Goal: Transaction & Acquisition: Book appointment/travel/reservation

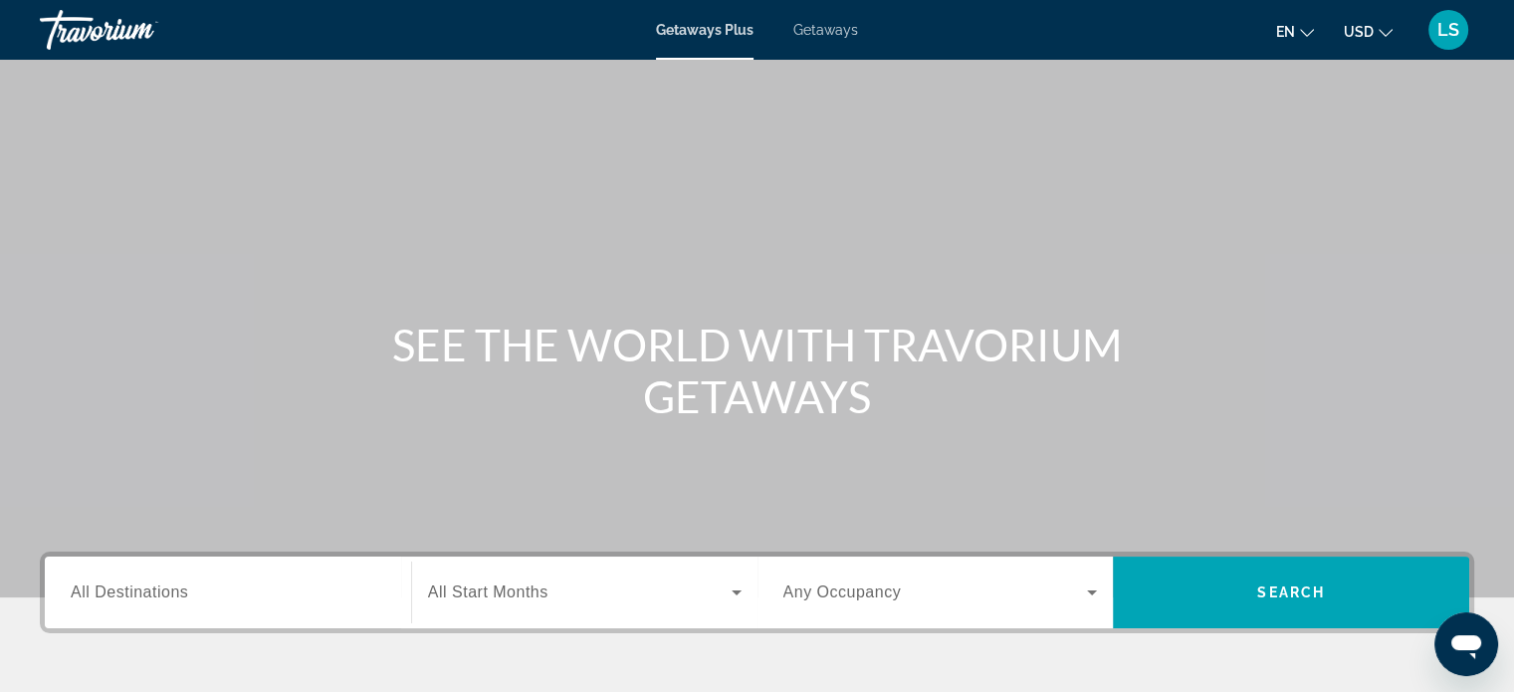
click at [831, 33] on span "Getaways" at bounding box center [825, 30] width 65 height 16
click at [1314, 39] on ul "en English Español Français Italiano Português русский USD USD ($) MXN (Mex$) C…" at bounding box center [1349, 30] width 146 height 32
click at [1311, 35] on icon "Change language" at bounding box center [1307, 33] width 14 height 14
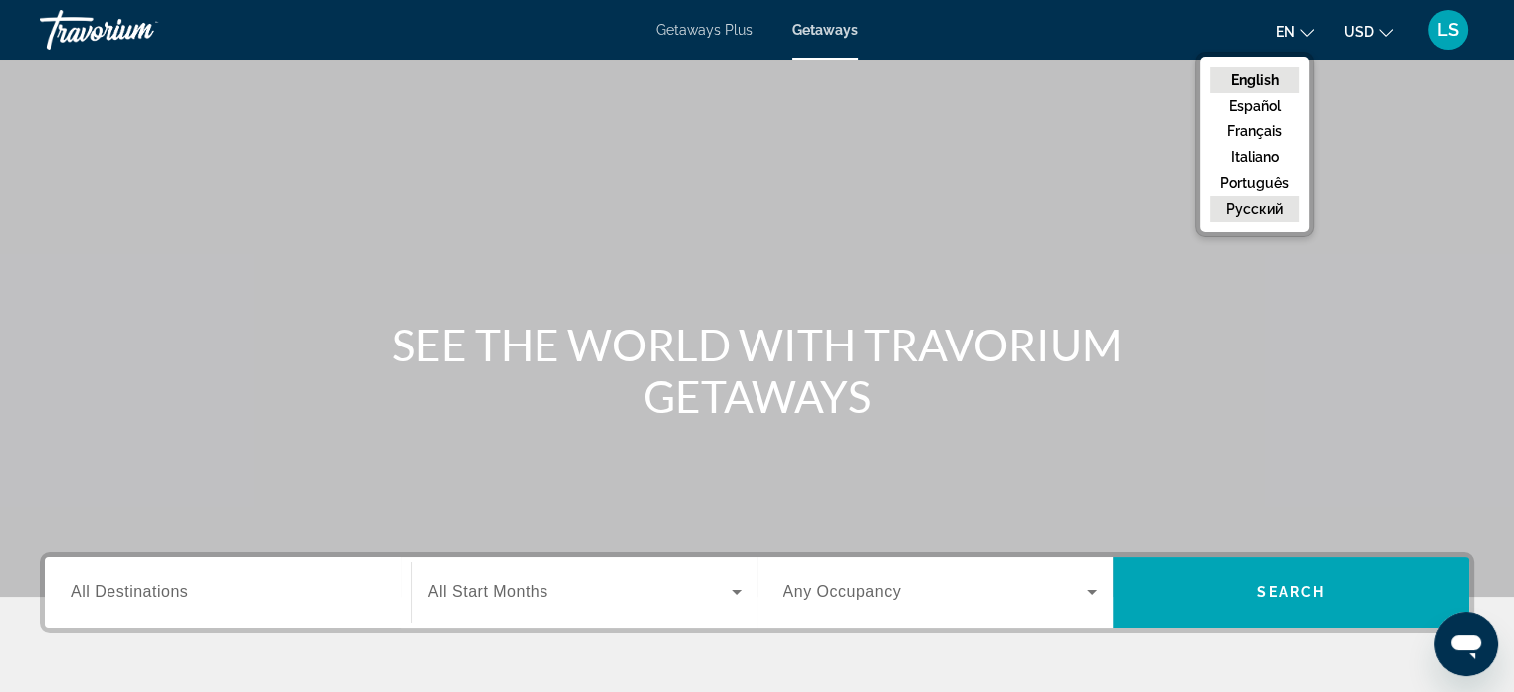
click at [1242, 214] on button "русский" at bounding box center [1254, 209] width 89 height 26
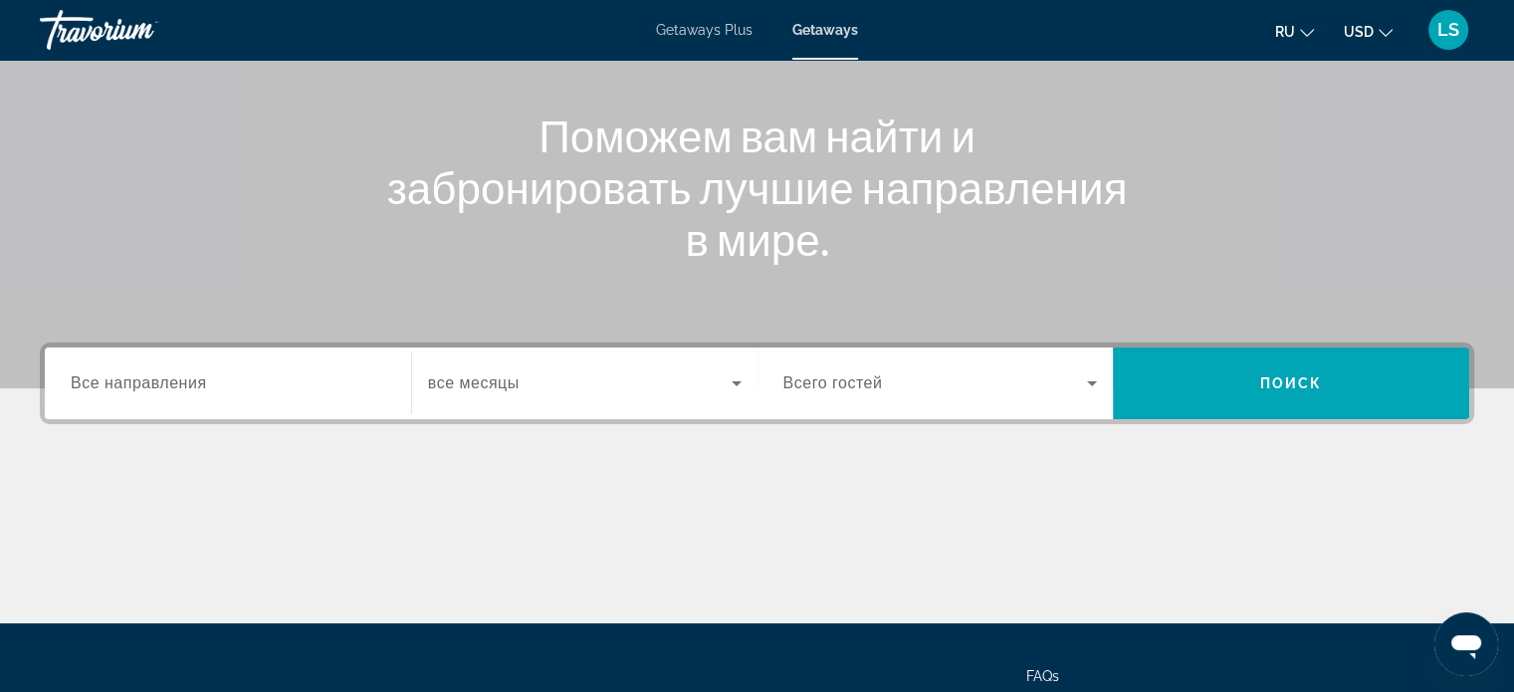
scroll to position [207, 0]
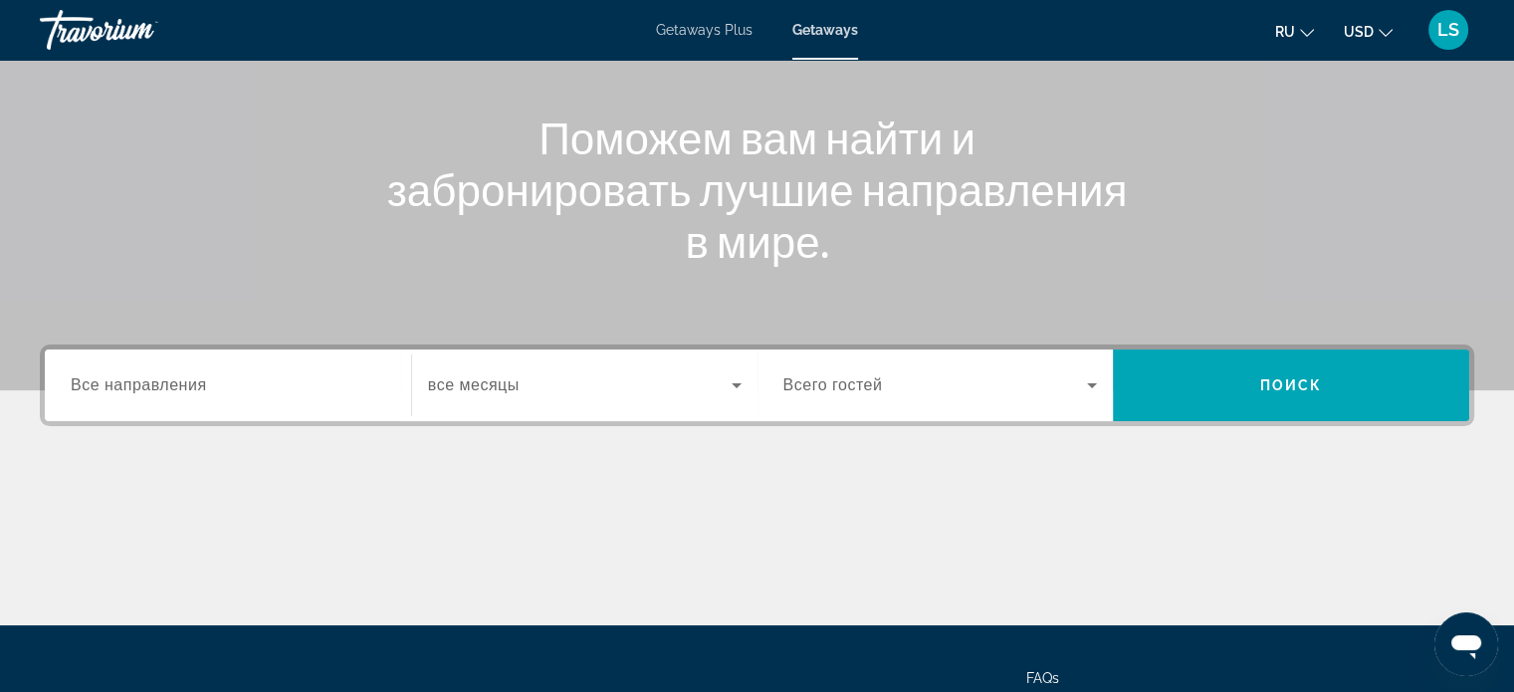
click at [147, 377] on span "Все направления" at bounding box center [139, 384] width 136 height 17
click at [147, 377] on input "Destination Все направления" at bounding box center [228, 386] width 314 height 24
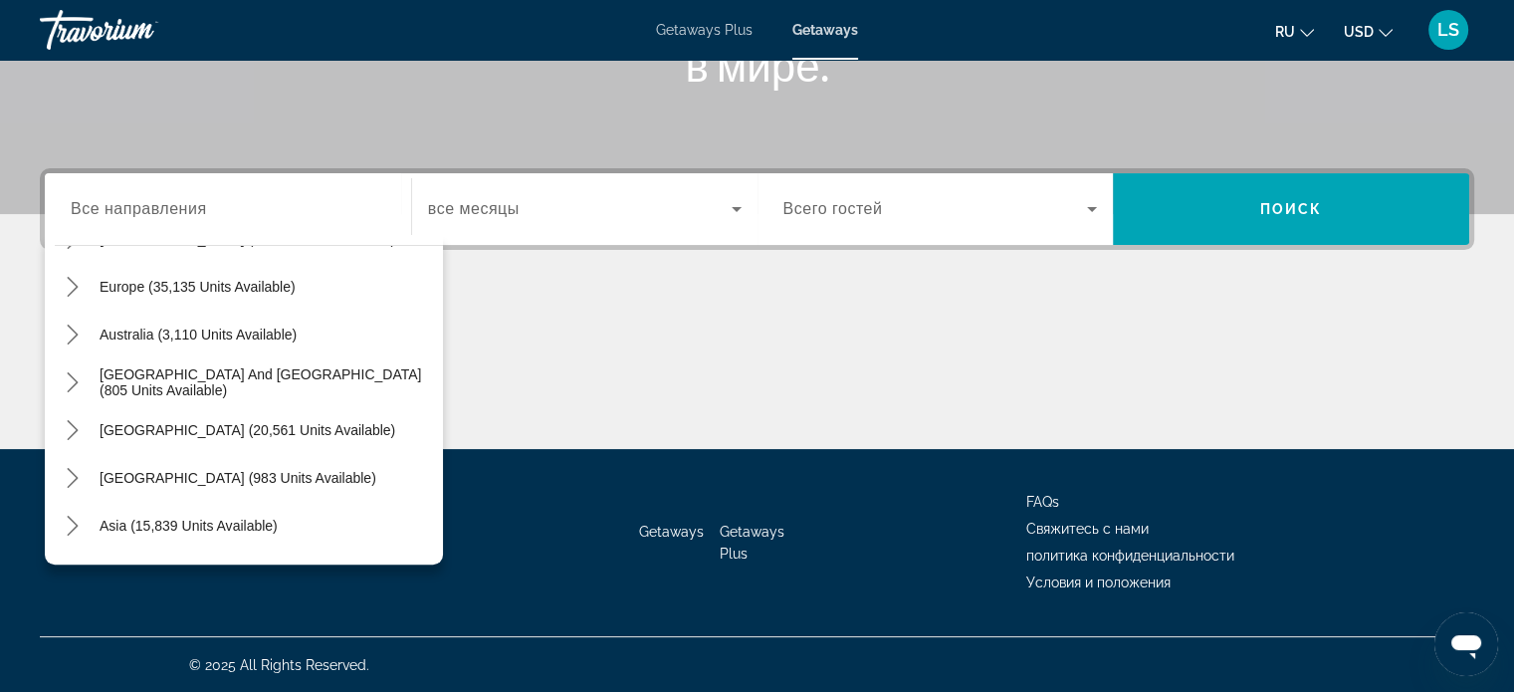
scroll to position [230, 0]
click at [79, 528] on icon "Toggle Asia (15,839 units available) submenu" at bounding box center [73, 527] width 20 height 20
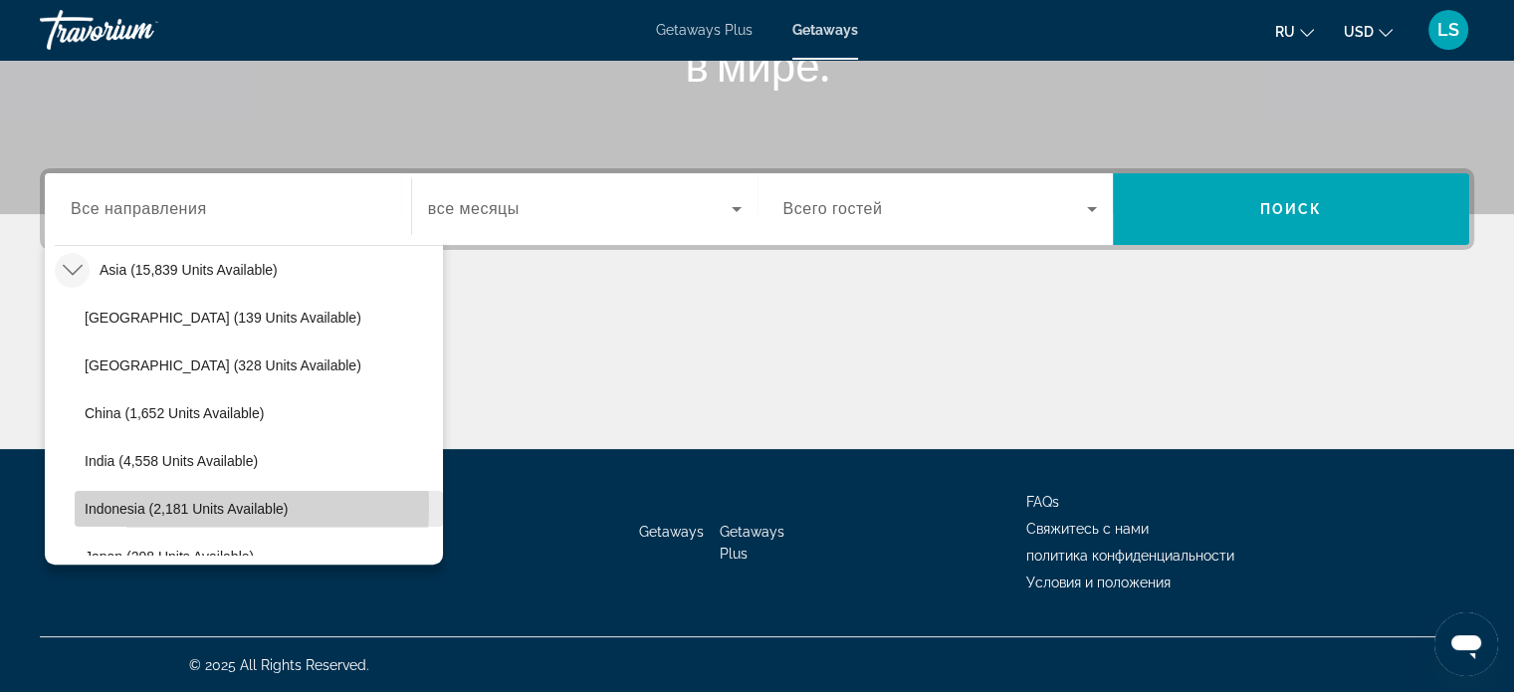
click at [150, 505] on span "Indonesia (2,181 units available)" at bounding box center [186, 509] width 203 height 16
type input "**********"
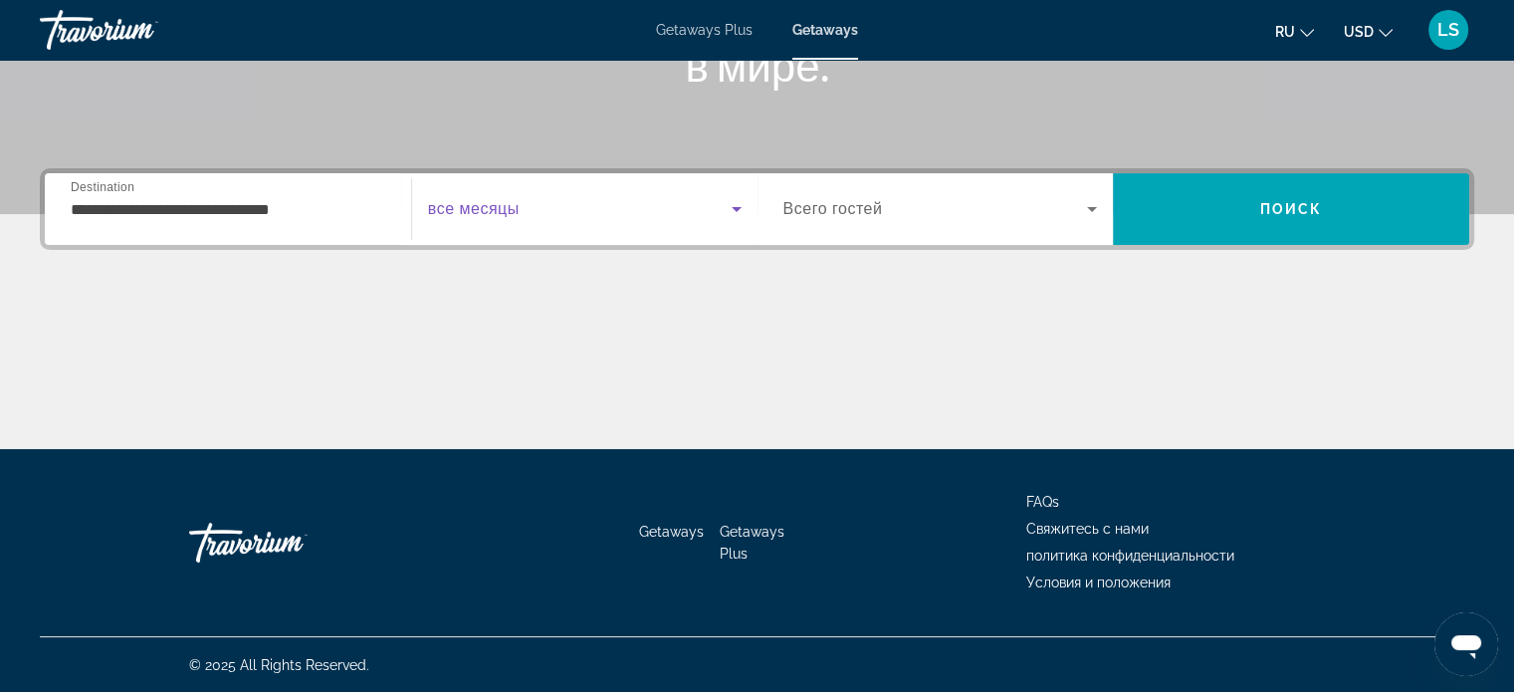
click at [499, 197] on span "Search widget" at bounding box center [579, 209] width 303 height 24
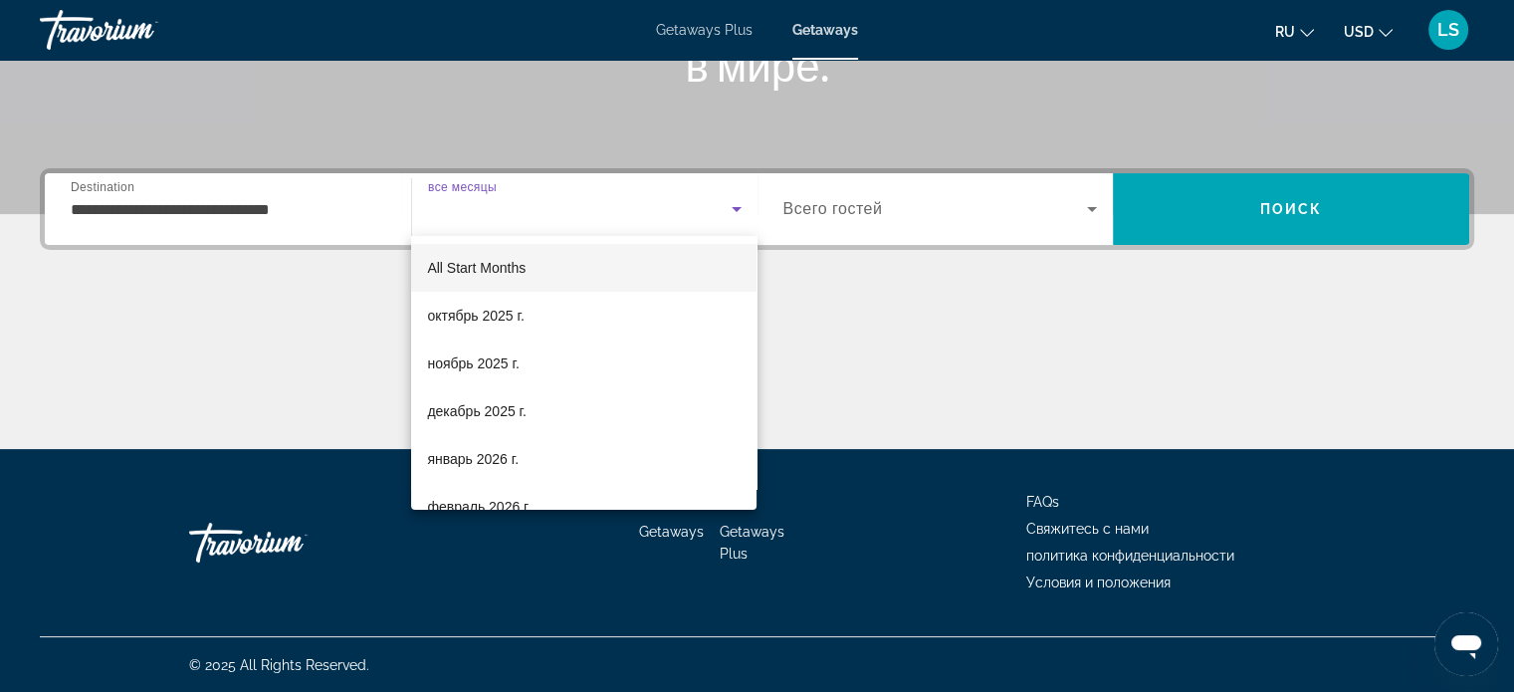
click at [499, 196] on div at bounding box center [757, 346] width 1514 height 692
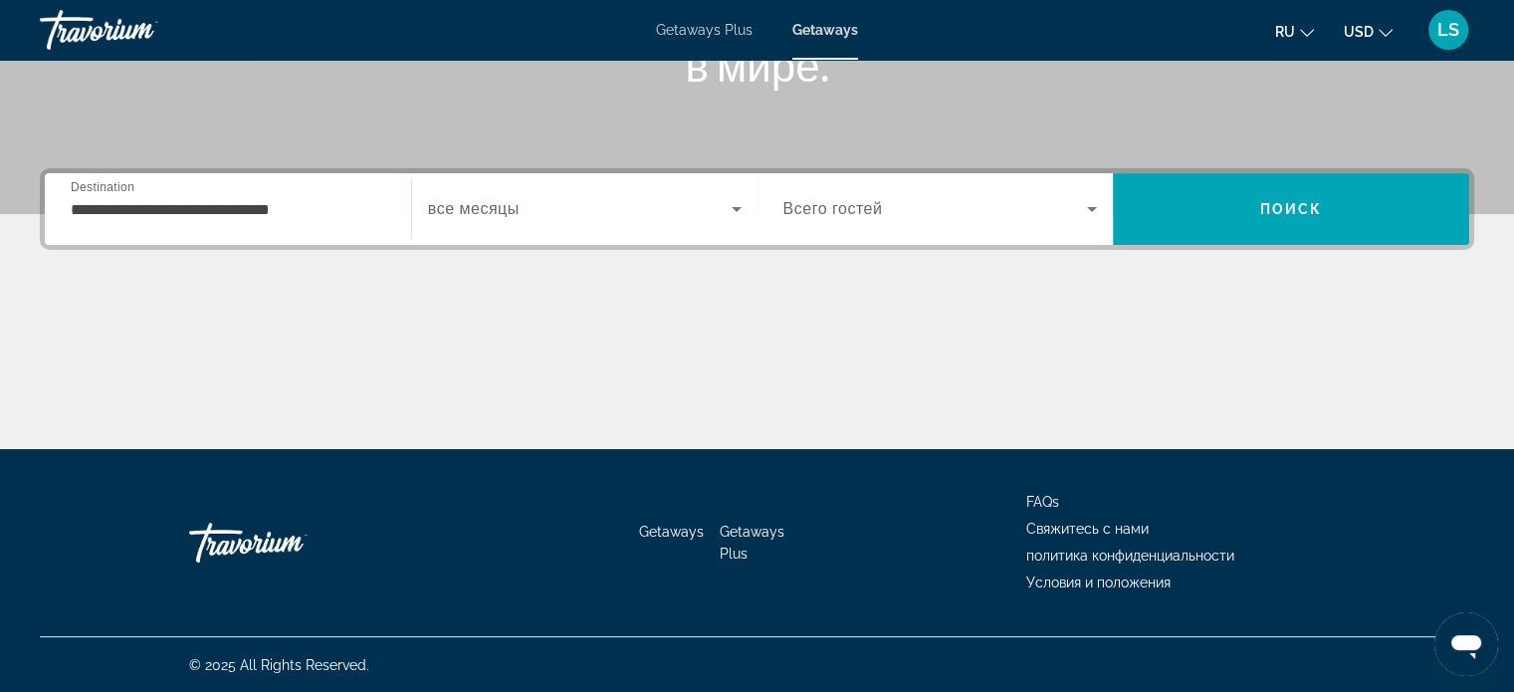
click at [499, 210] on span "все месяцы" at bounding box center [474, 208] width 92 height 17
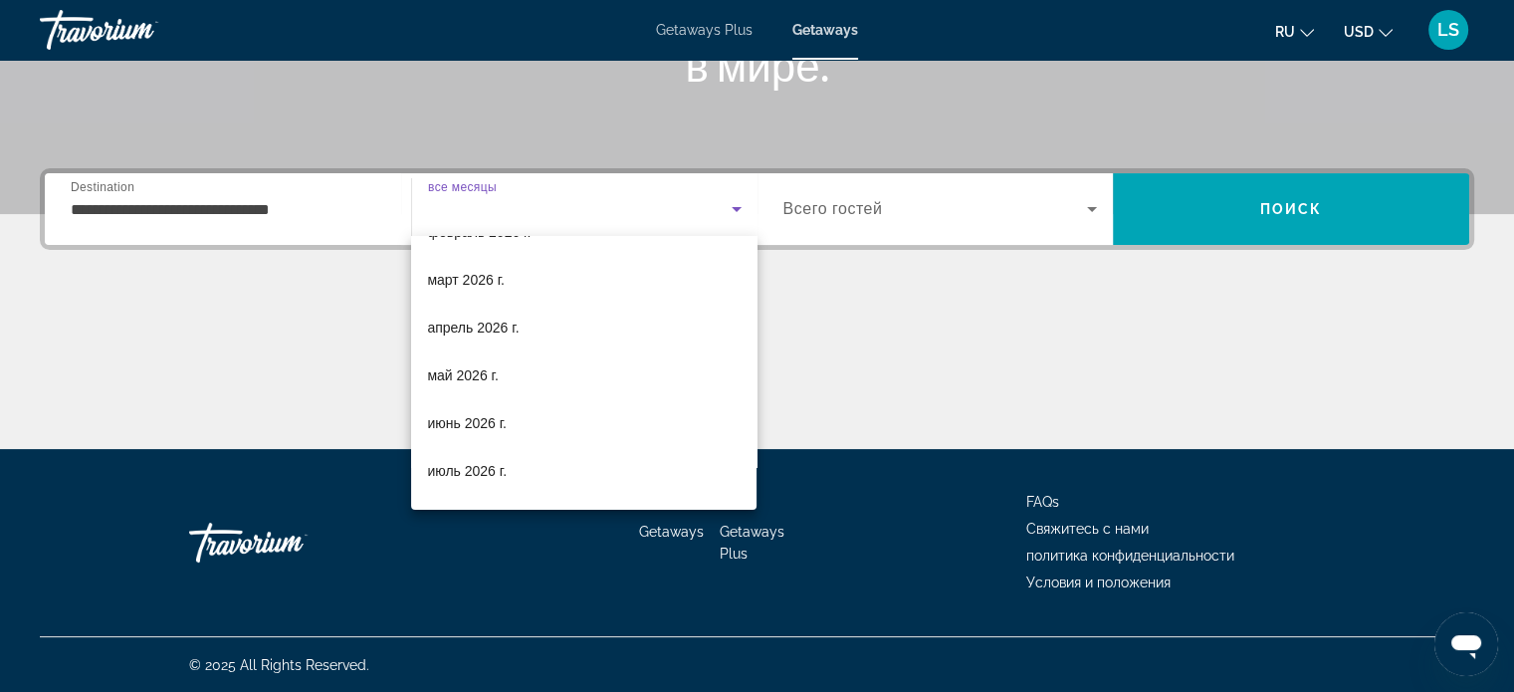
scroll to position [273, 0]
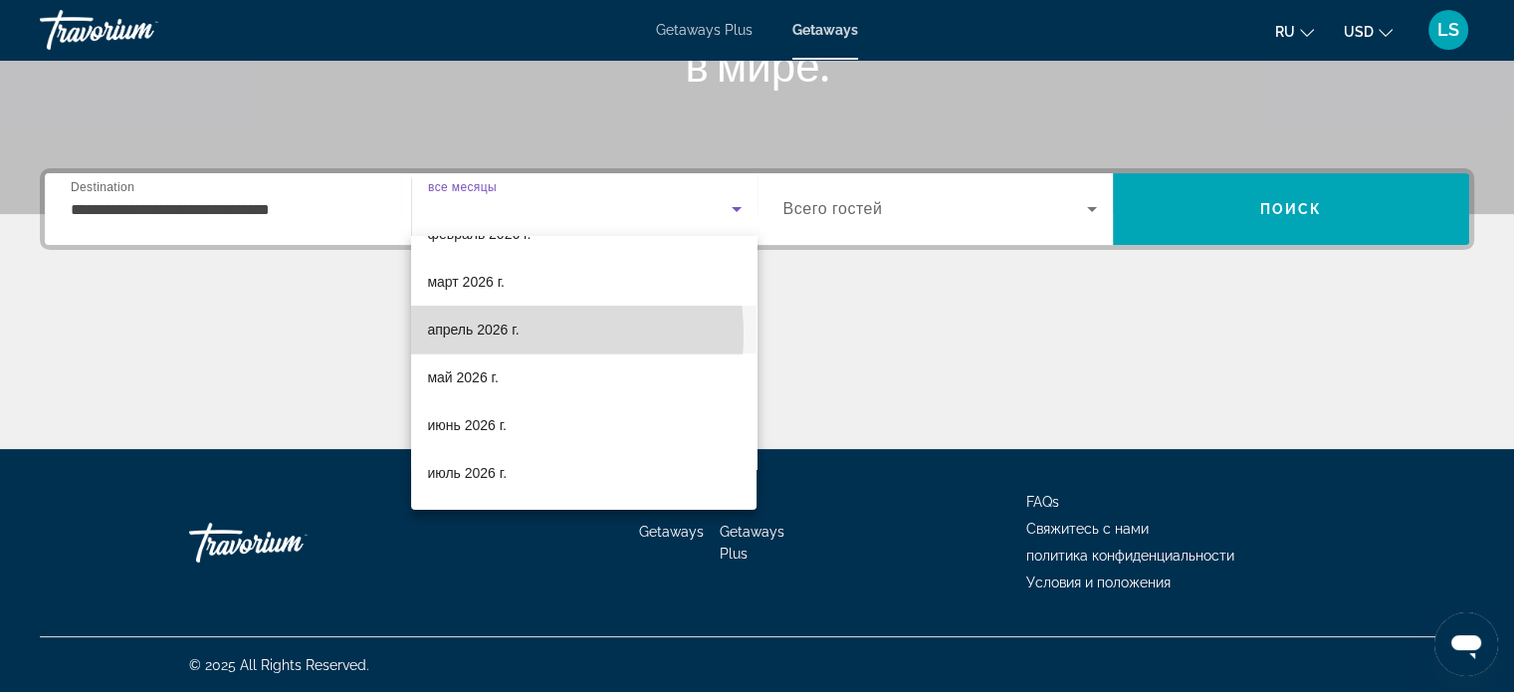
click at [510, 333] on span "апрель 2026 г." at bounding box center [473, 329] width 92 height 24
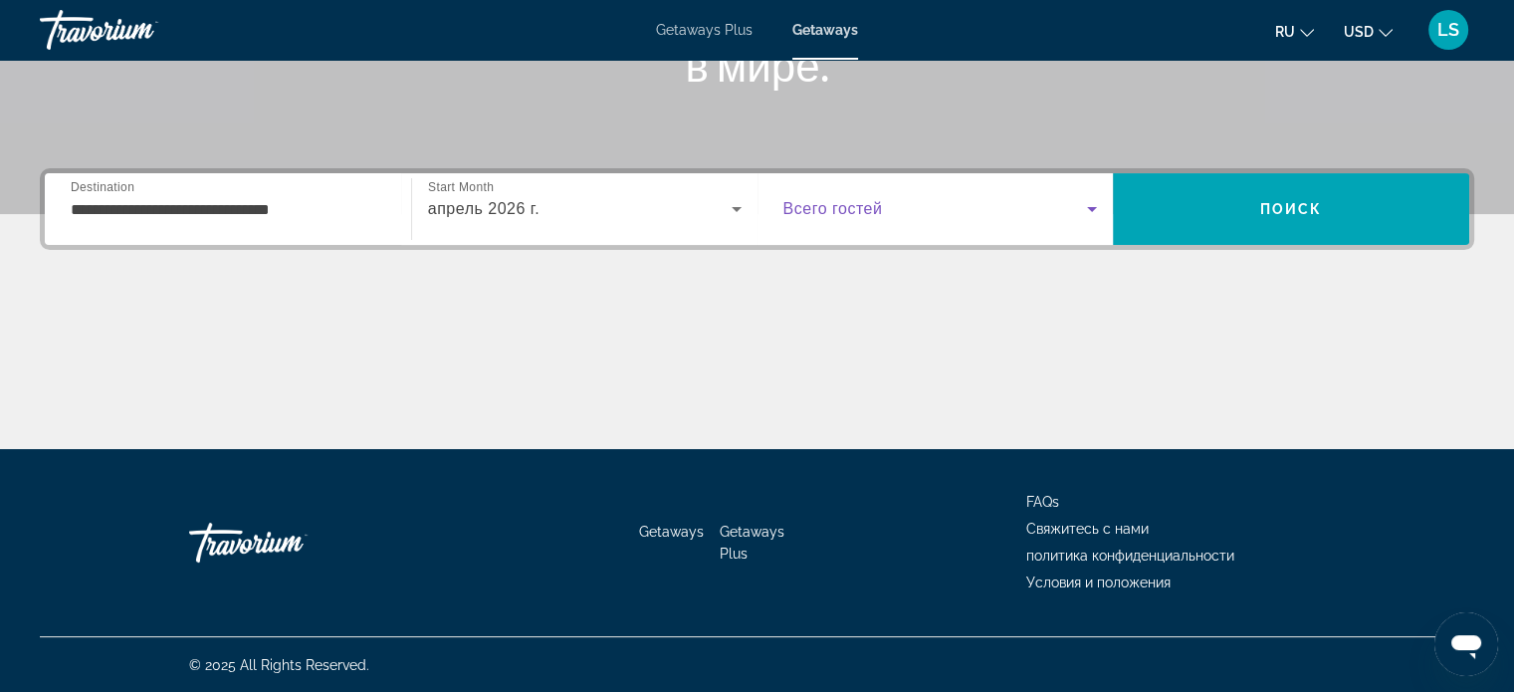
click at [1090, 216] on icon "Search widget" at bounding box center [1092, 209] width 24 height 24
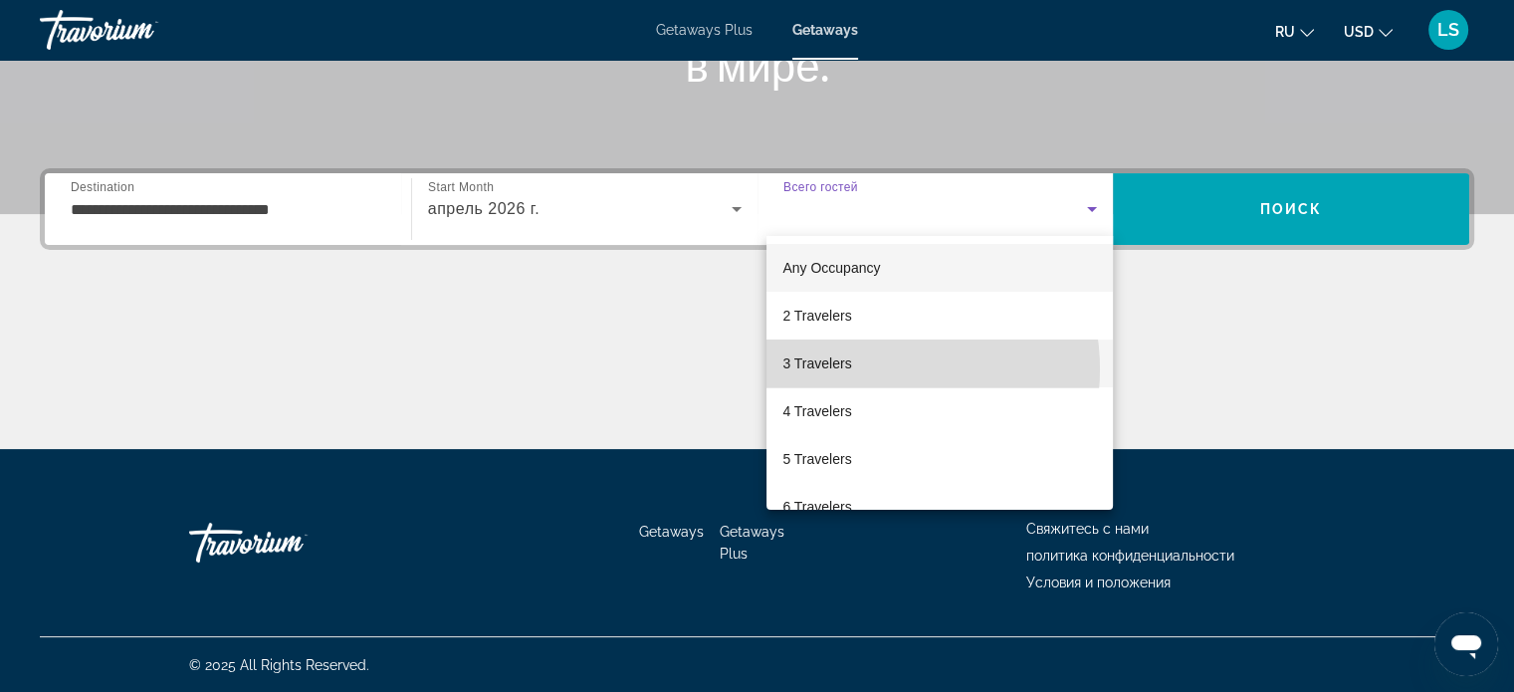
click at [868, 369] on mat-option "3 Travelers" at bounding box center [939, 363] width 346 height 48
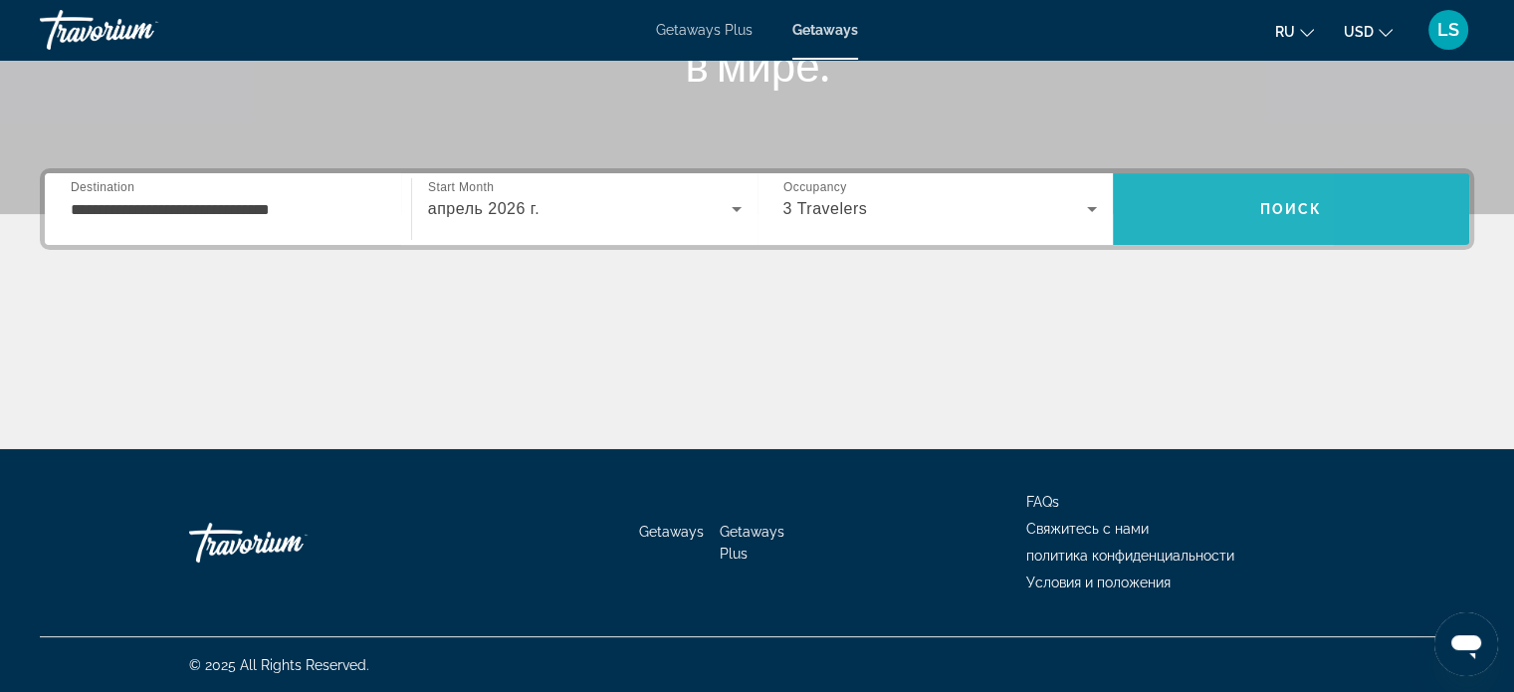
click at [1150, 227] on span "Search" at bounding box center [1290, 209] width 356 height 48
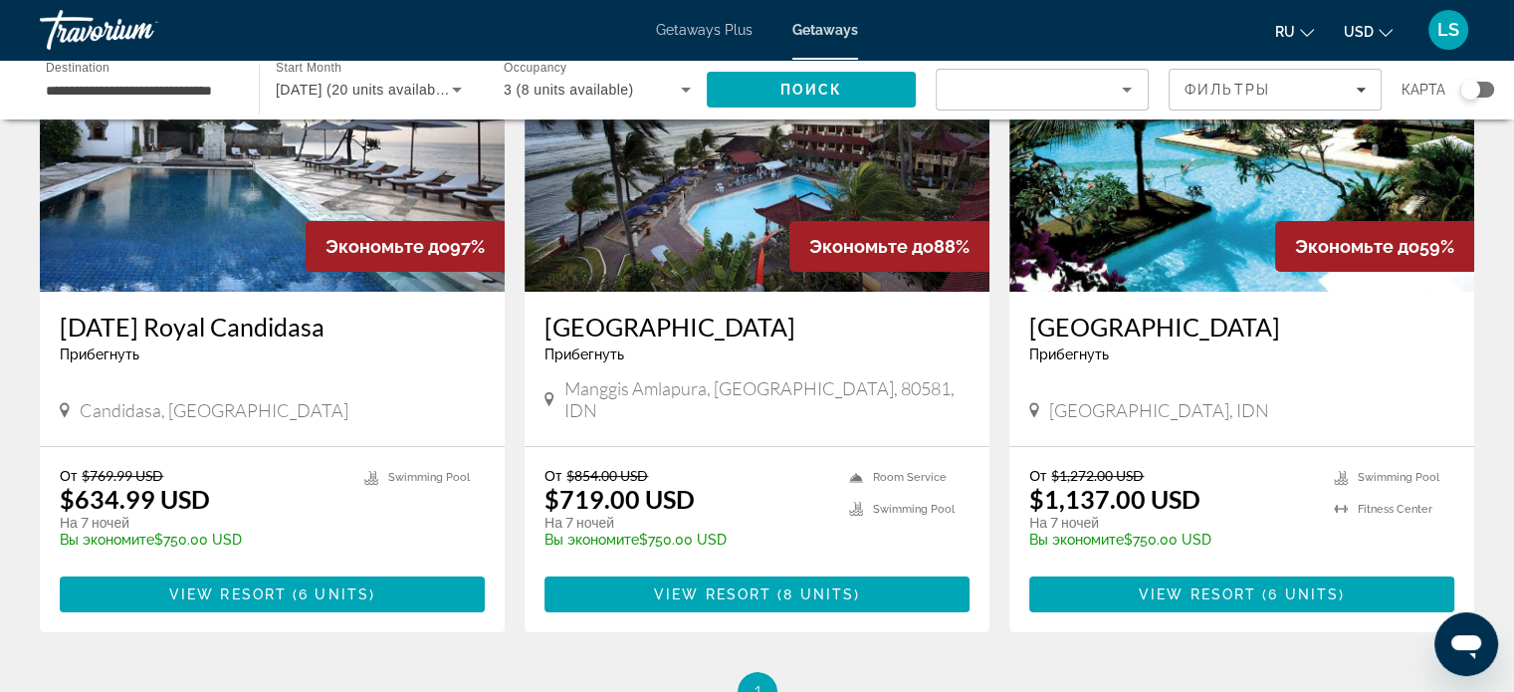
scroll to position [173, 0]
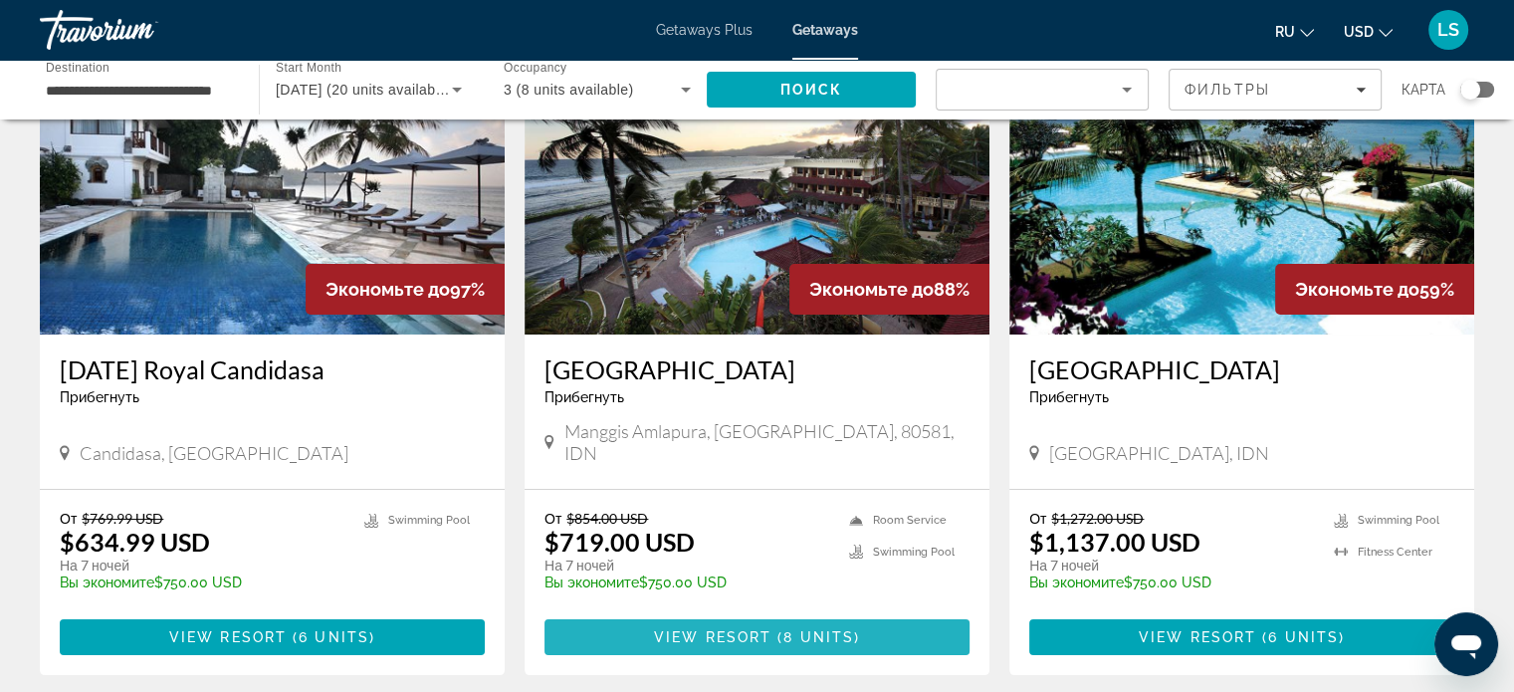
click at [736, 629] on span "View Resort" at bounding box center [712, 637] width 117 height 16
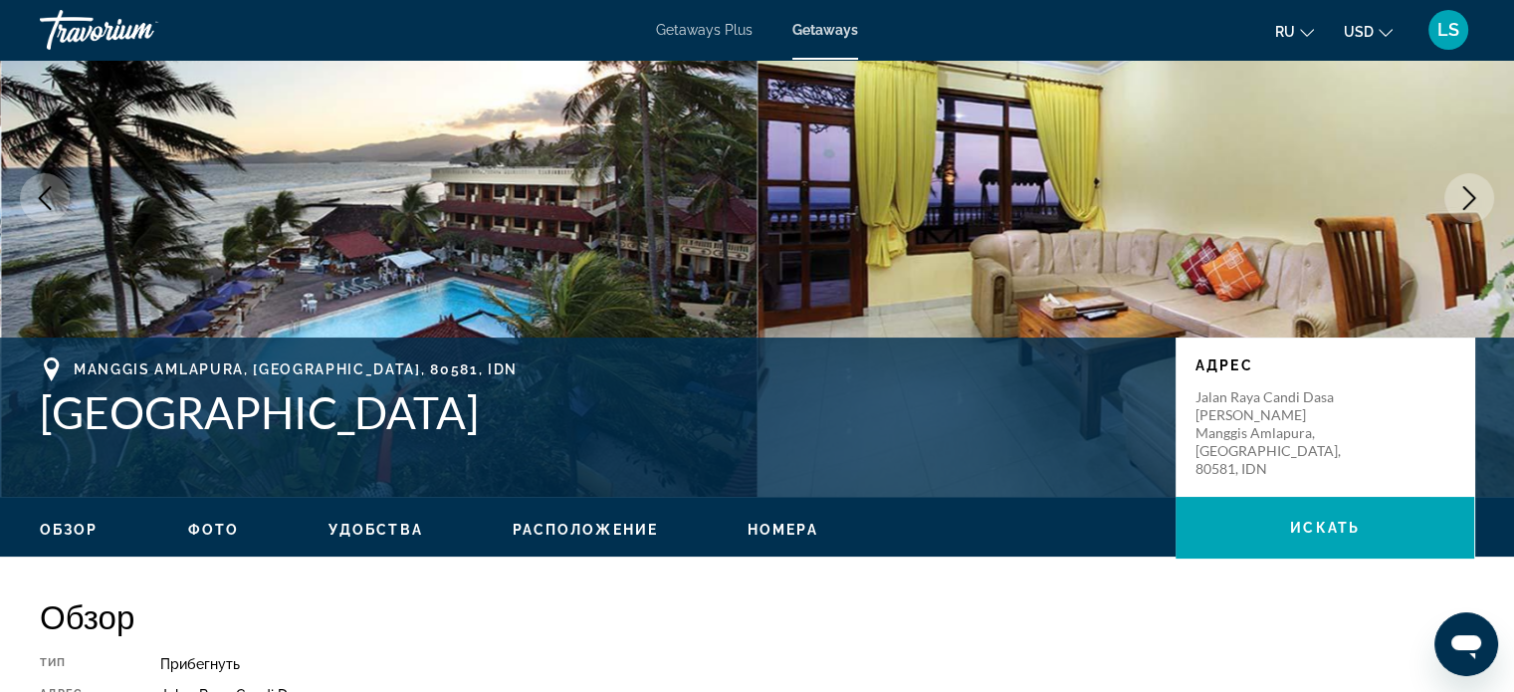
scroll to position [148, 0]
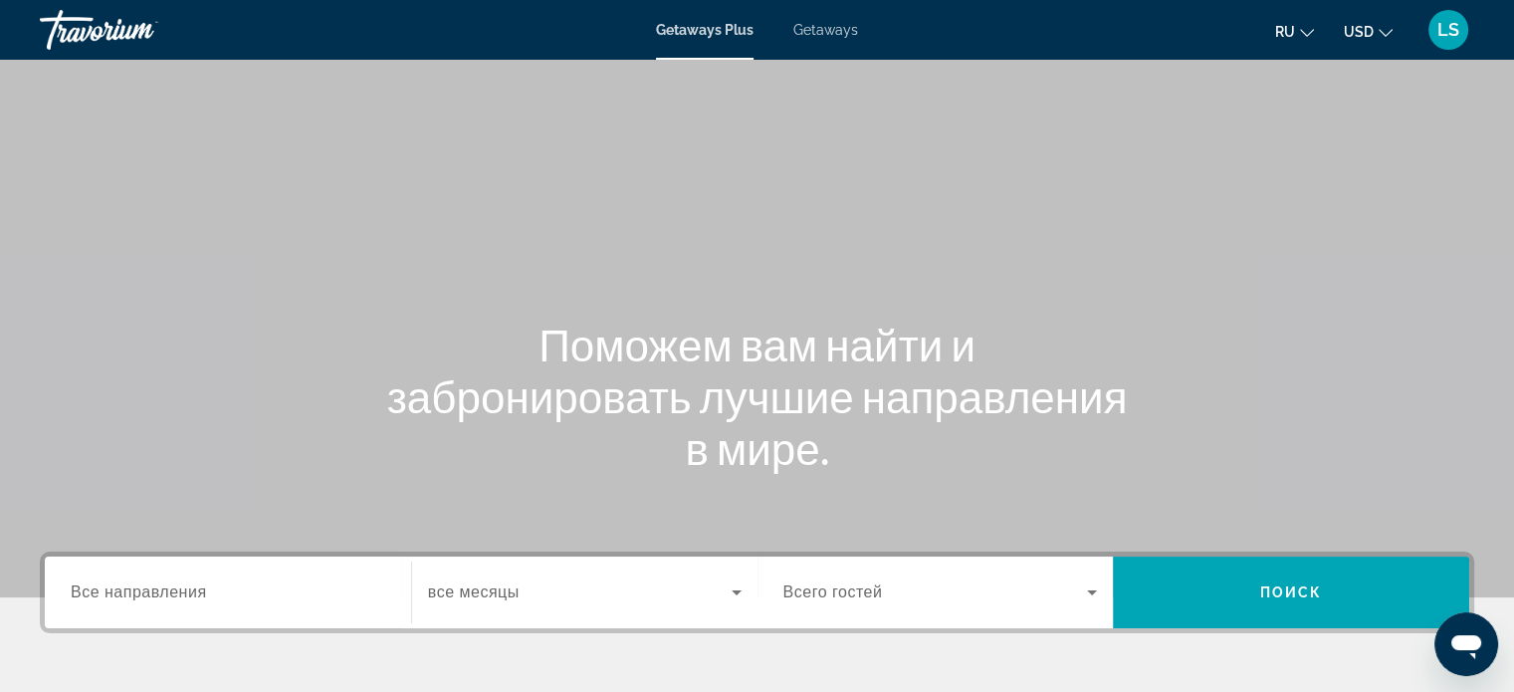
click at [167, 608] on div "Search widget" at bounding box center [228, 592] width 314 height 57
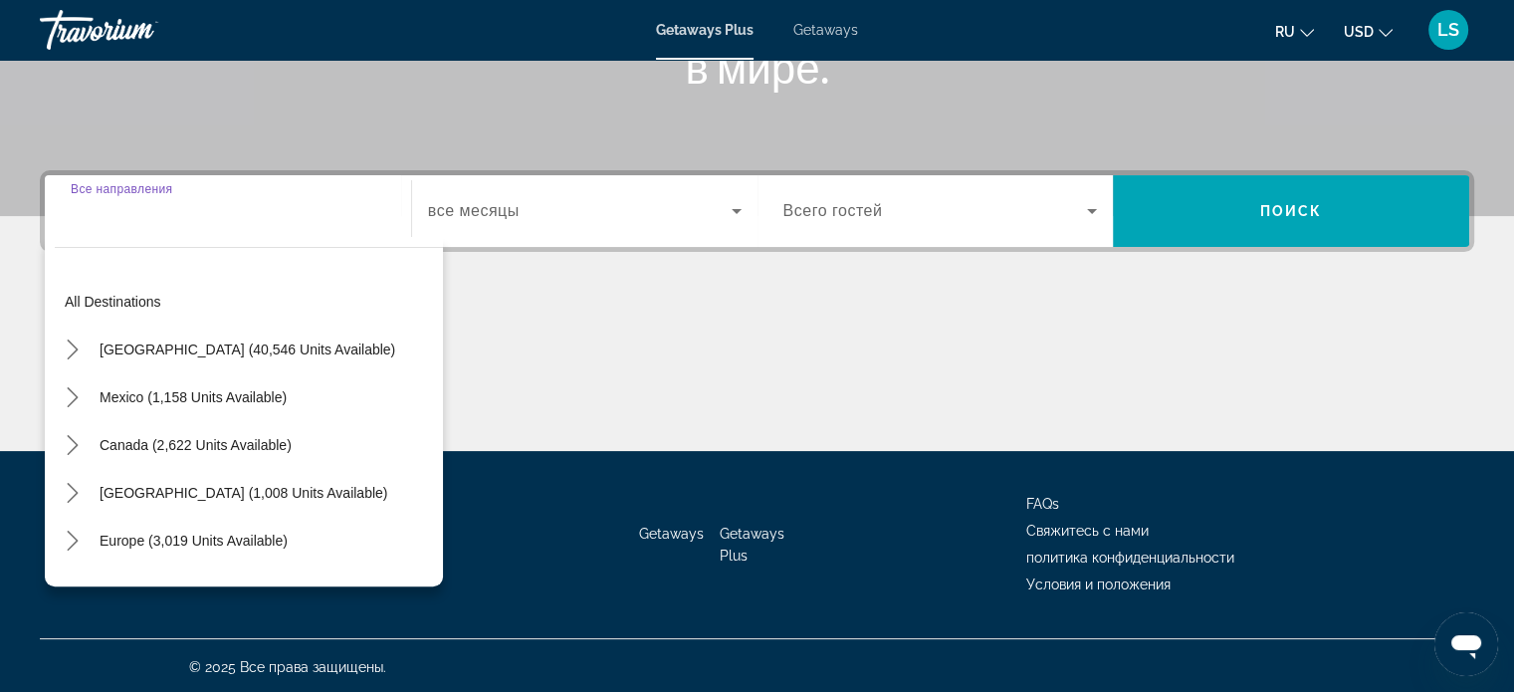
scroll to position [383, 0]
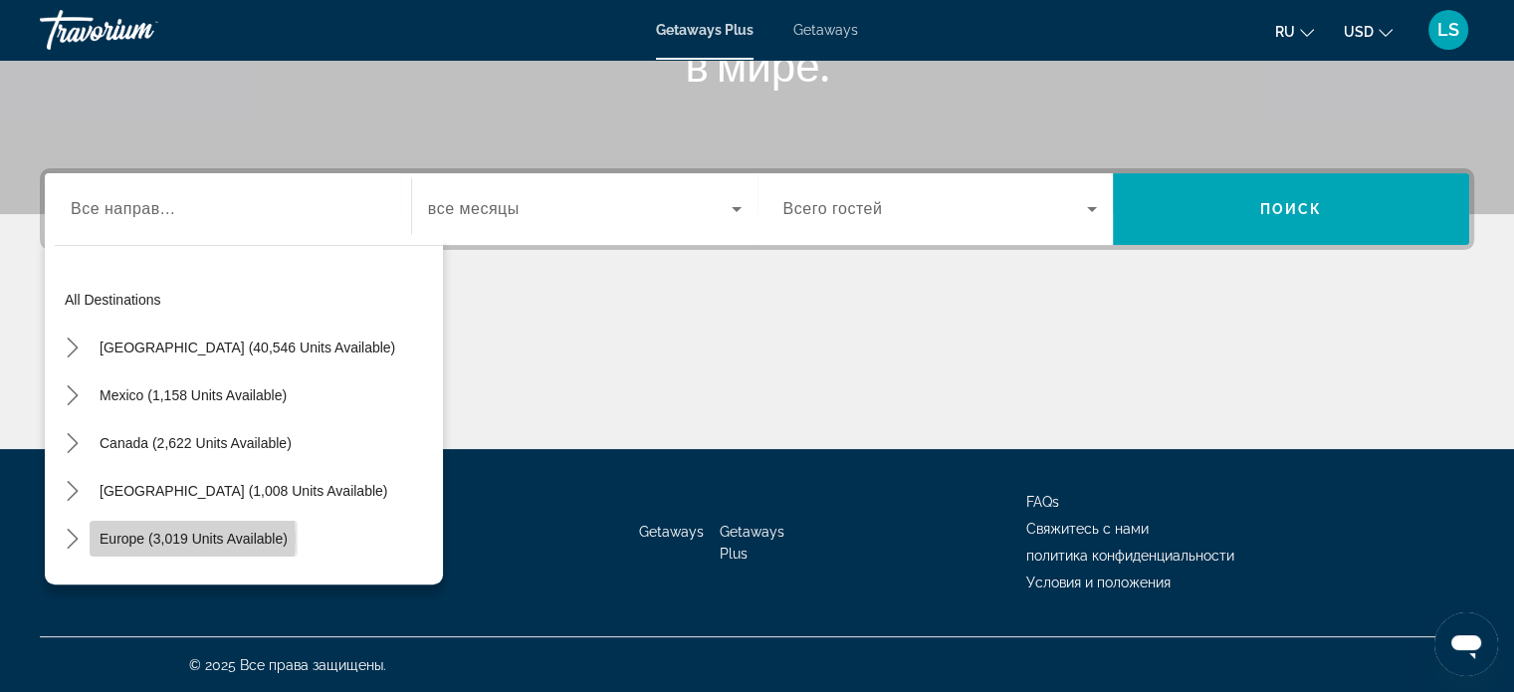
click at [131, 536] on span "Europe (3,019 units available)" at bounding box center [194, 538] width 188 height 16
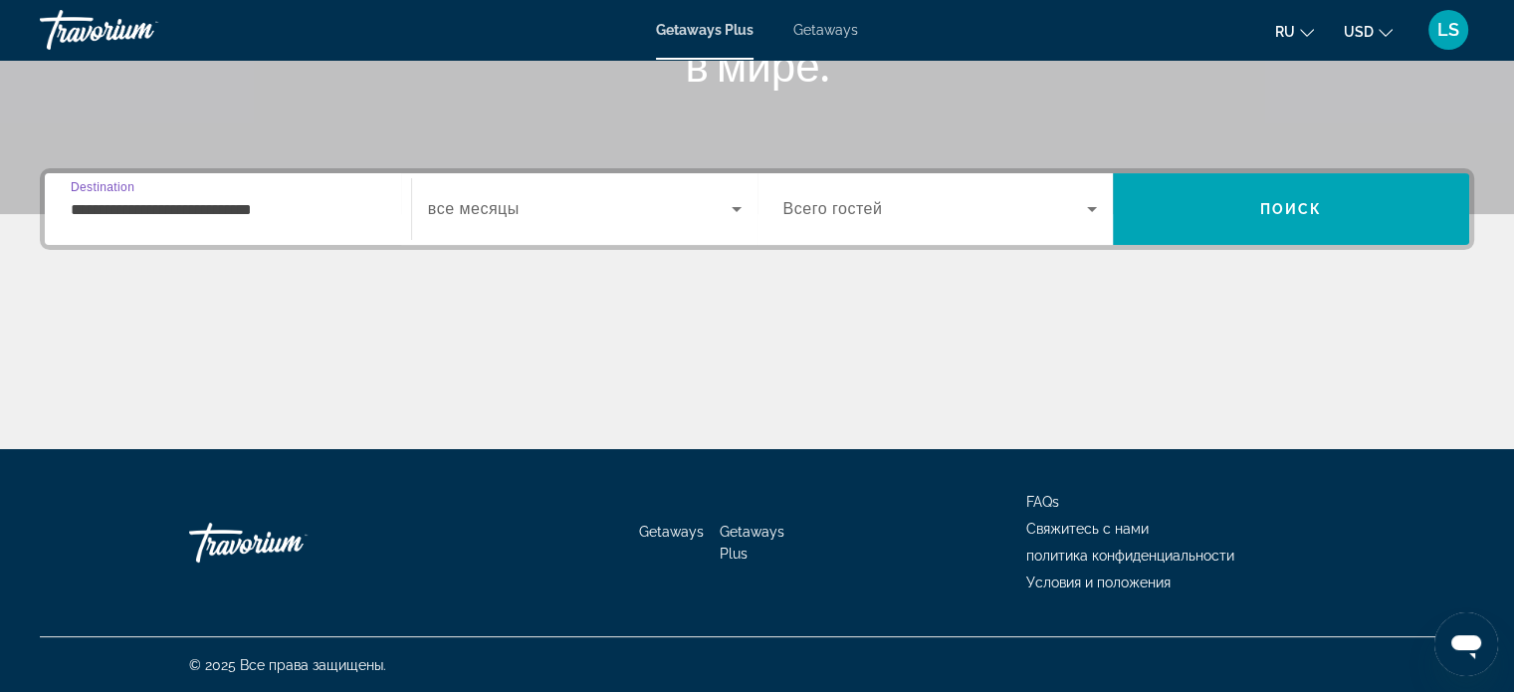
click at [98, 213] on input "**********" at bounding box center [228, 210] width 314 height 24
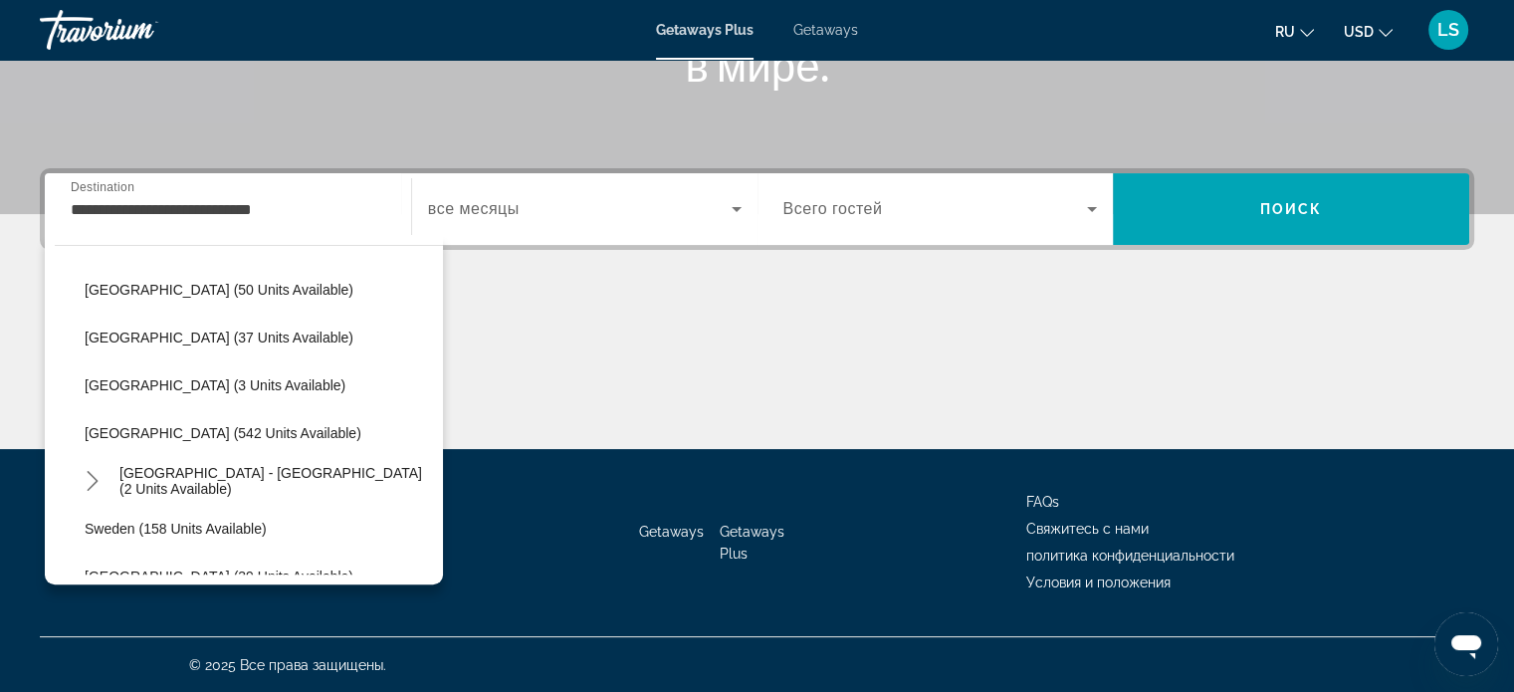
scroll to position [798, 0]
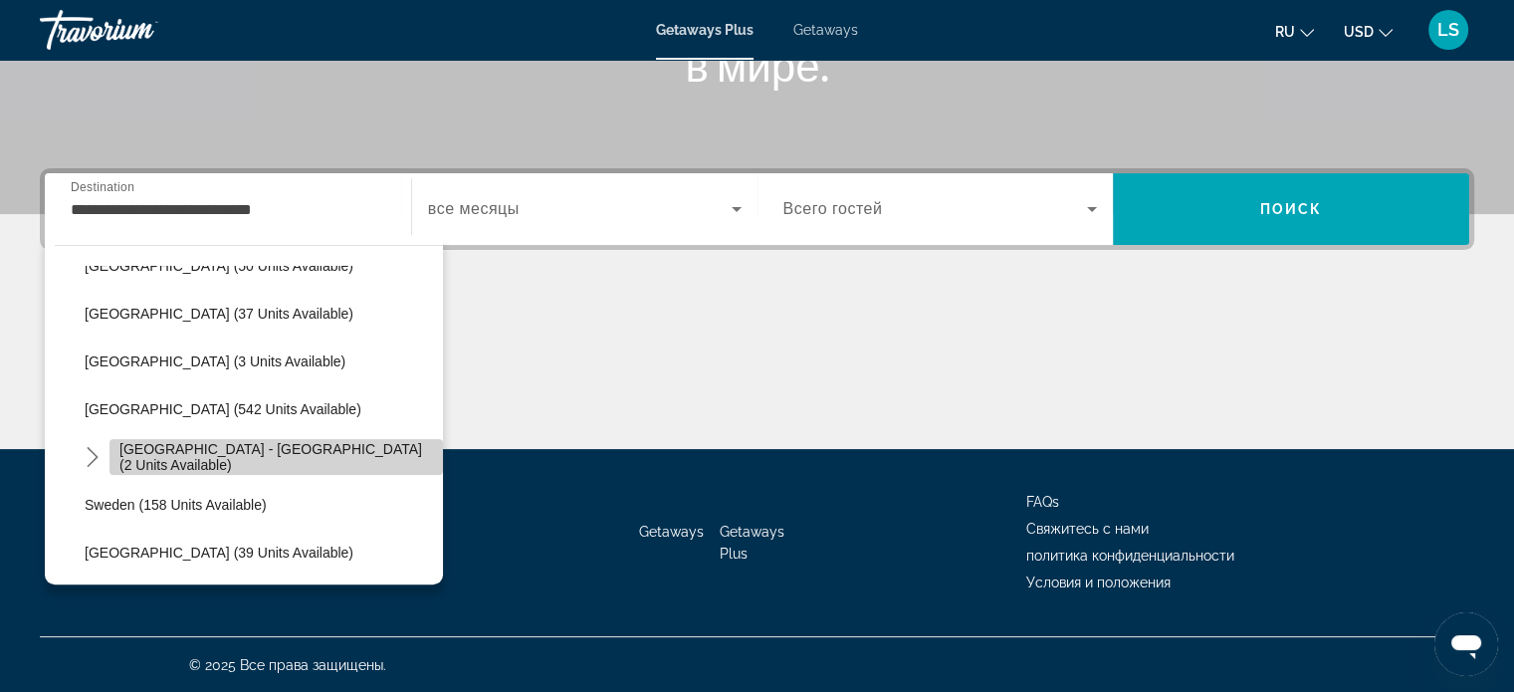
click at [326, 465] on span "Select destination: Spain - Canary Islands (2 units available)" at bounding box center [275, 457] width 333 height 48
type input "**********"
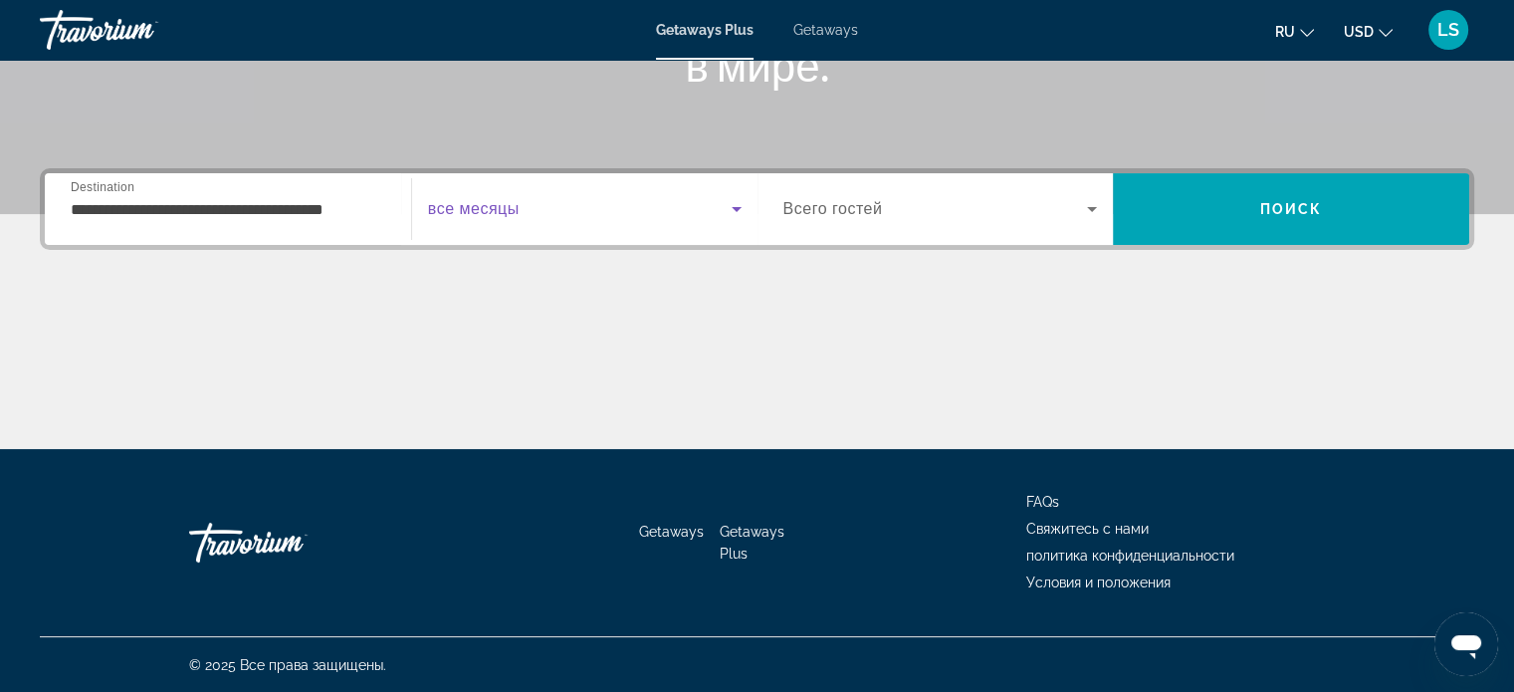
click at [720, 217] on span "Search widget" at bounding box center [579, 209] width 303 height 24
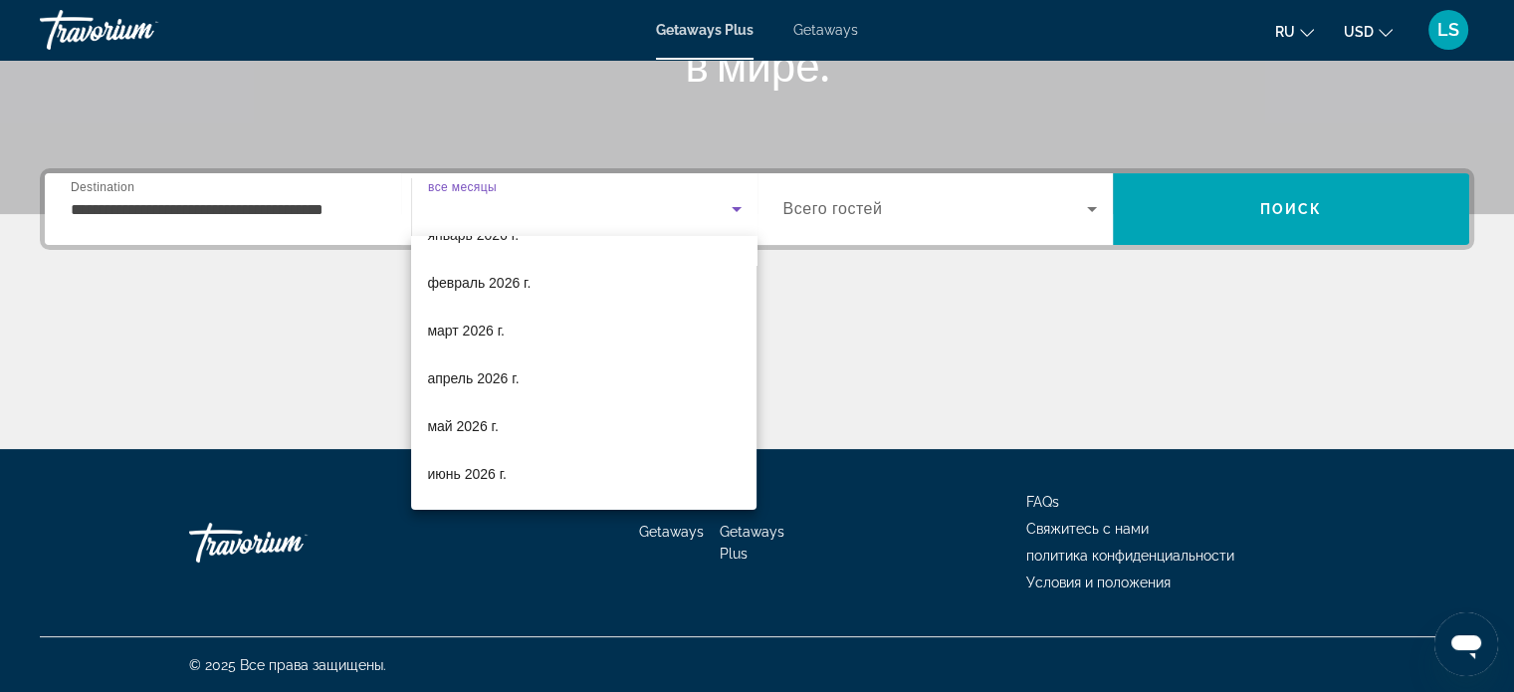
scroll to position [231, 0]
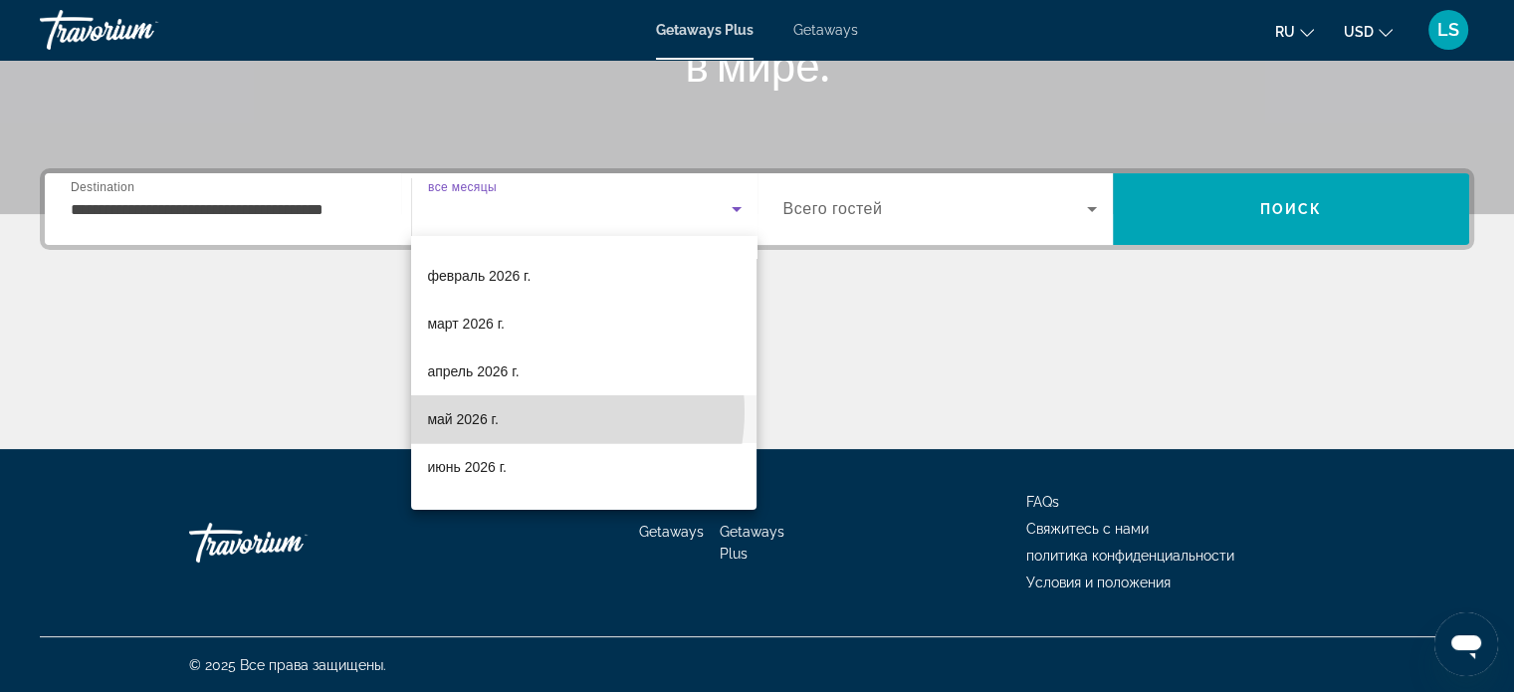
click at [539, 410] on mat-option "май 2026 г." at bounding box center [583, 419] width 345 height 48
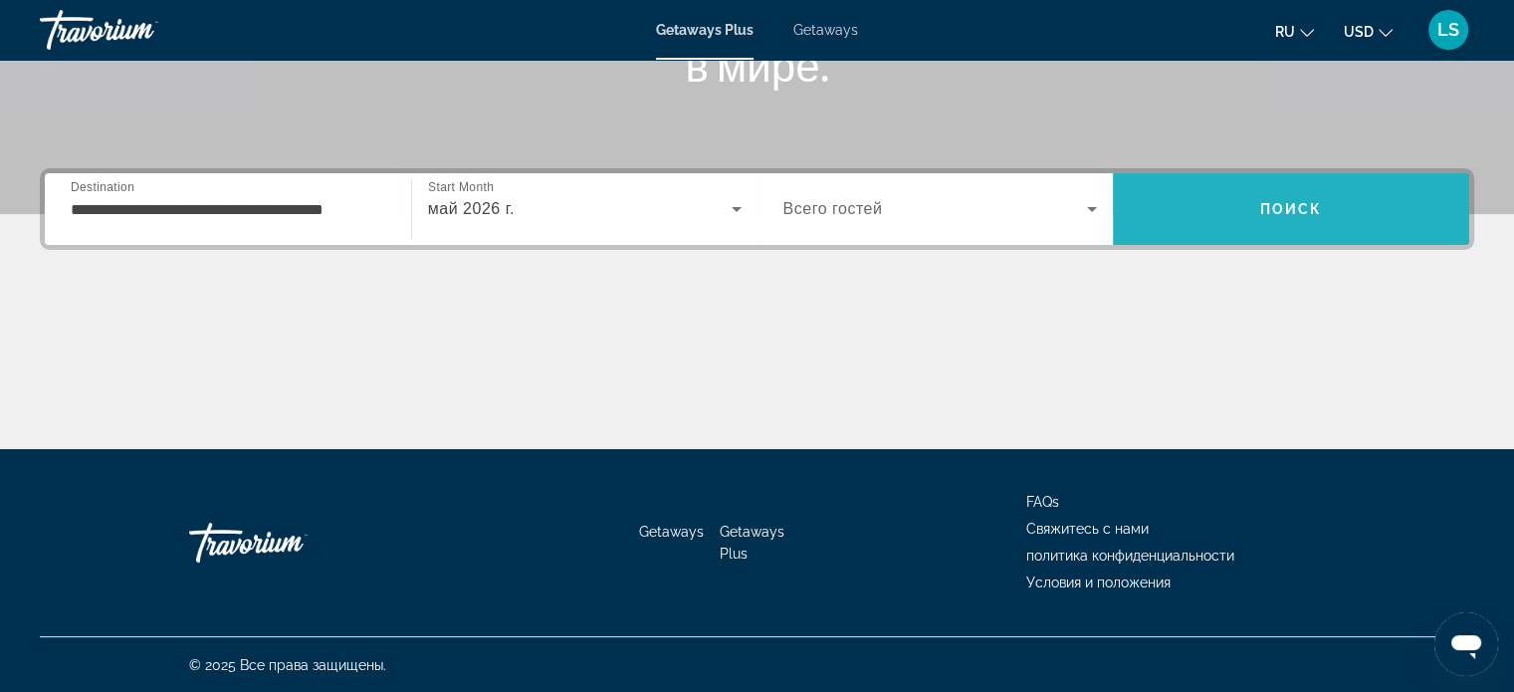
click at [1222, 208] on span "Search" at bounding box center [1290, 209] width 356 height 48
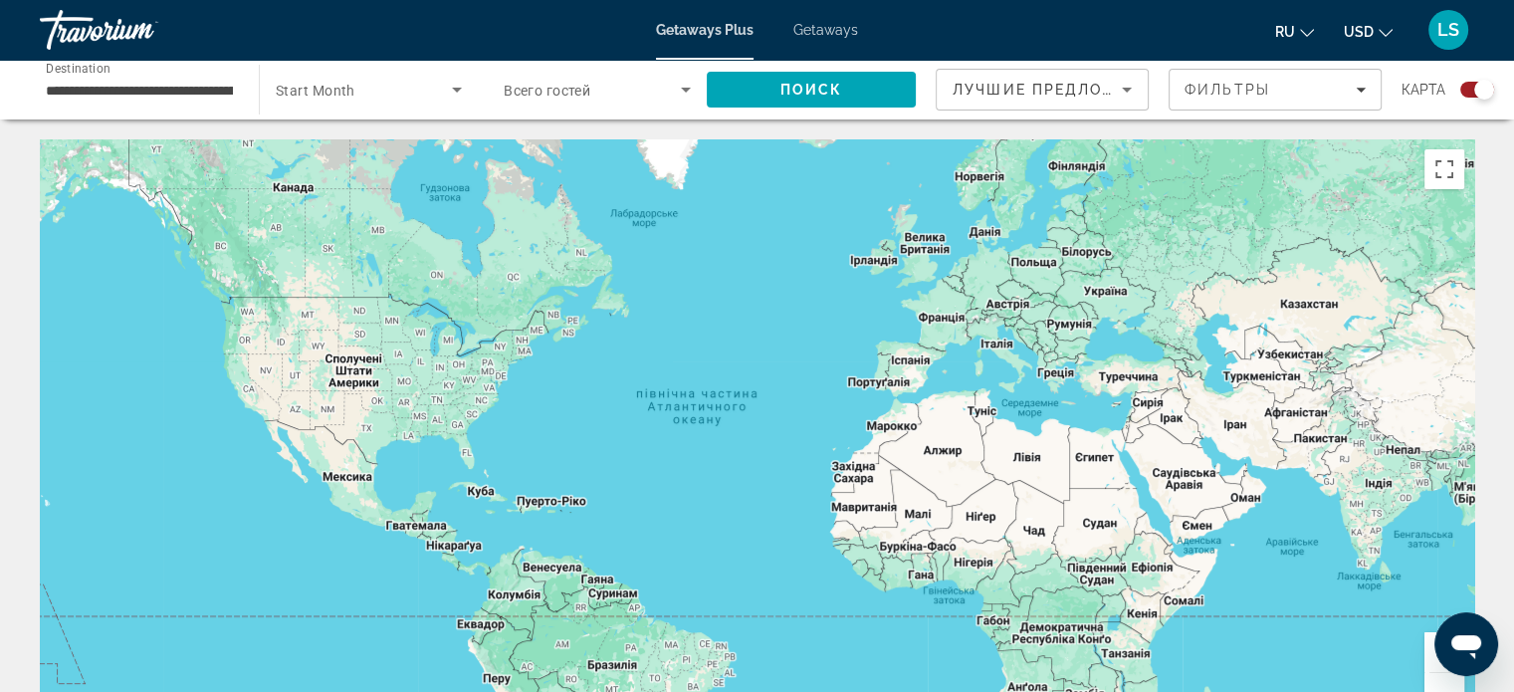
click at [1464, 95] on div "Search widget" at bounding box center [1477, 90] width 34 height 16
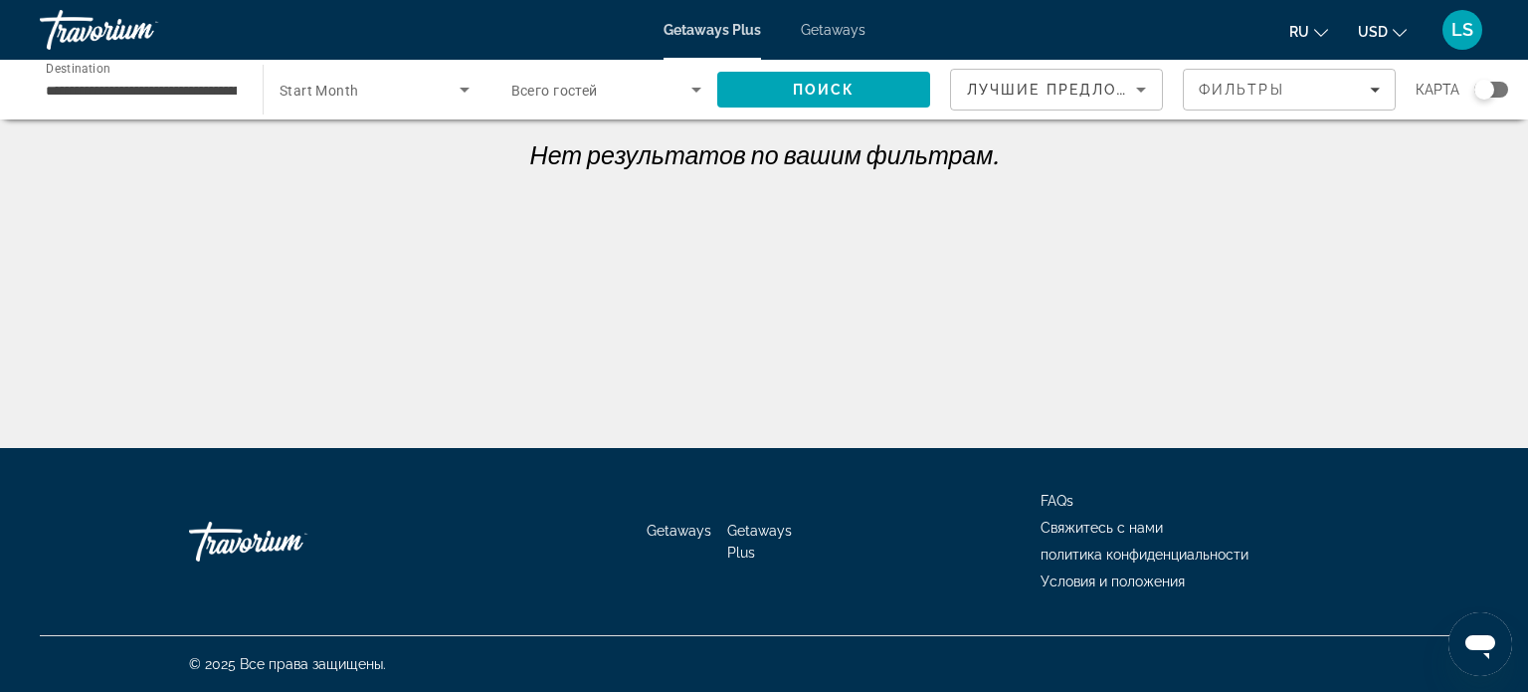
click at [1502, 77] on div "карта" at bounding box center [1462, 90] width 93 height 42
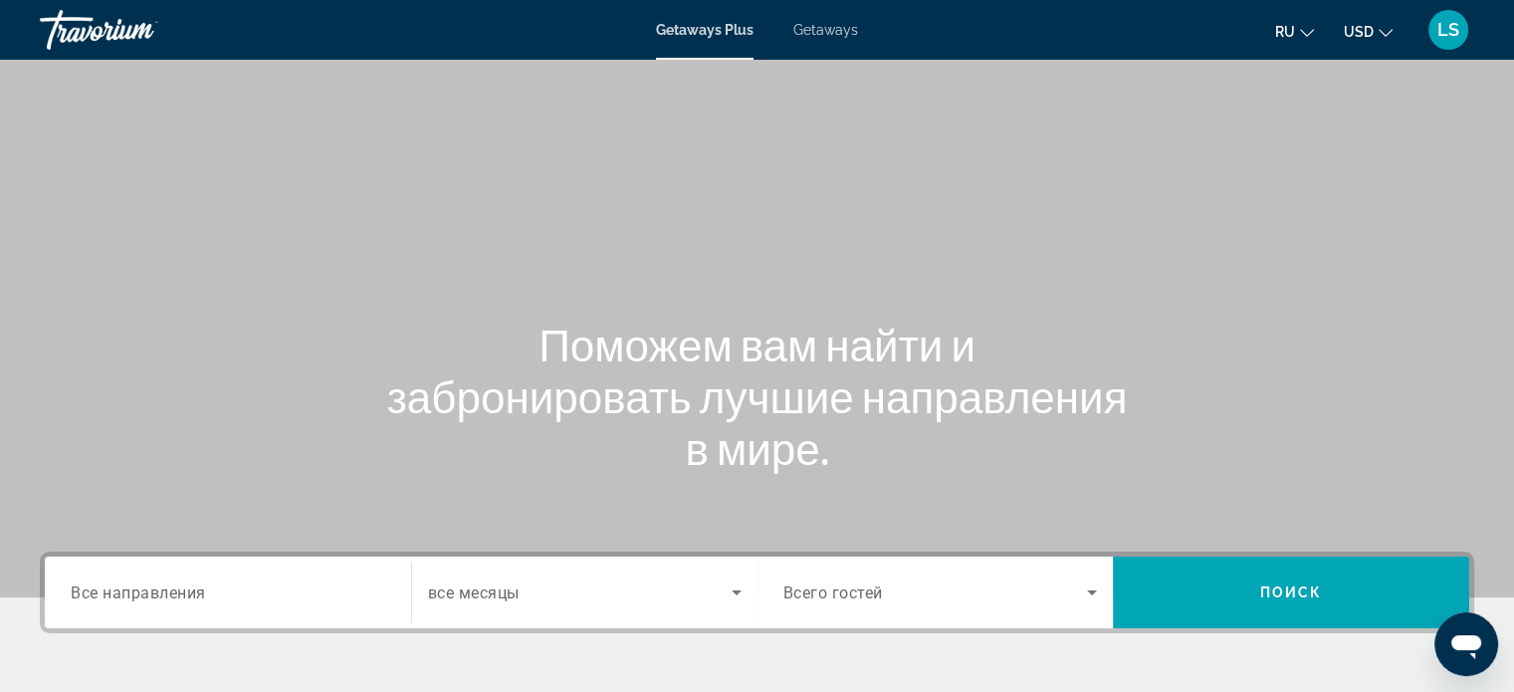
click at [817, 23] on span "Getaways" at bounding box center [825, 30] width 65 height 16
click at [259, 584] on input "Destination Все направления" at bounding box center [228, 593] width 314 height 24
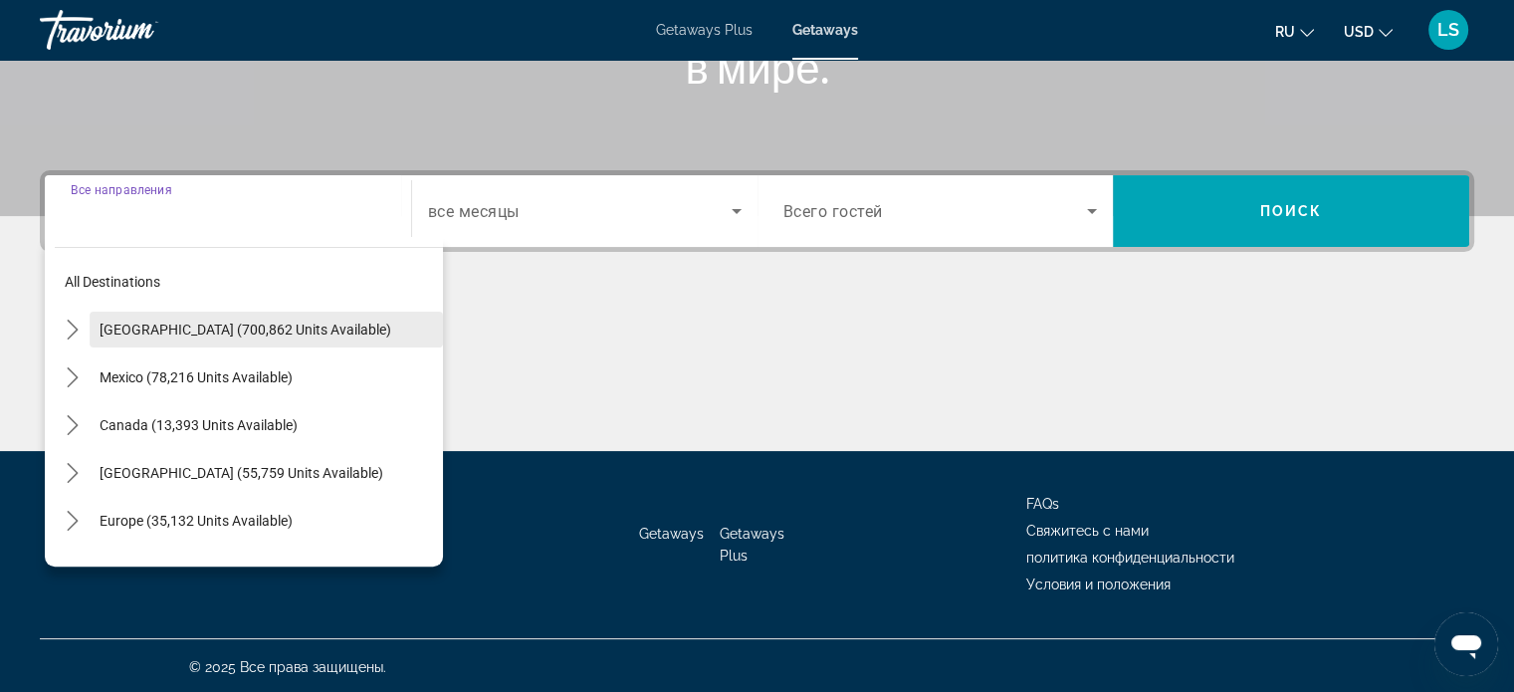
scroll to position [383, 0]
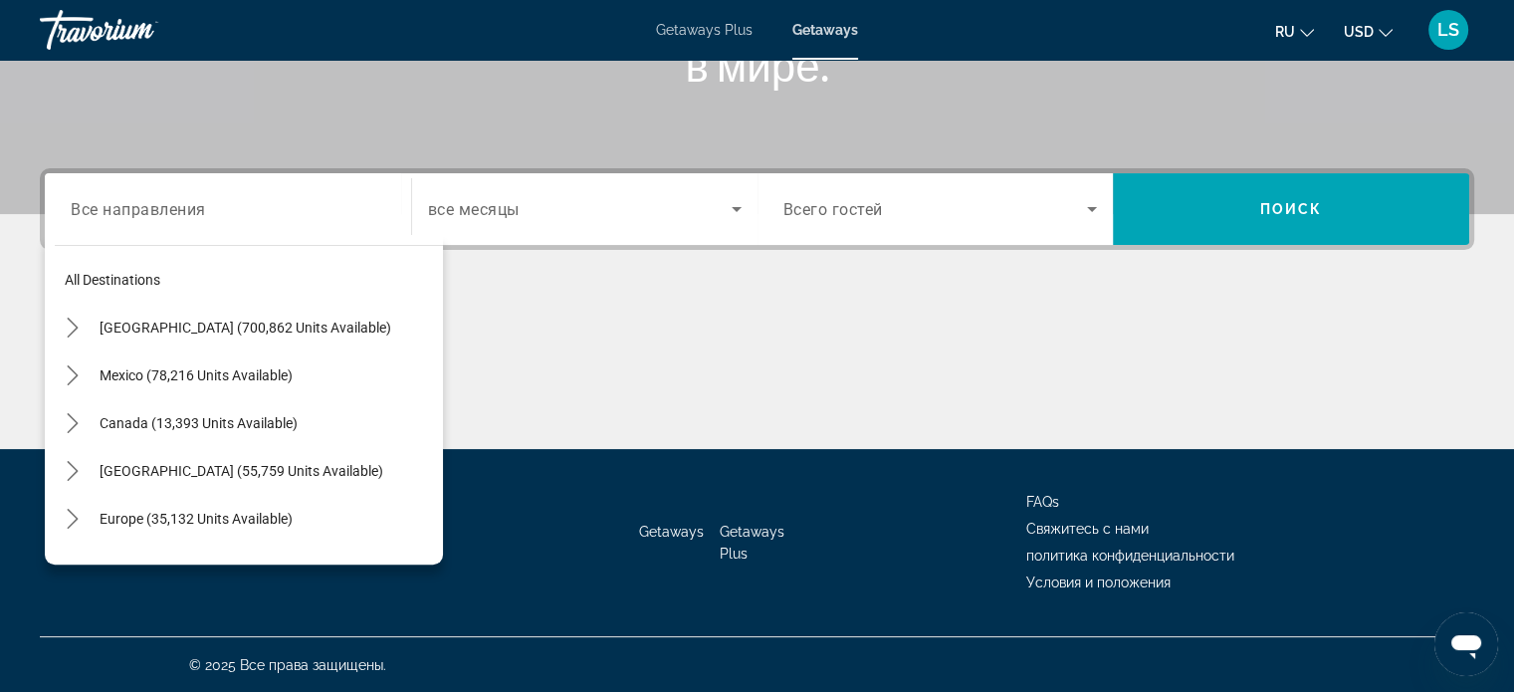
click at [1087, 222] on div "Search widget" at bounding box center [940, 209] width 314 height 56
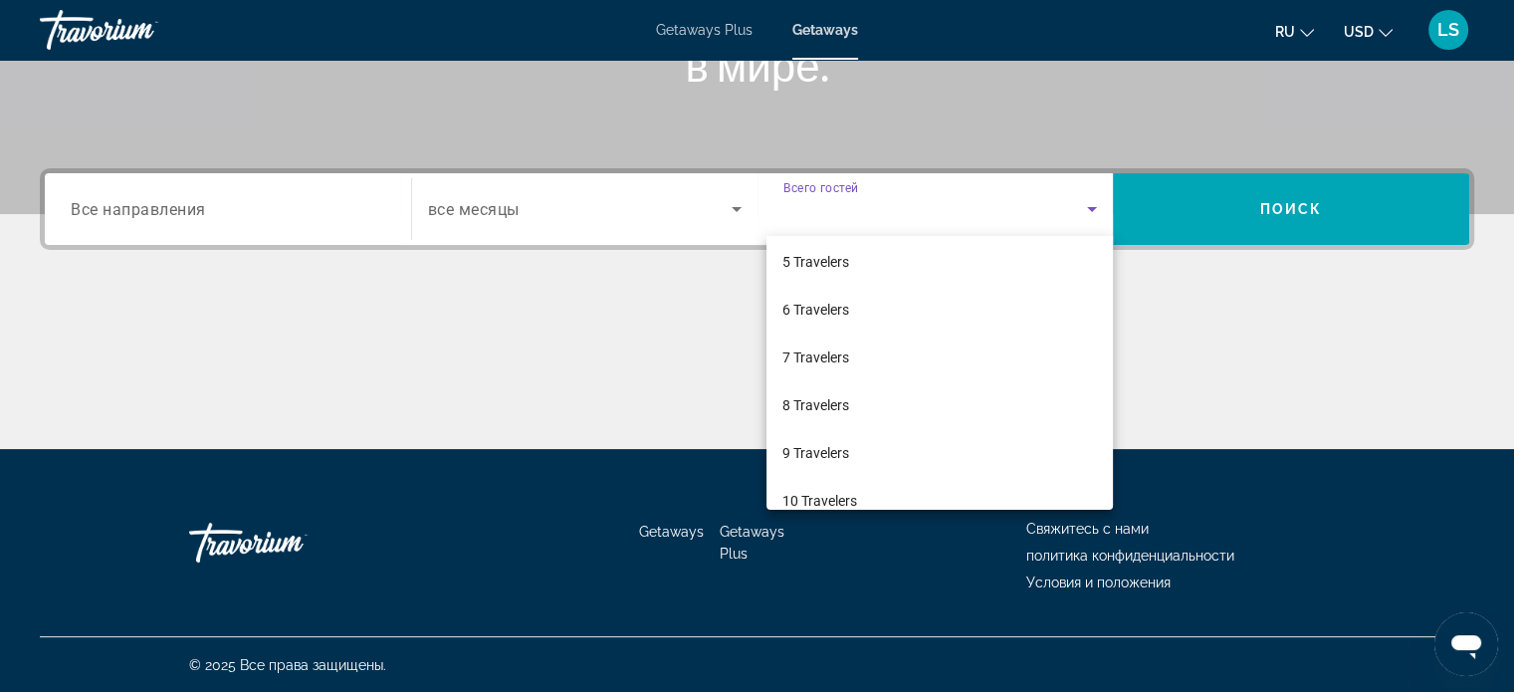
scroll to position [219, 0]
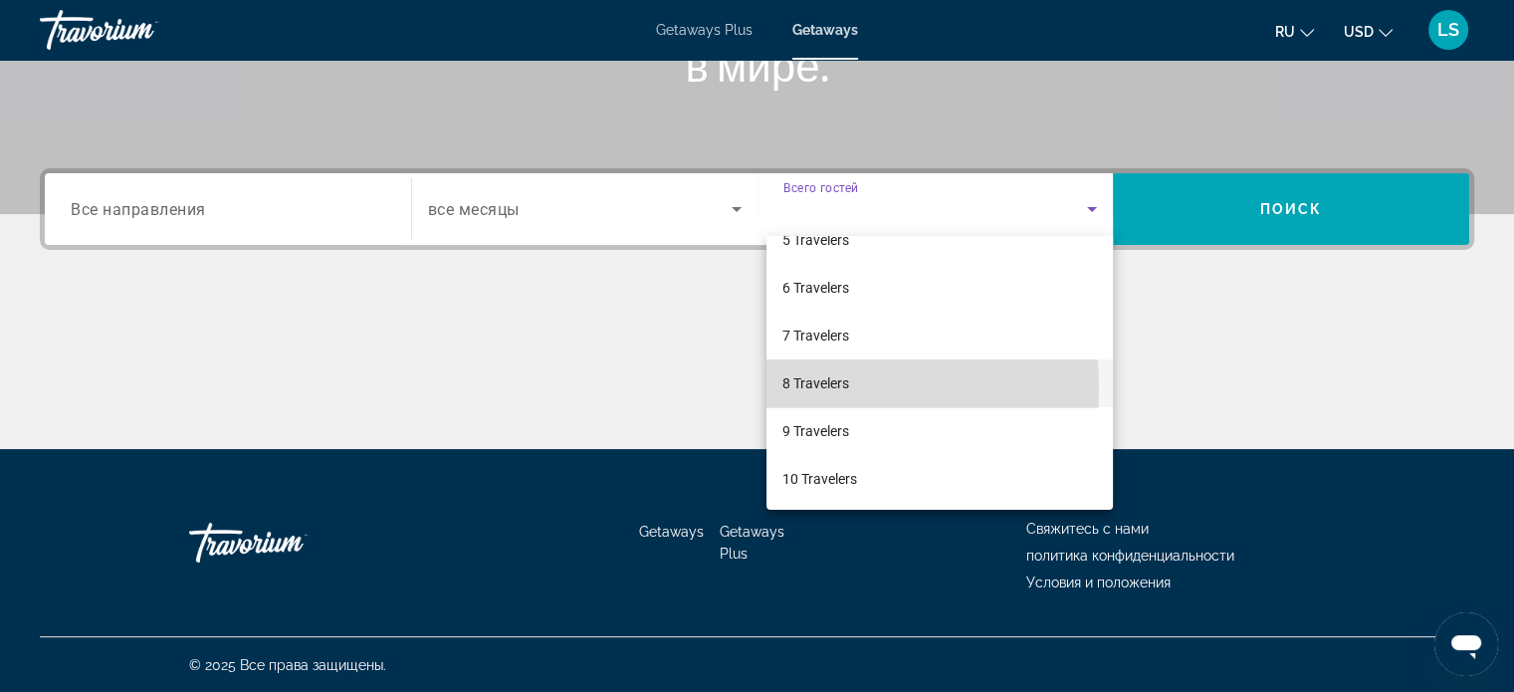
click at [795, 387] on span "8 Travelers" at bounding box center [815, 383] width 67 height 24
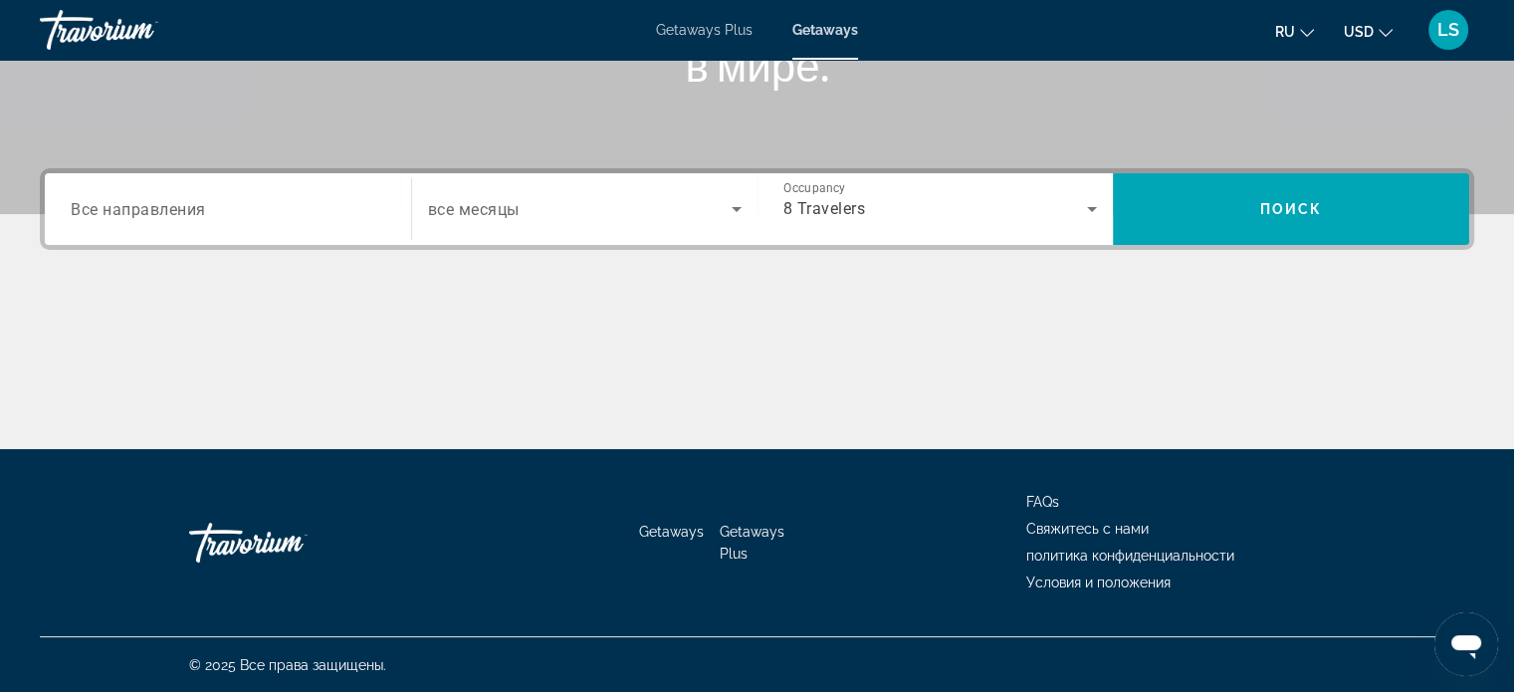
click at [169, 201] on span "Все направления" at bounding box center [138, 208] width 135 height 19
click at [169, 201] on input "Destination Все направления" at bounding box center [228, 210] width 314 height 24
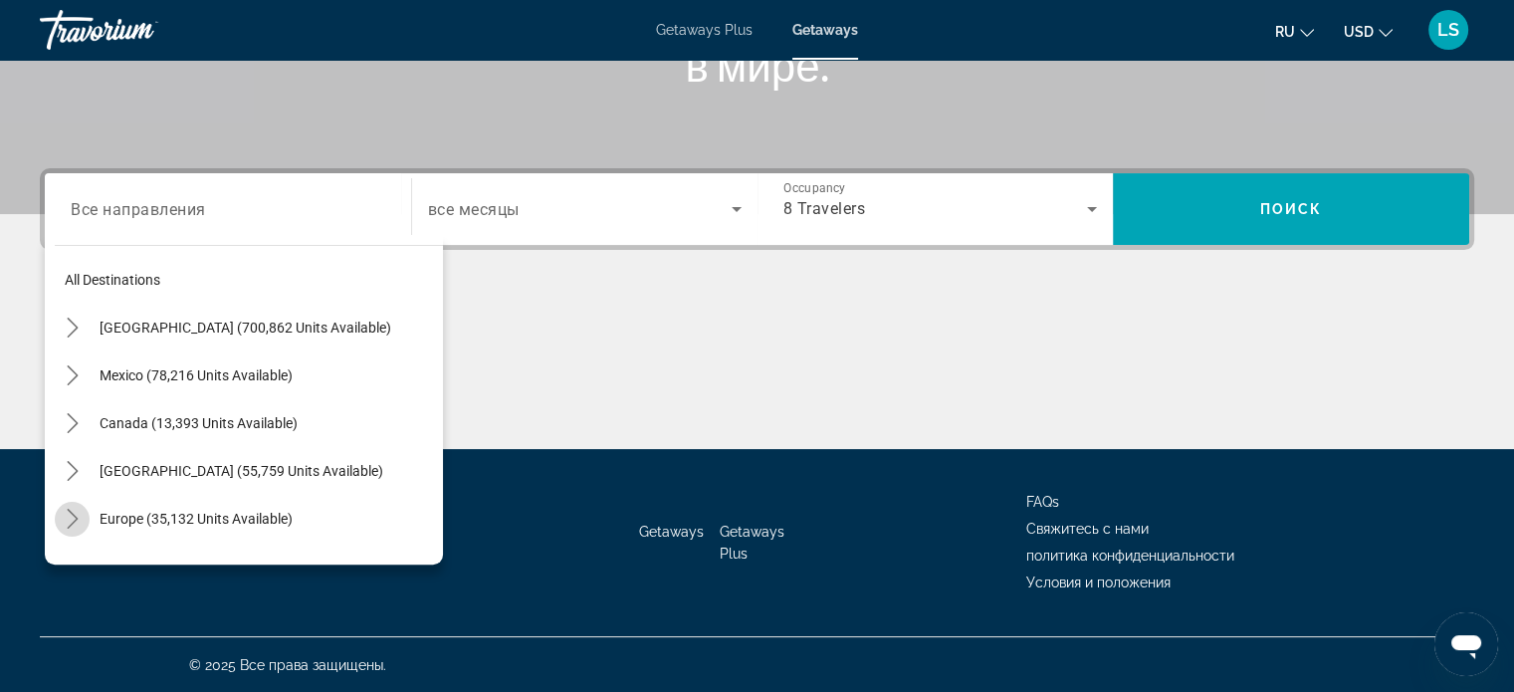
click at [73, 521] on icon "Toggle Europe (35,132 units available) submenu" at bounding box center [73, 518] width 20 height 20
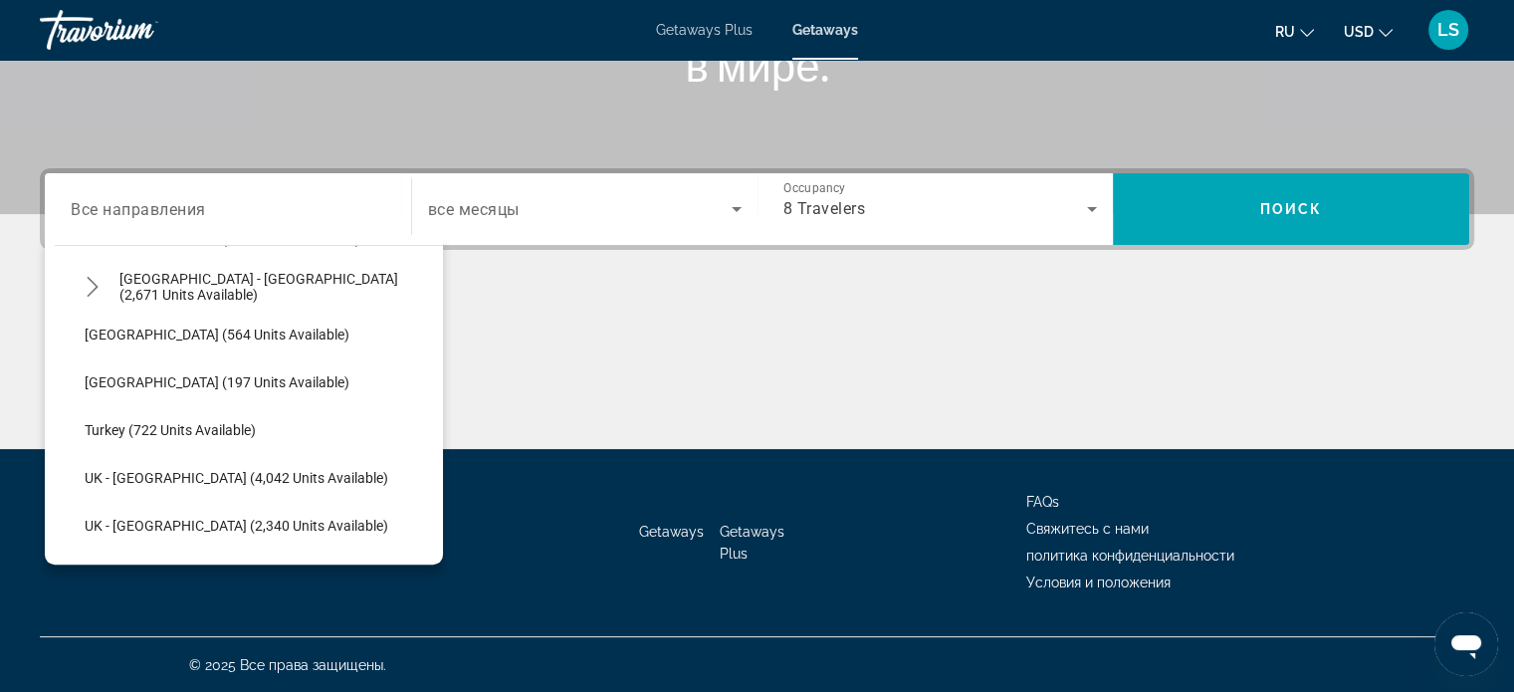
scroll to position [1155, 0]
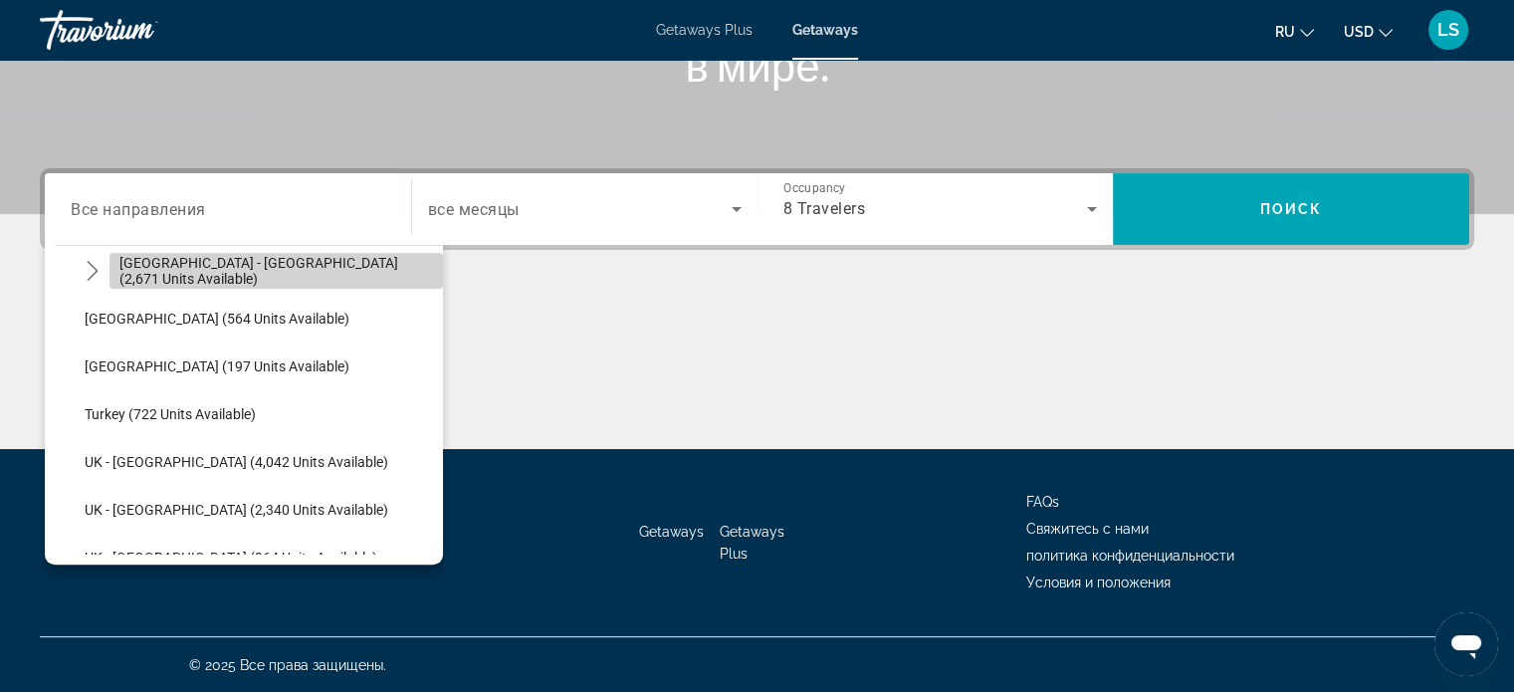
click at [334, 270] on span "[GEOGRAPHIC_DATA] - [GEOGRAPHIC_DATA] (2,671 units available)" at bounding box center [275, 271] width 313 height 32
type input "**********"
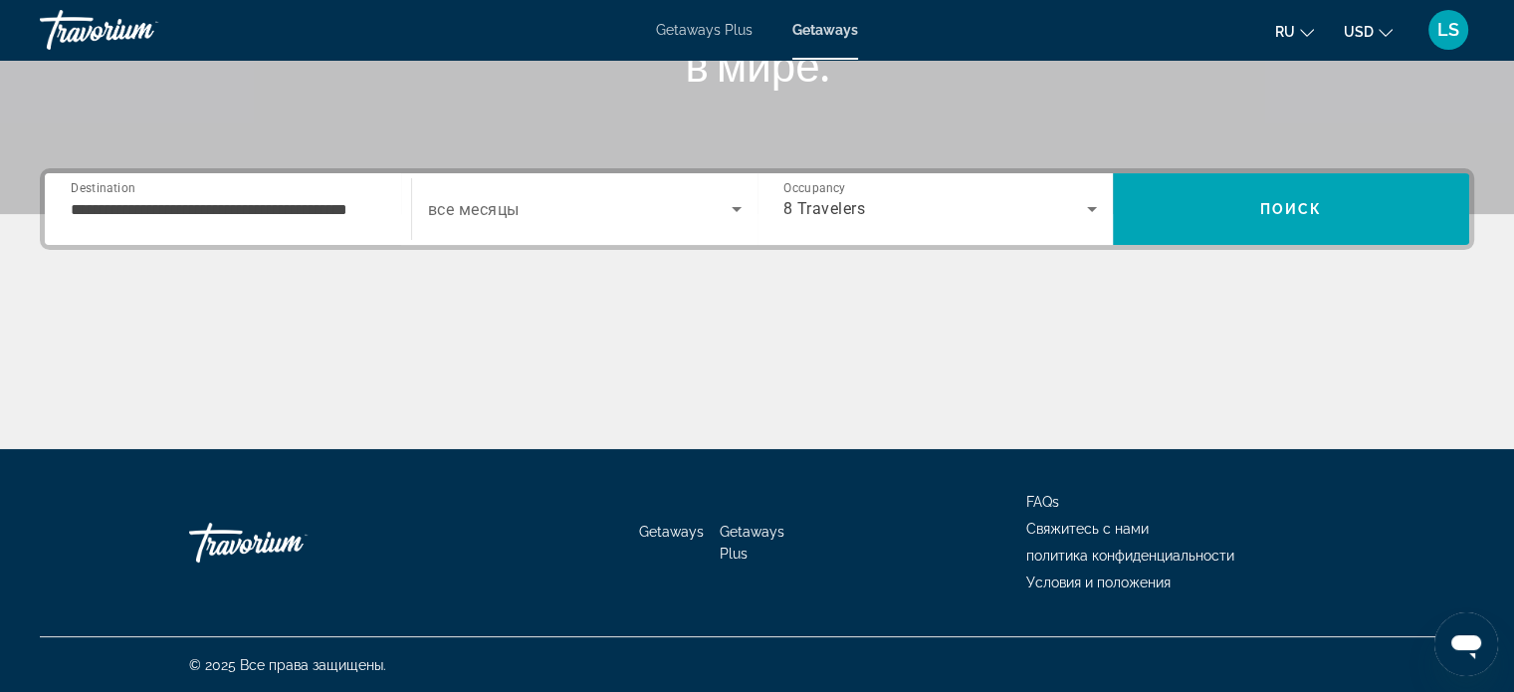
click at [1401, 250] on div "**********" at bounding box center [757, 308] width 1514 height 281
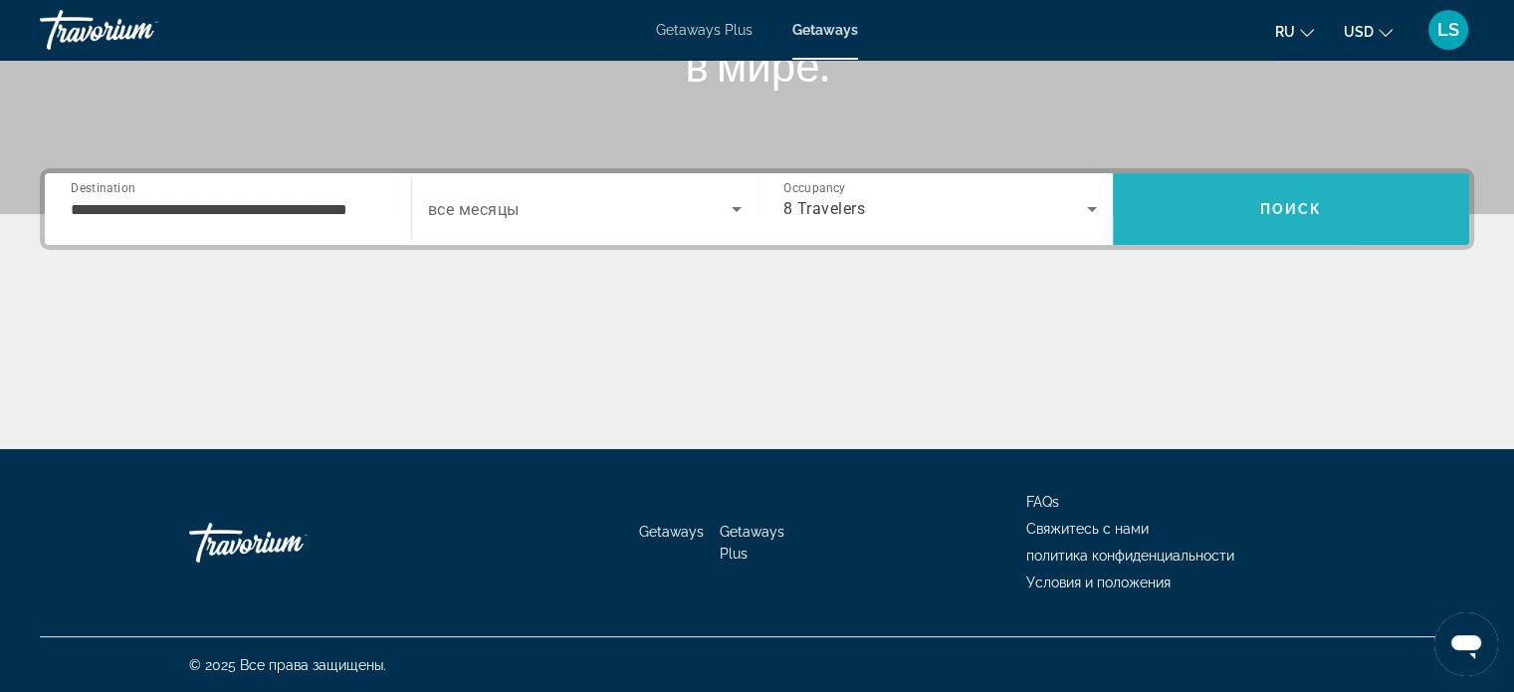
click at [1392, 240] on span "Search" at bounding box center [1290, 209] width 356 height 72
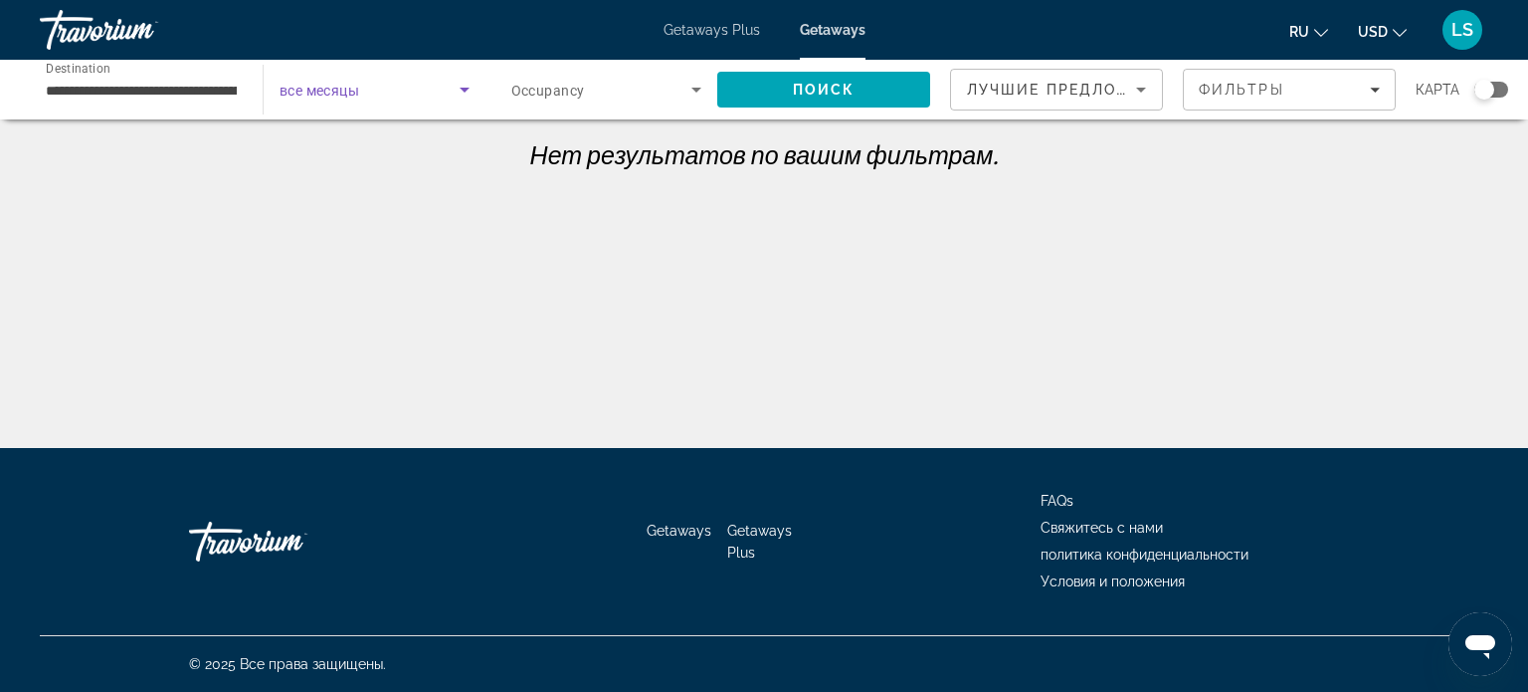
click at [468, 98] on icon "Search widget" at bounding box center [465, 90] width 24 height 24
click at [72, 89] on div at bounding box center [764, 346] width 1528 height 692
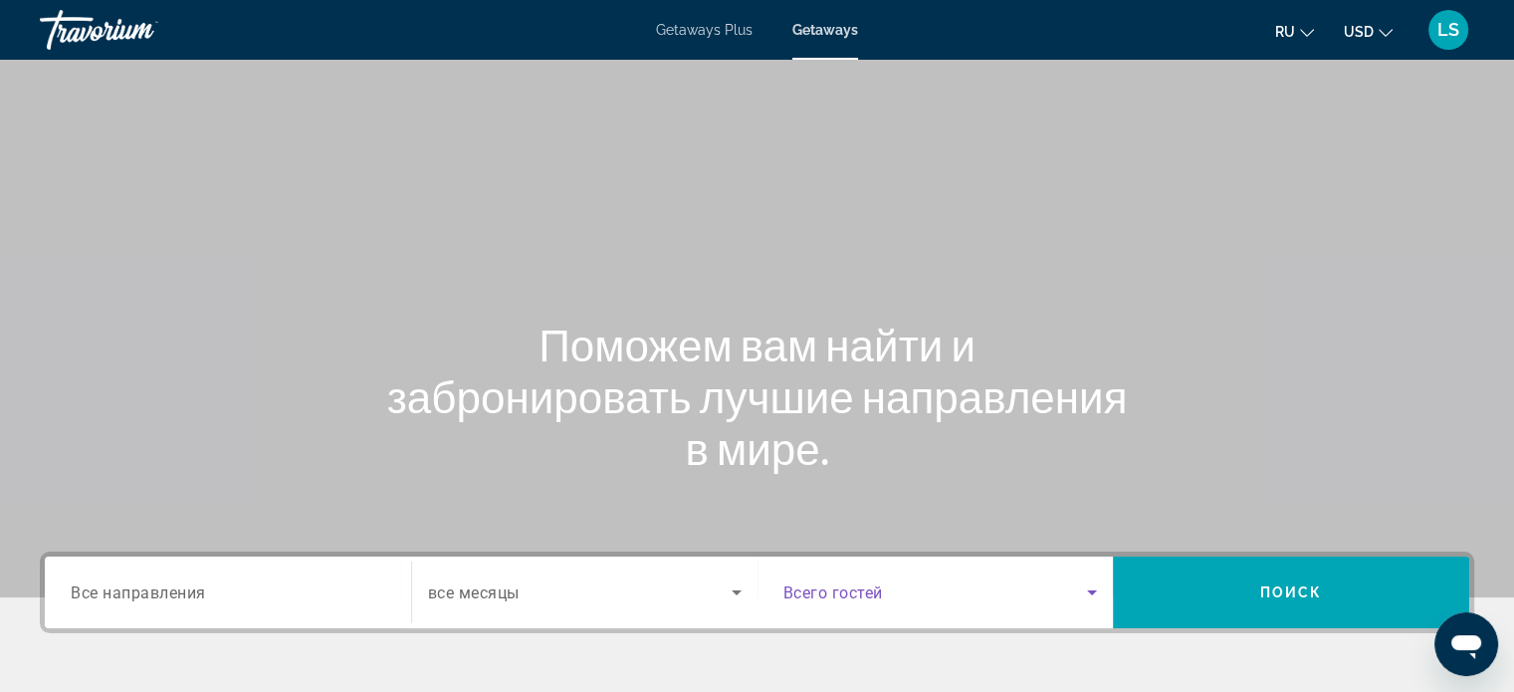
click at [1088, 596] on icon "Search widget" at bounding box center [1092, 592] width 24 height 24
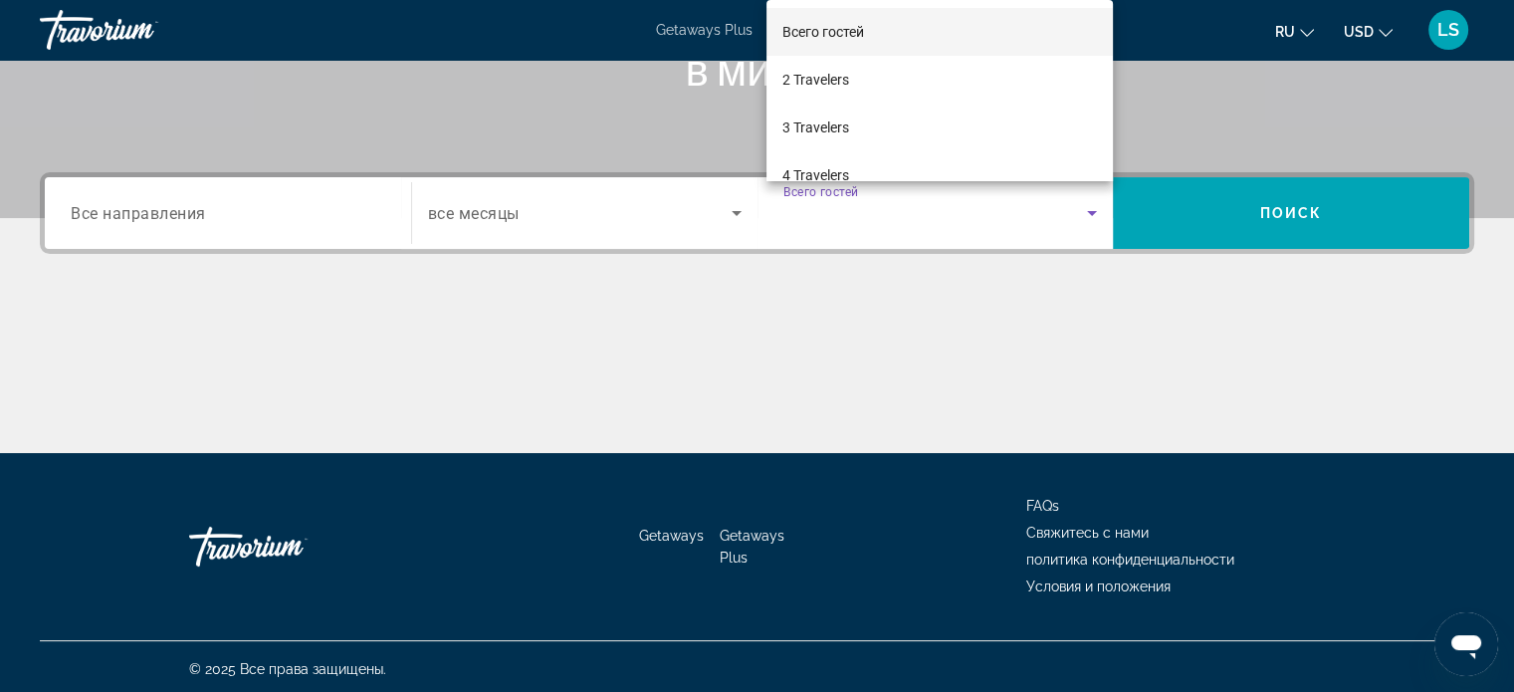
scroll to position [383, 0]
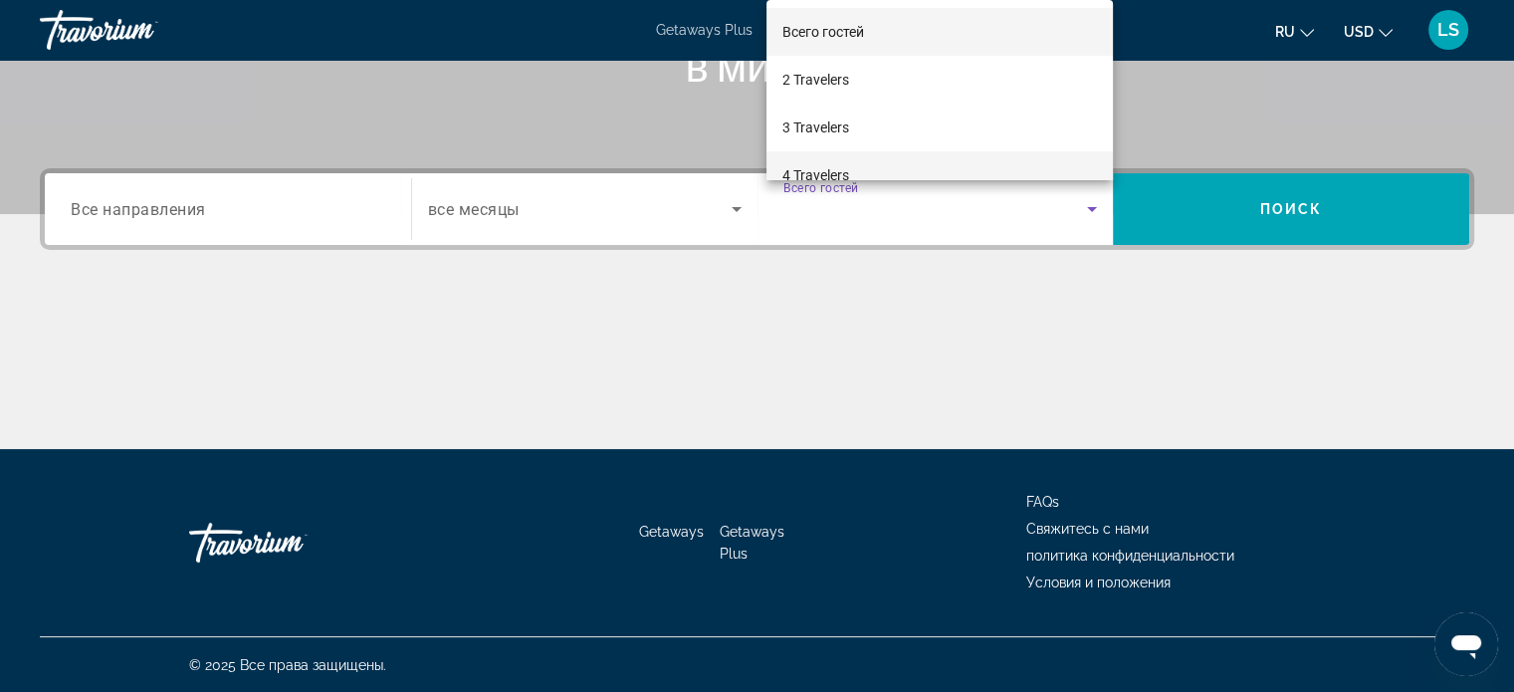
click at [840, 173] on span "4 Travelers" at bounding box center [815, 175] width 67 height 24
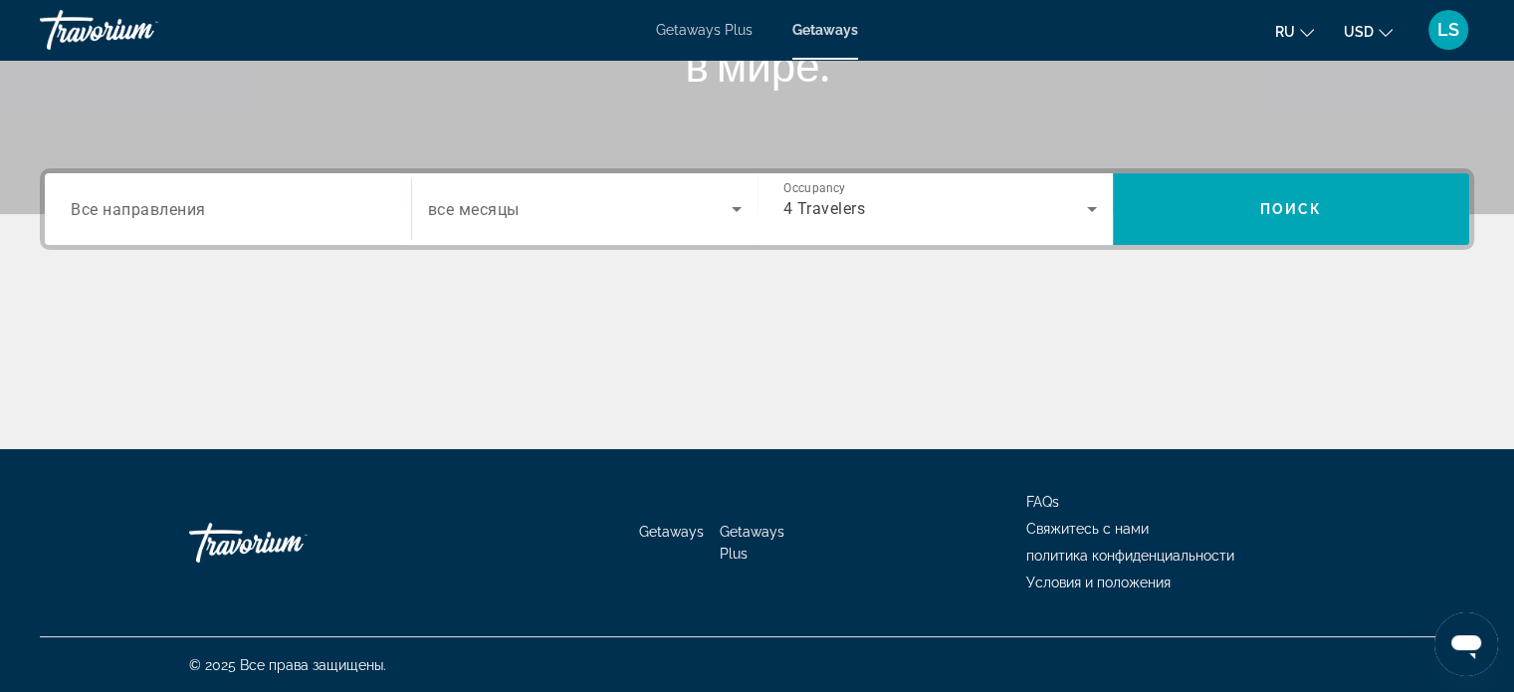
click at [605, 194] on div "Search widget" at bounding box center [584, 209] width 313 height 56
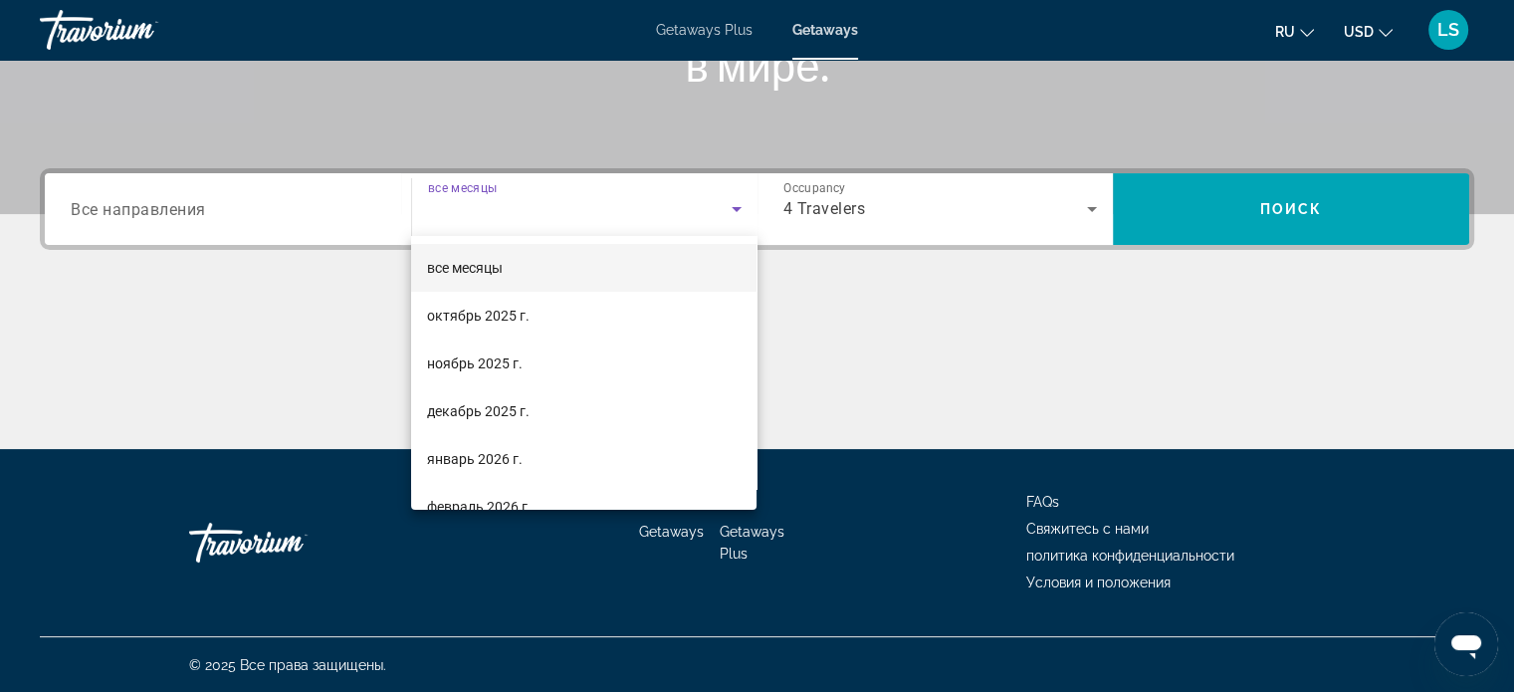
click at [145, 194] on div at bounding box center [757, 346] width 1514 height 692
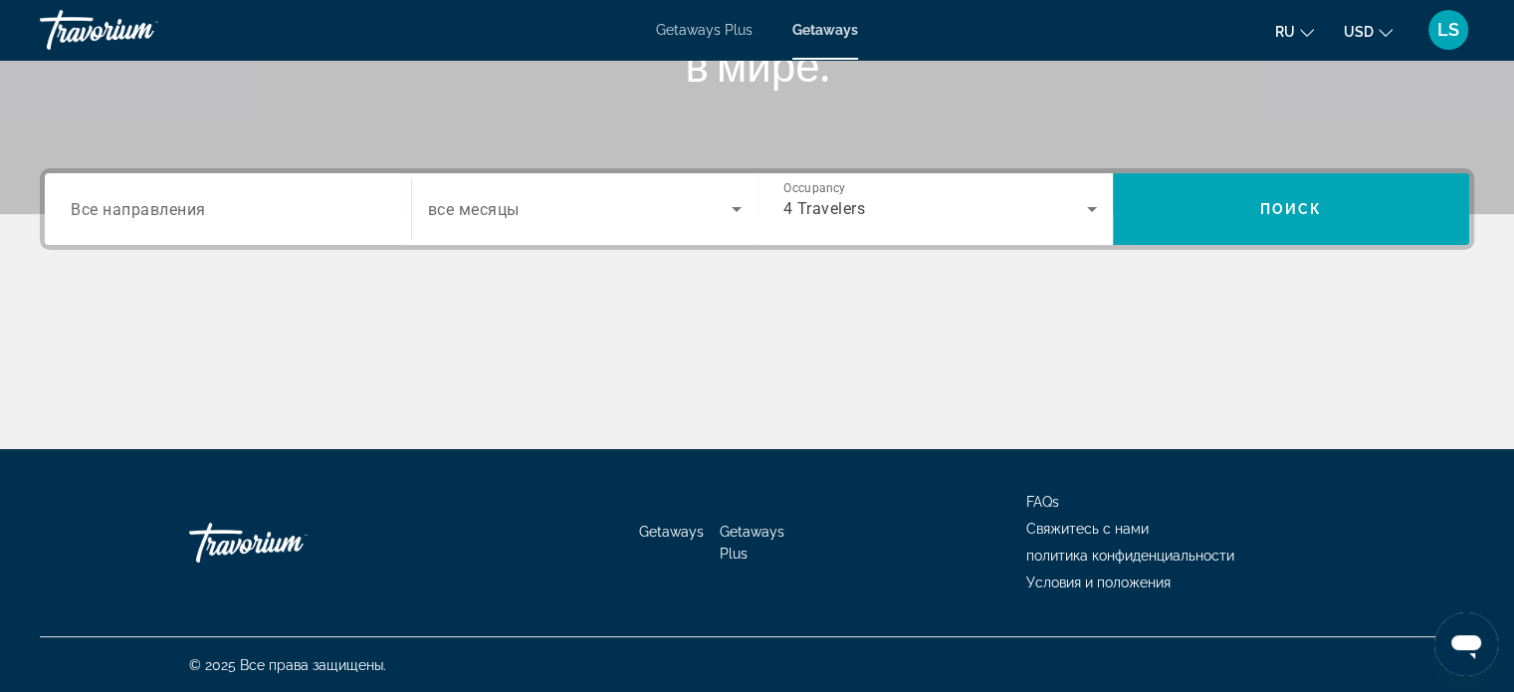
click at [145, 200] on span "Все направления" at bounding box center [138, 208] width 135 height 19
click at [145, 200] on input "Destination Все направления" at bounding box center [228, 210] width 314 height 24
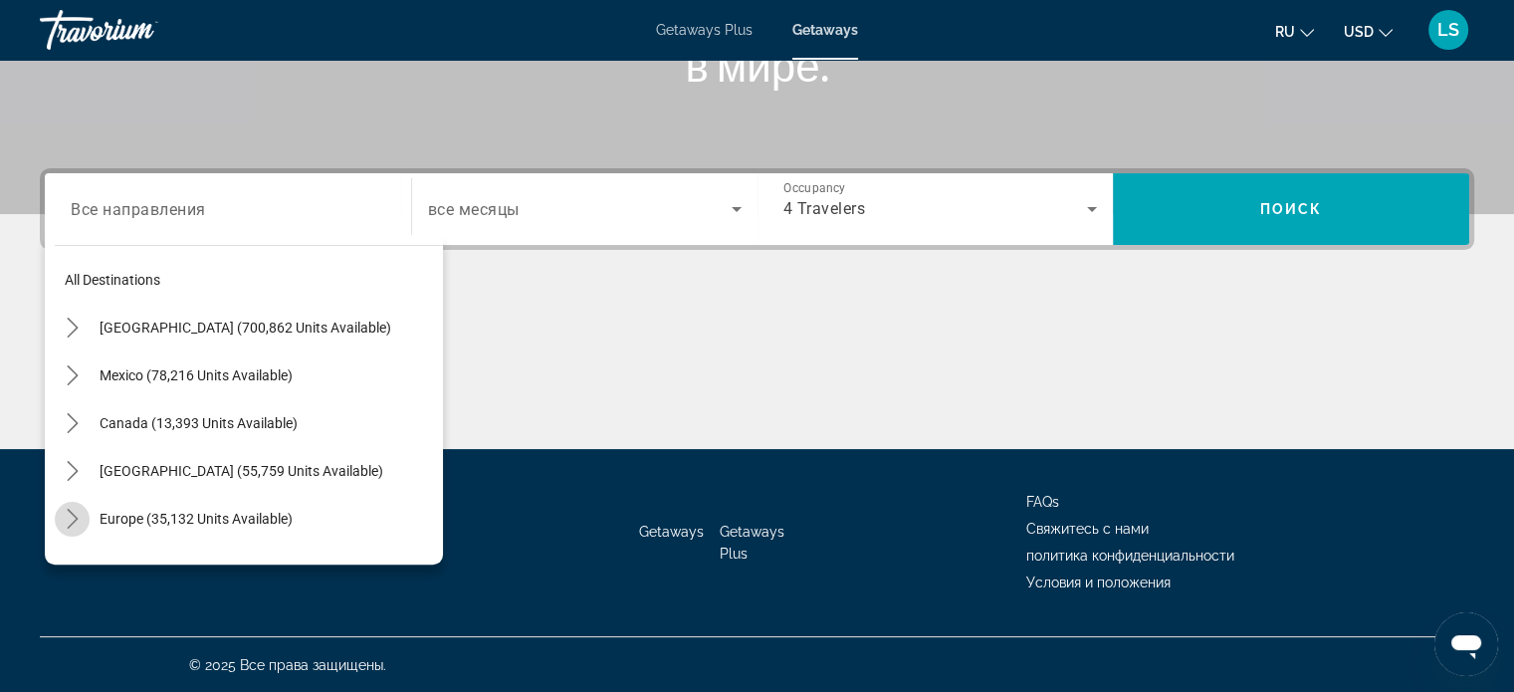
click at [80, 520] on icon "Toggle Europe (35,132 units available) submenu" at bounding box center [73, 518] width 20 height 20
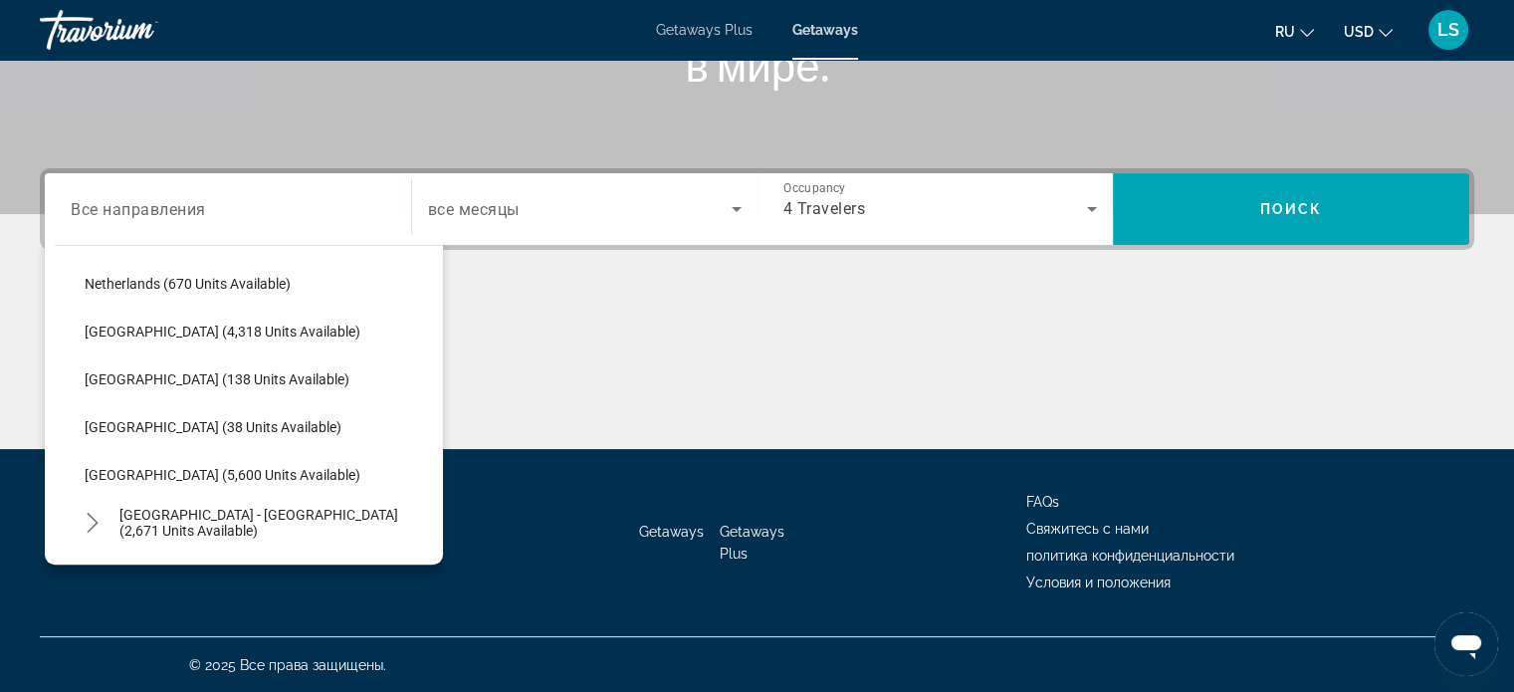
scroll to position [914, 0]
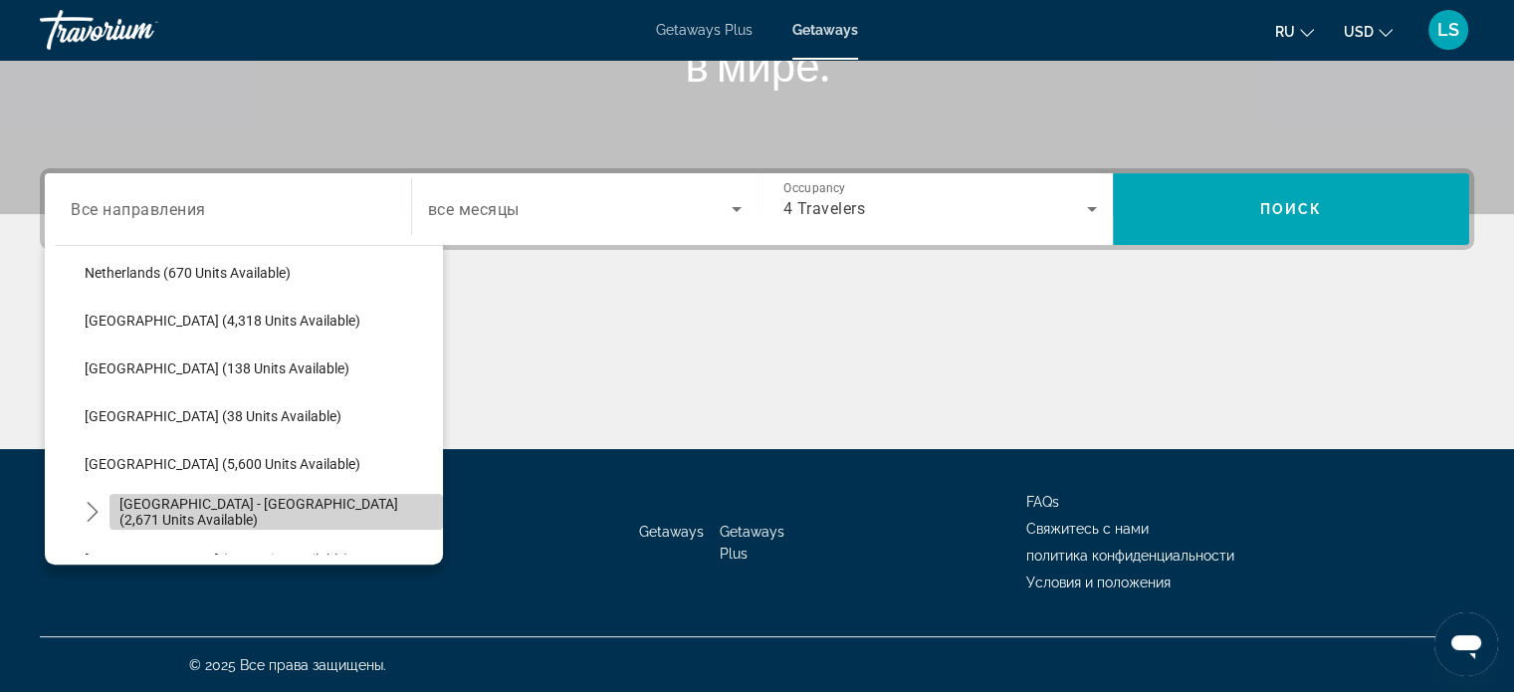
click at [331, 503] on span "[GEOGRAPHIC_DATA] - [GEOGRAPHIC_DATA] (2,671 units available)" at bounding box center [275, 512] width 313 height 32
type input "**********"
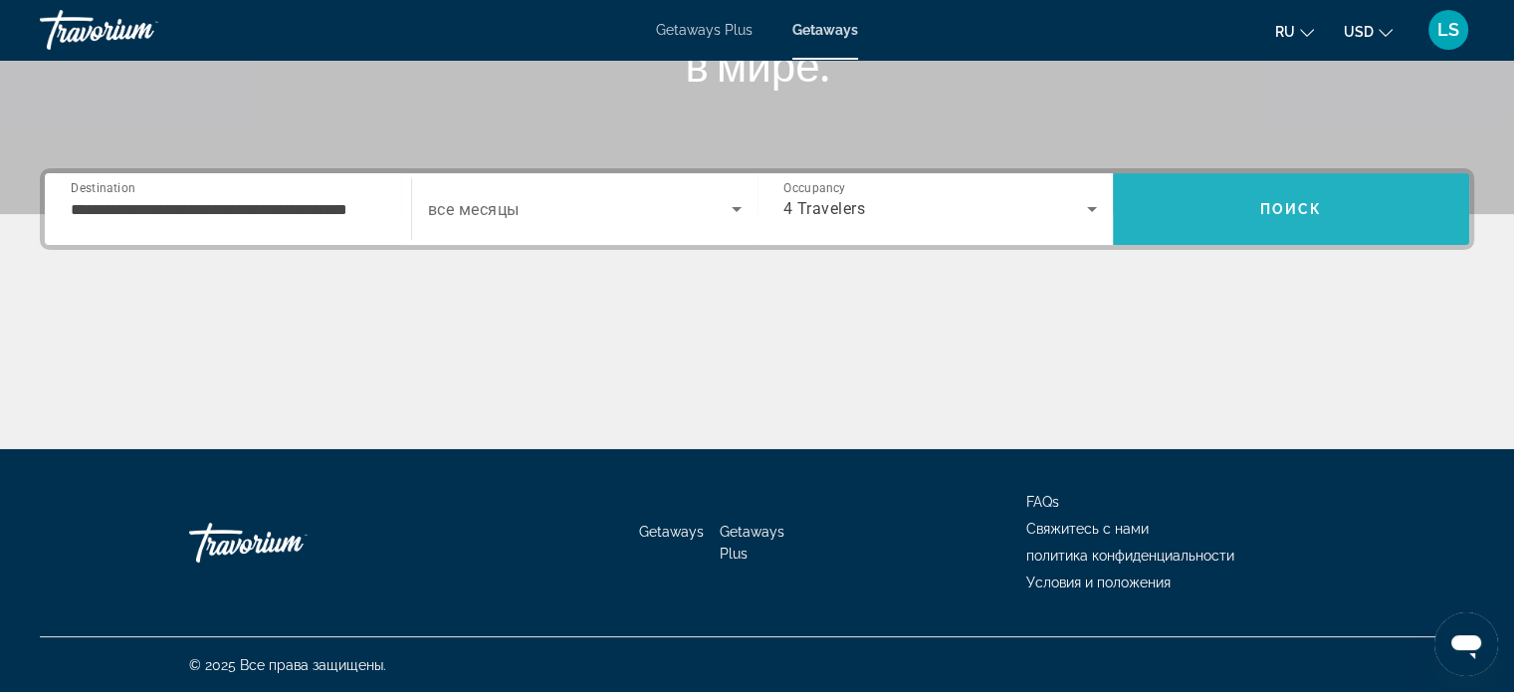
click at [1229, 203] on span "Search" at bounding box center [1290, 209] width 356 height 48
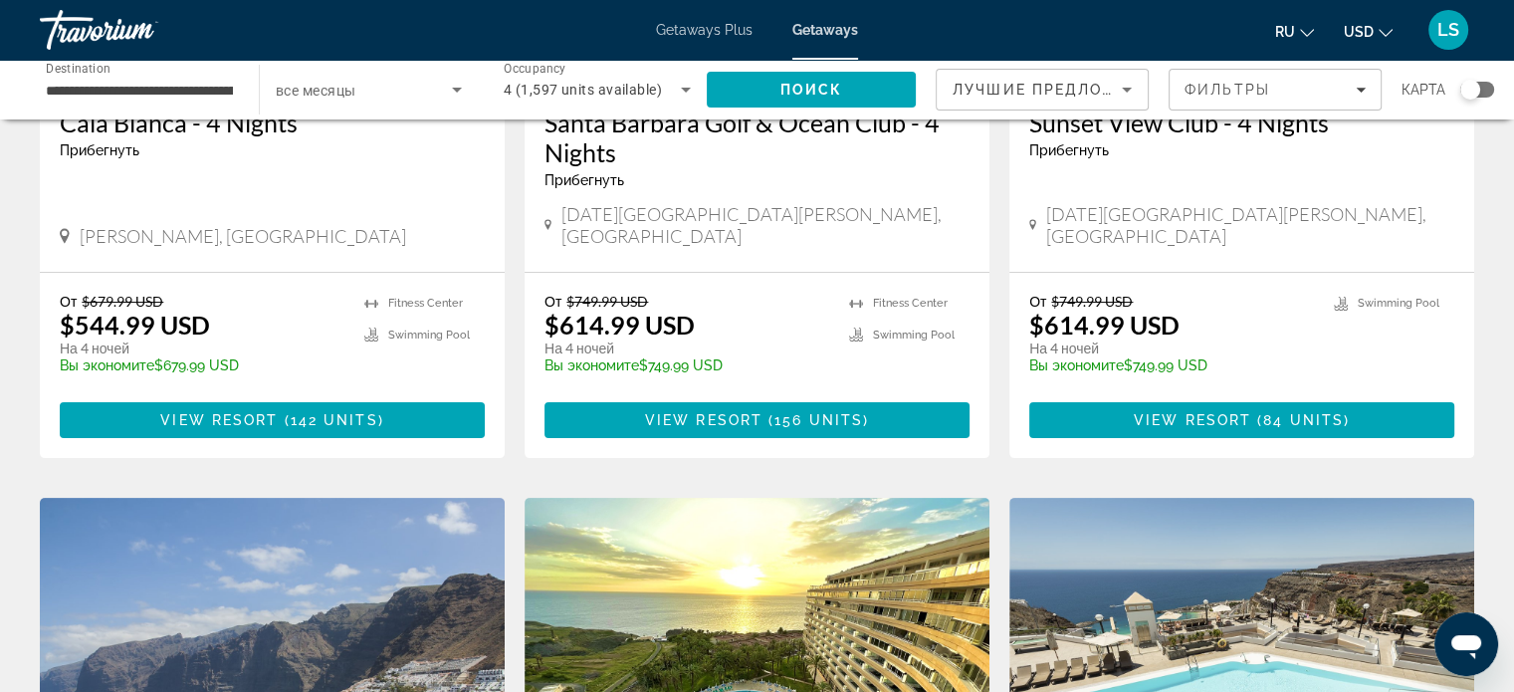
scroll to position [424, 0]
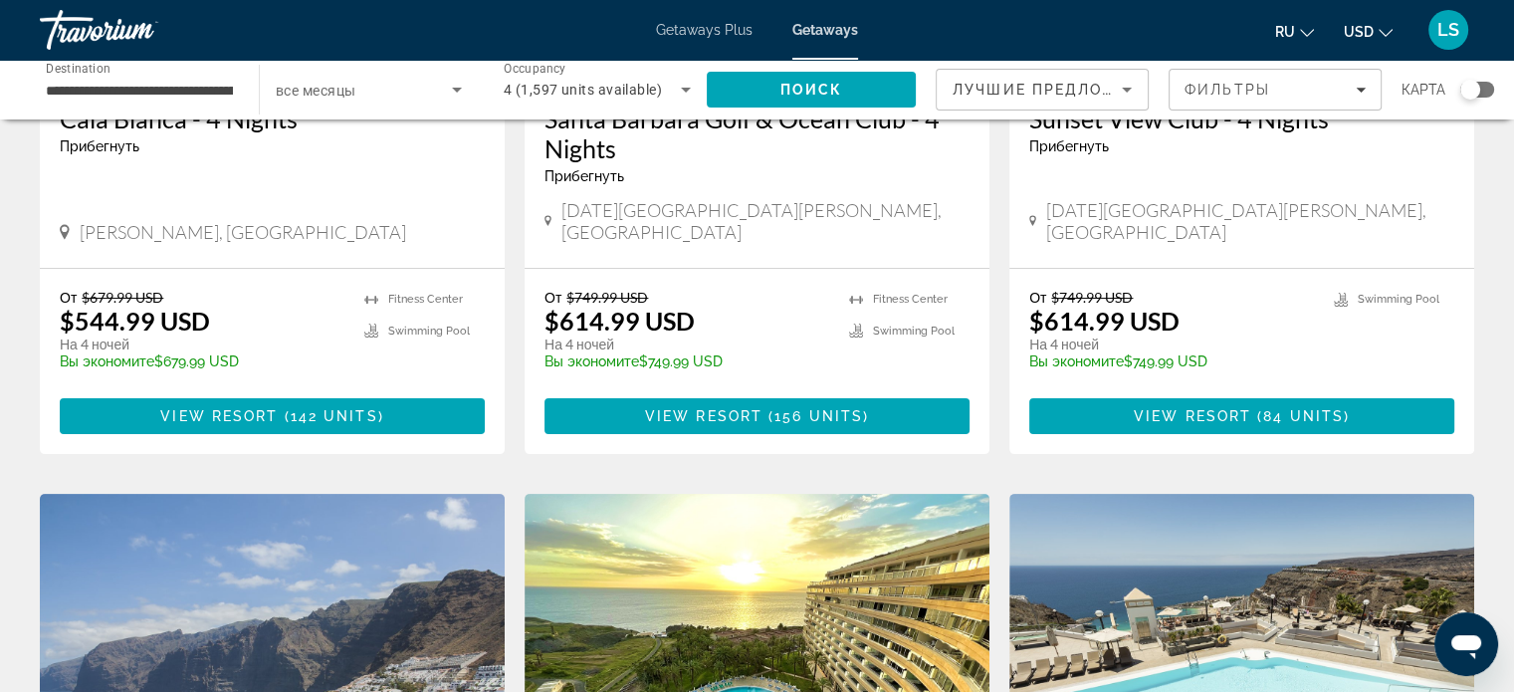
drag, startPoint x: 1509, startPoint y: 157, endPoint x: 1509, endPoint y: 180, distance: 22.9
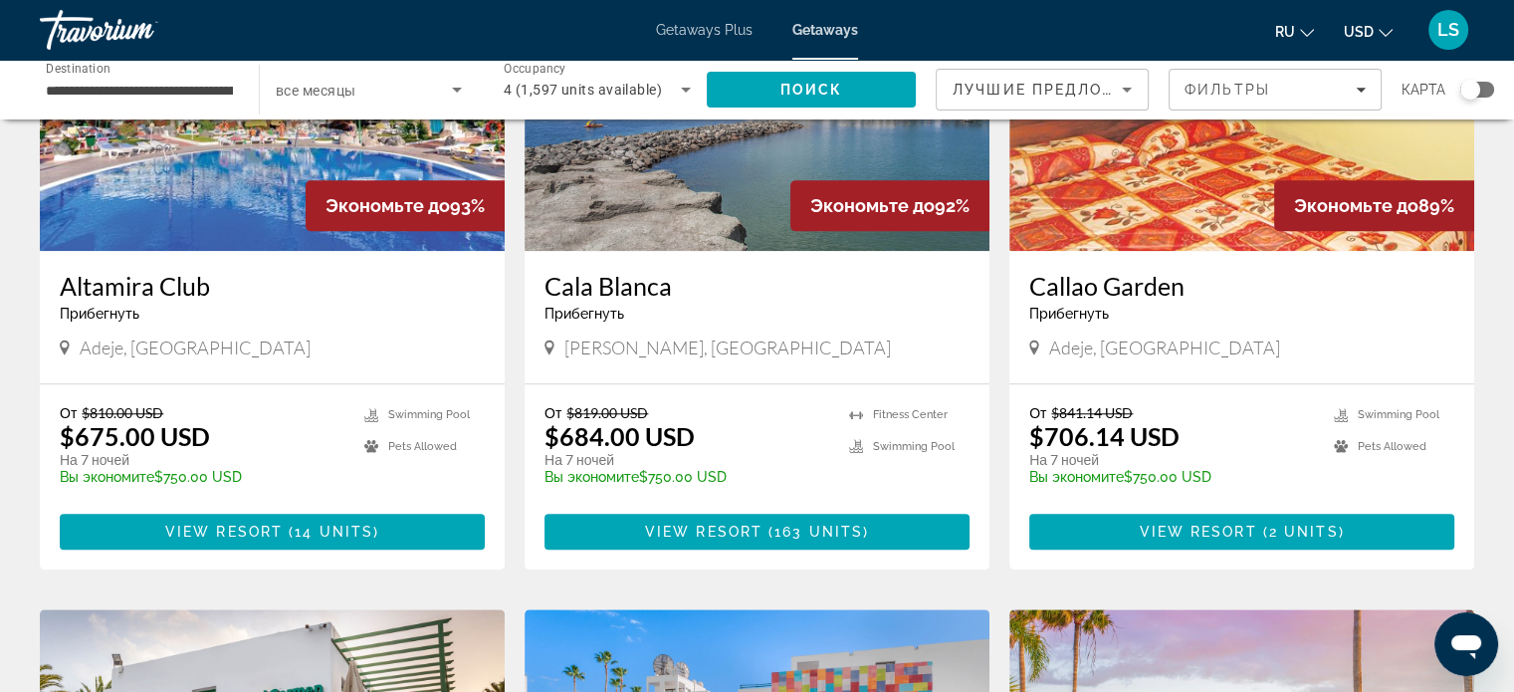
scroll to position [1688, 0]
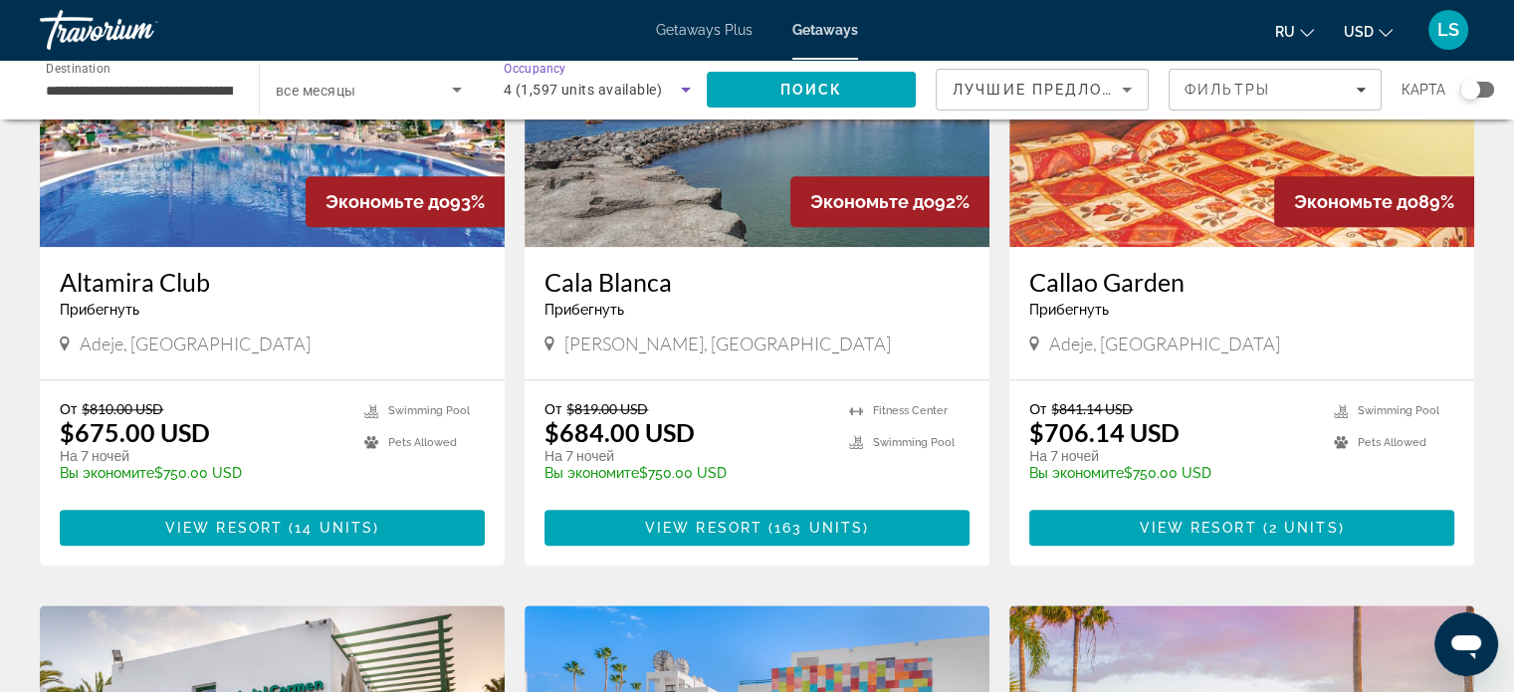
click at [677, 89] on icon "Search widget" at bounding box center [686, 90] width 24 height 24
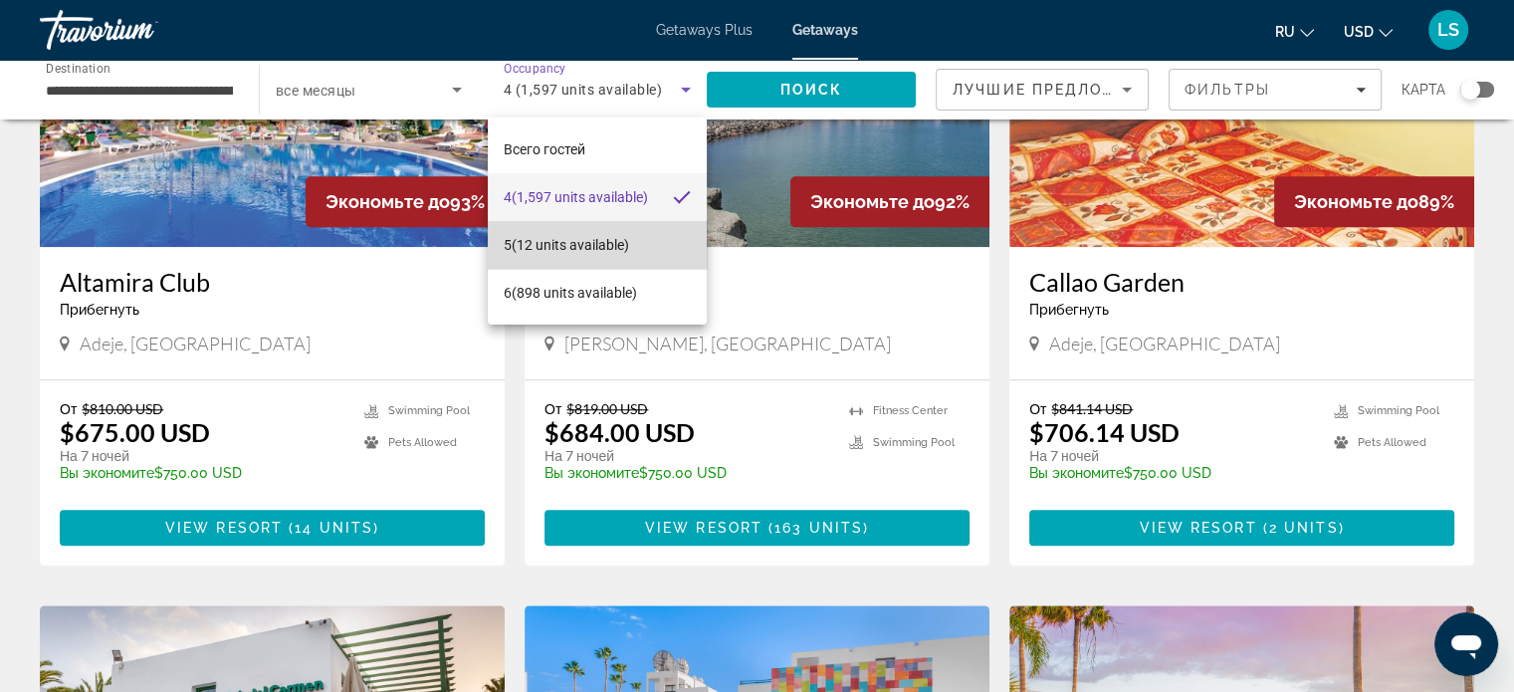
click at [566, 260] on mat-option "5 (12 units available)" at bounding box center [597, 245] width 219 height 48
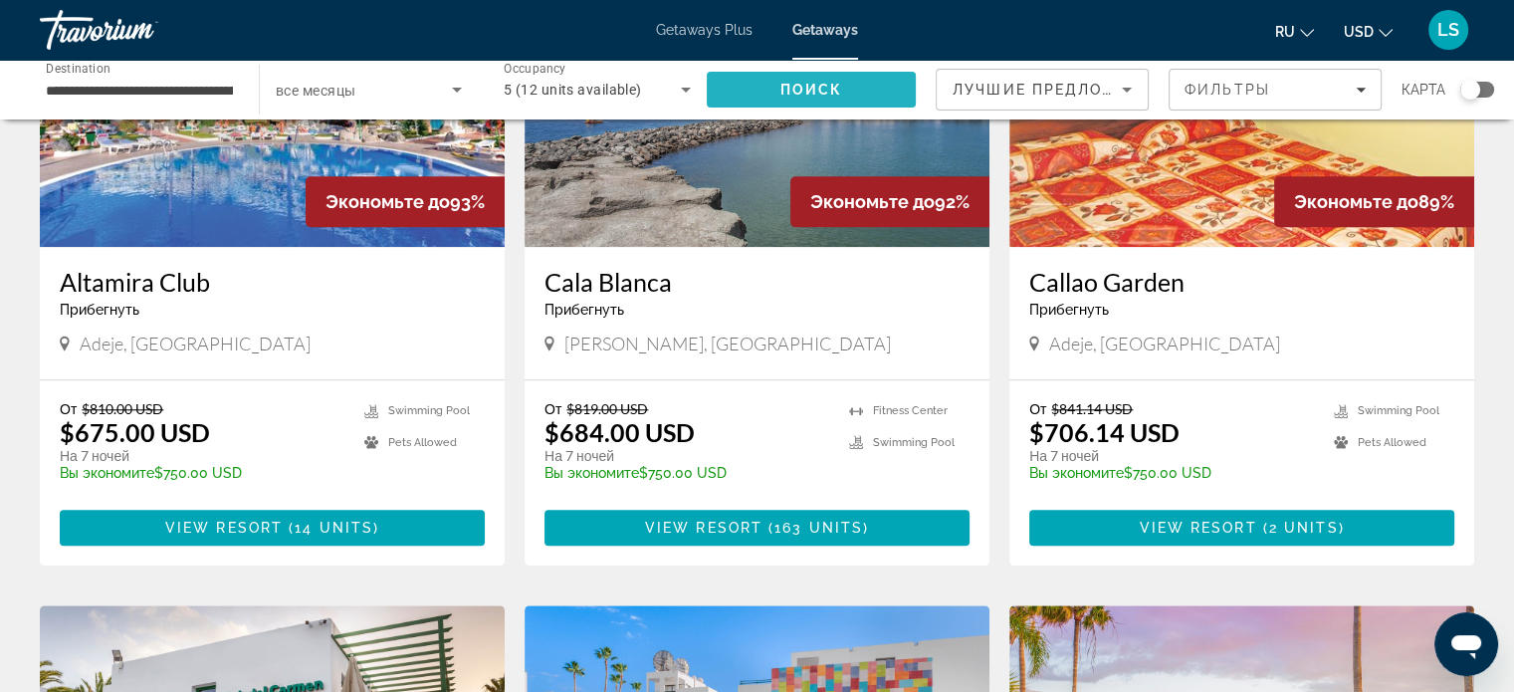
click at [795, 102] on span "Search" at bounding box center [811, 90] width 209 height 48
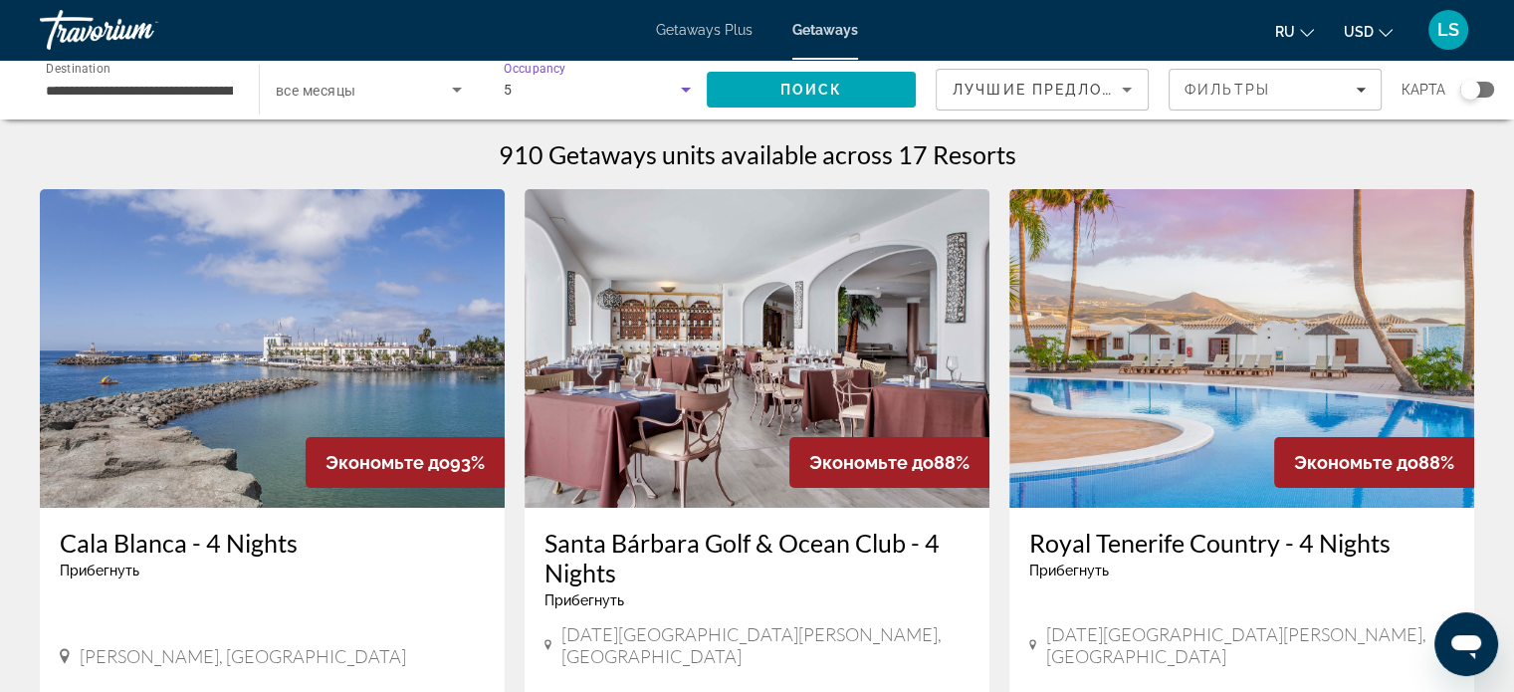
click at [689, 89] on icon "Search widget" at bounding box center [686, 90] width 10 height 5
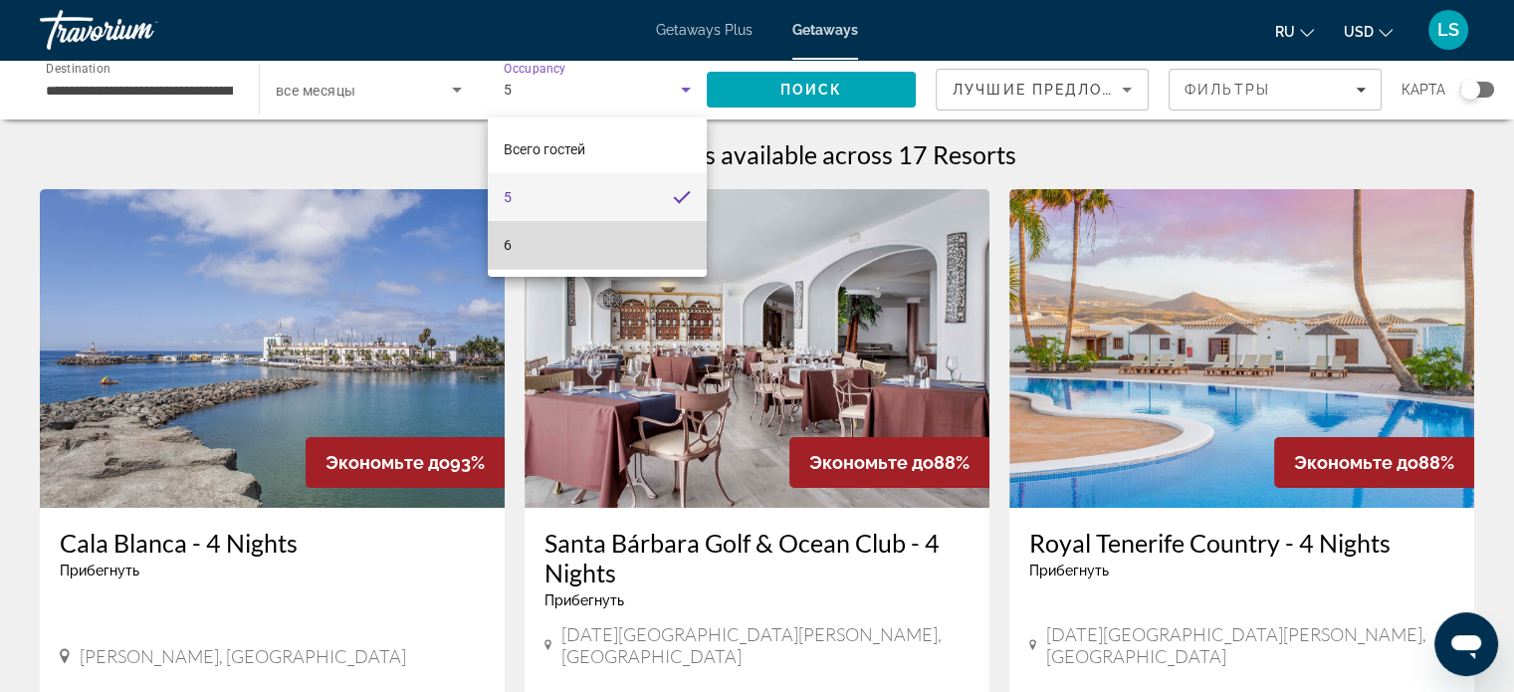
click at [583, 255] on mat-option "6" at bounding box center [597, 245] width 219 height 48
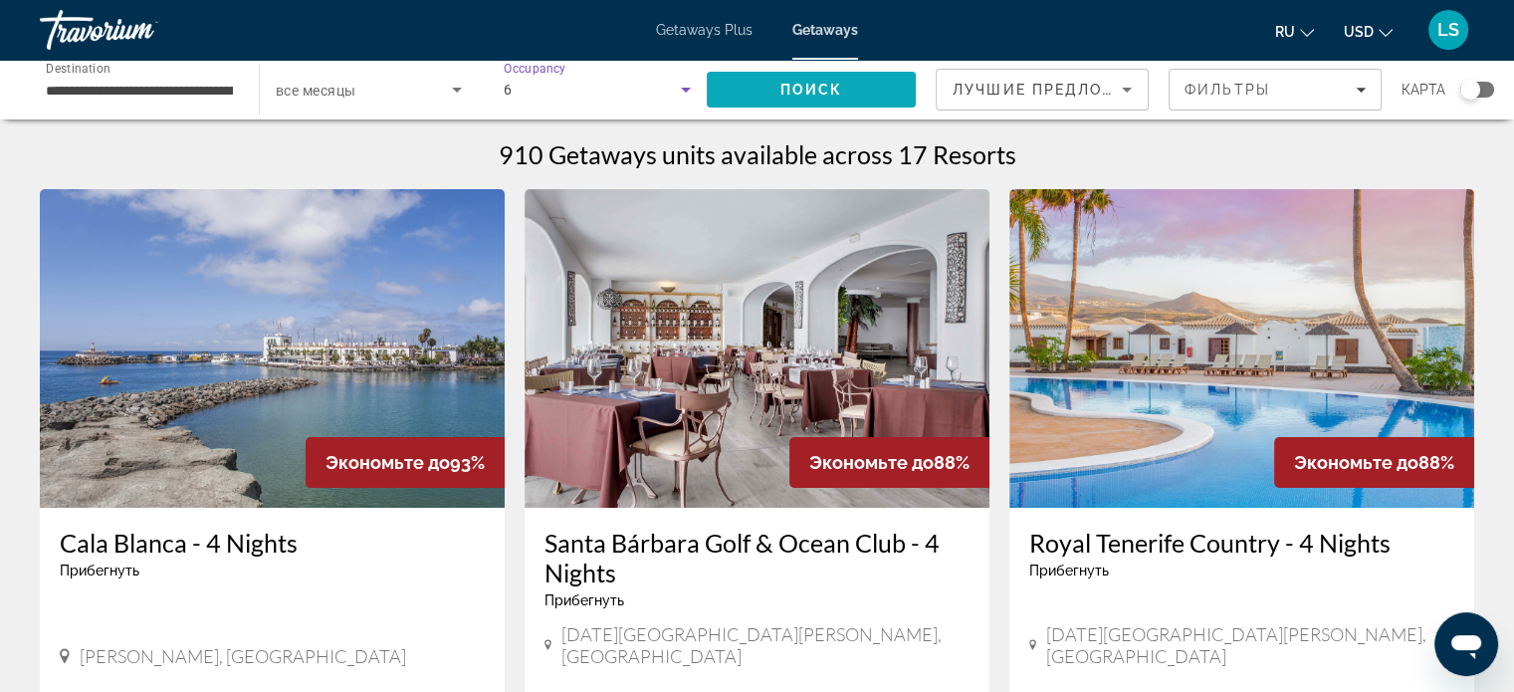
click at [741, 75] on span "Search" at bounding box center [811, 90] width 209 height 48
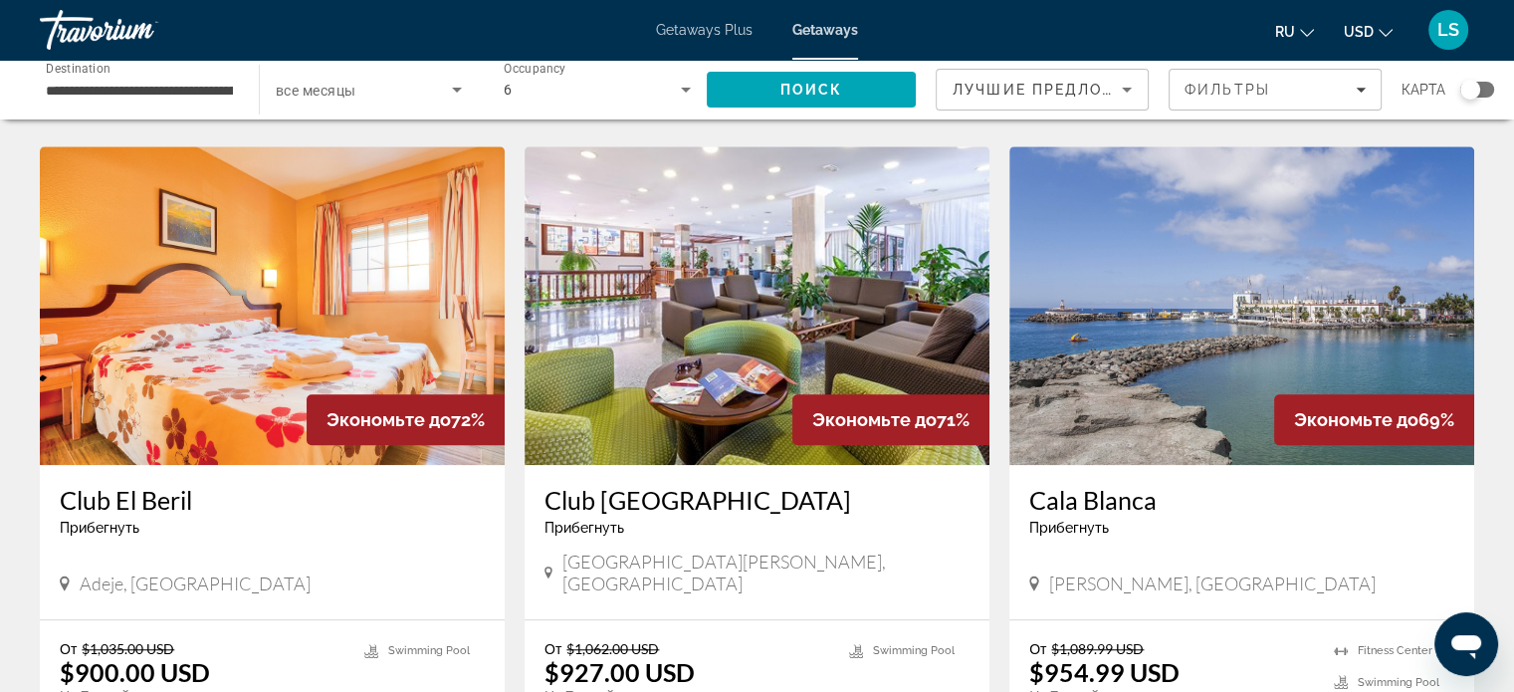
scroll to position [1478, 0]
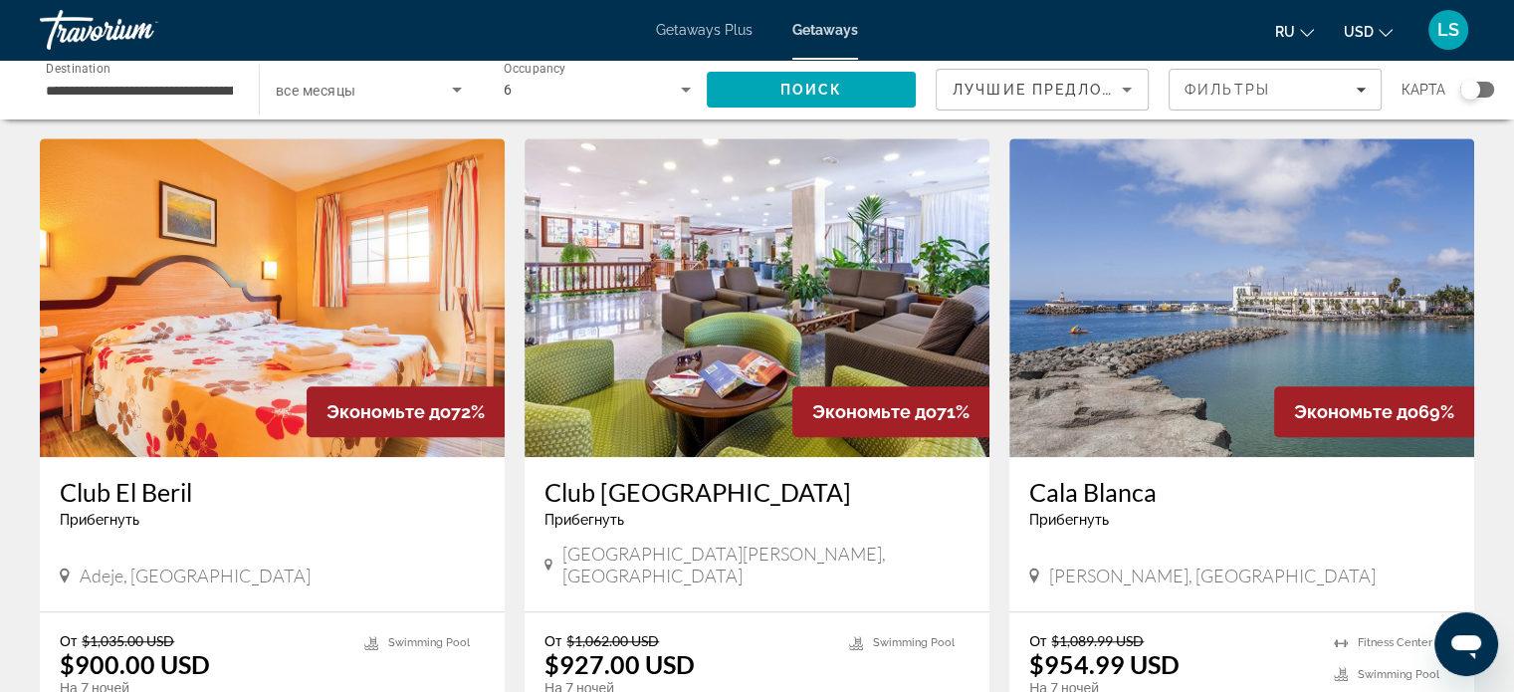
click at [304, 338] on img "Main content" at bounding box center [272, 297] width 465 height 318
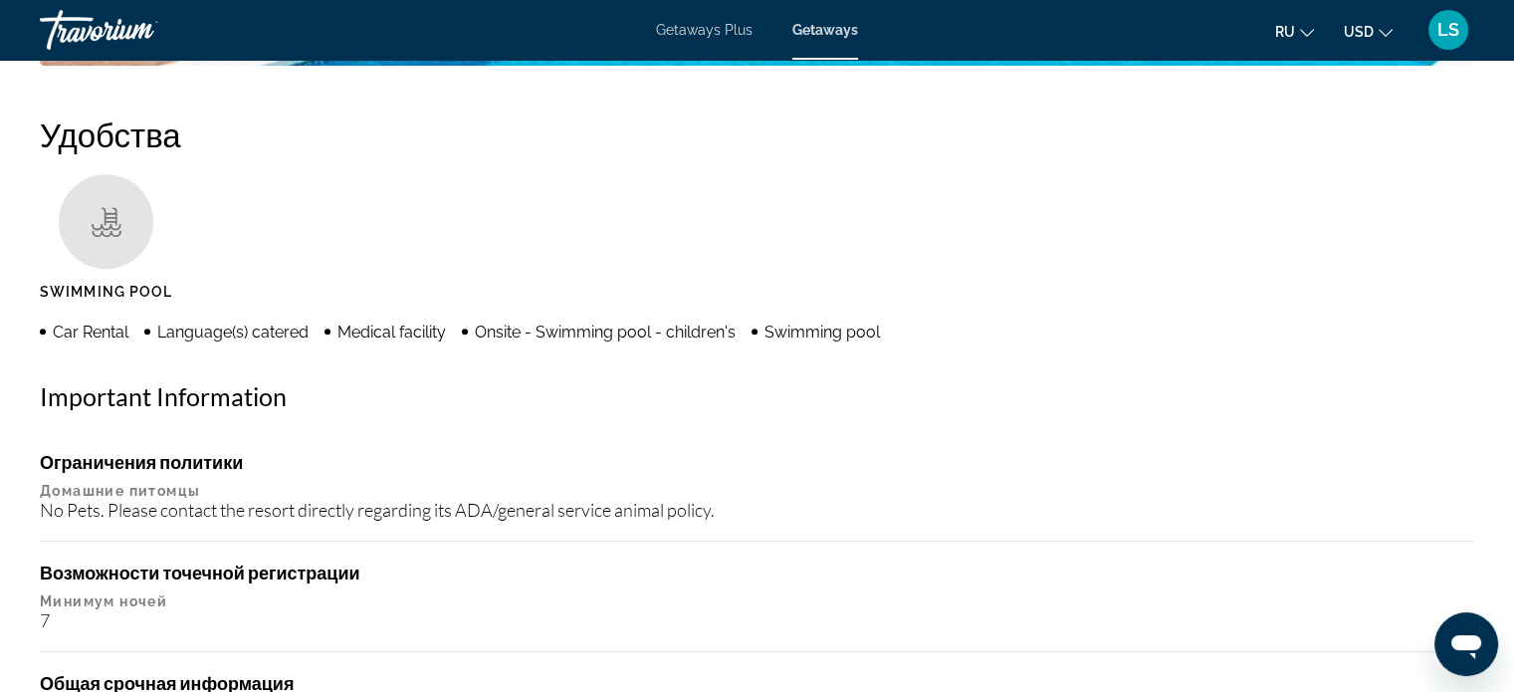
scroll to position [1052, 0]
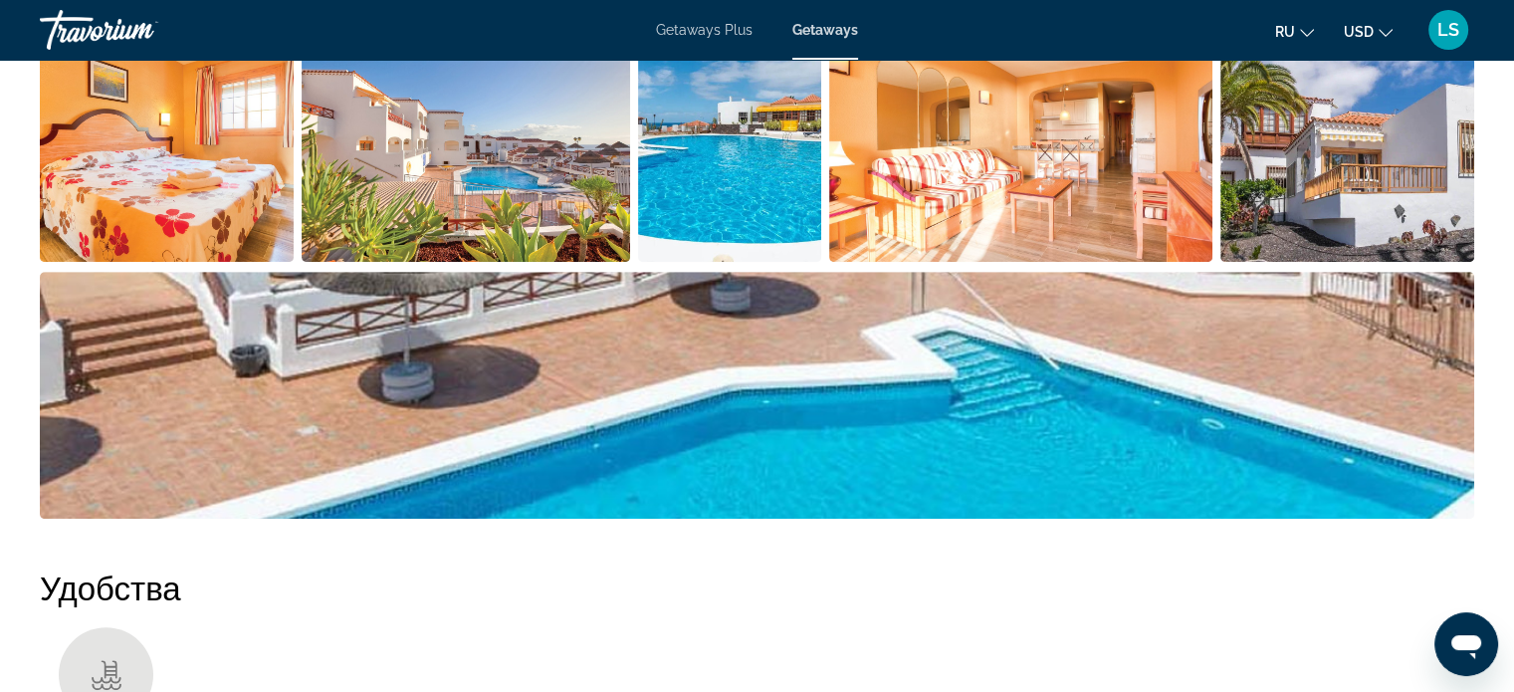
click at [1106, 184] on img "Open full-screen image slider" at bounding box center [1020, 138] width 383 height 247
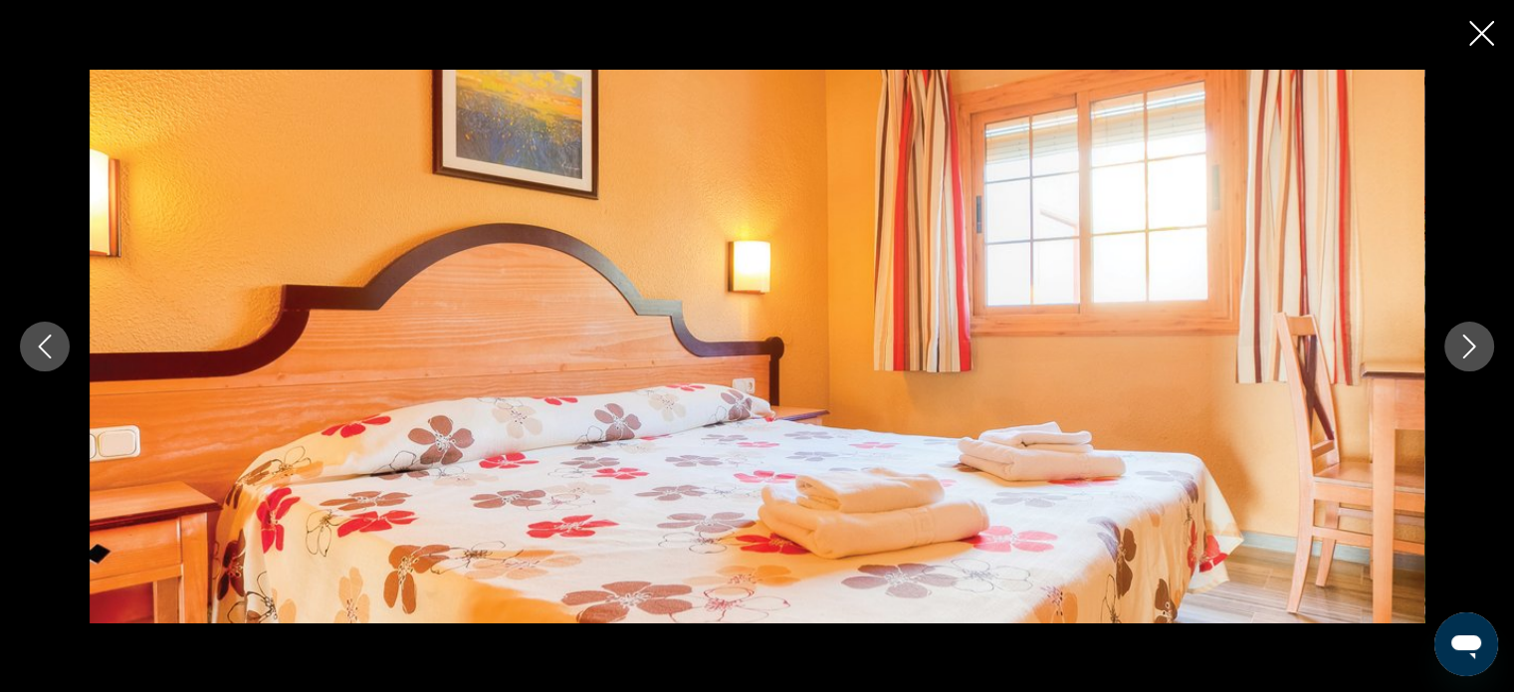
click at [1446, 365] on div "prev next" at bounding box center [757, 346] width 1514 height 553
click at [1454, 358] on button "Next image" at bounding box center [1469, 346] width 50 height 50
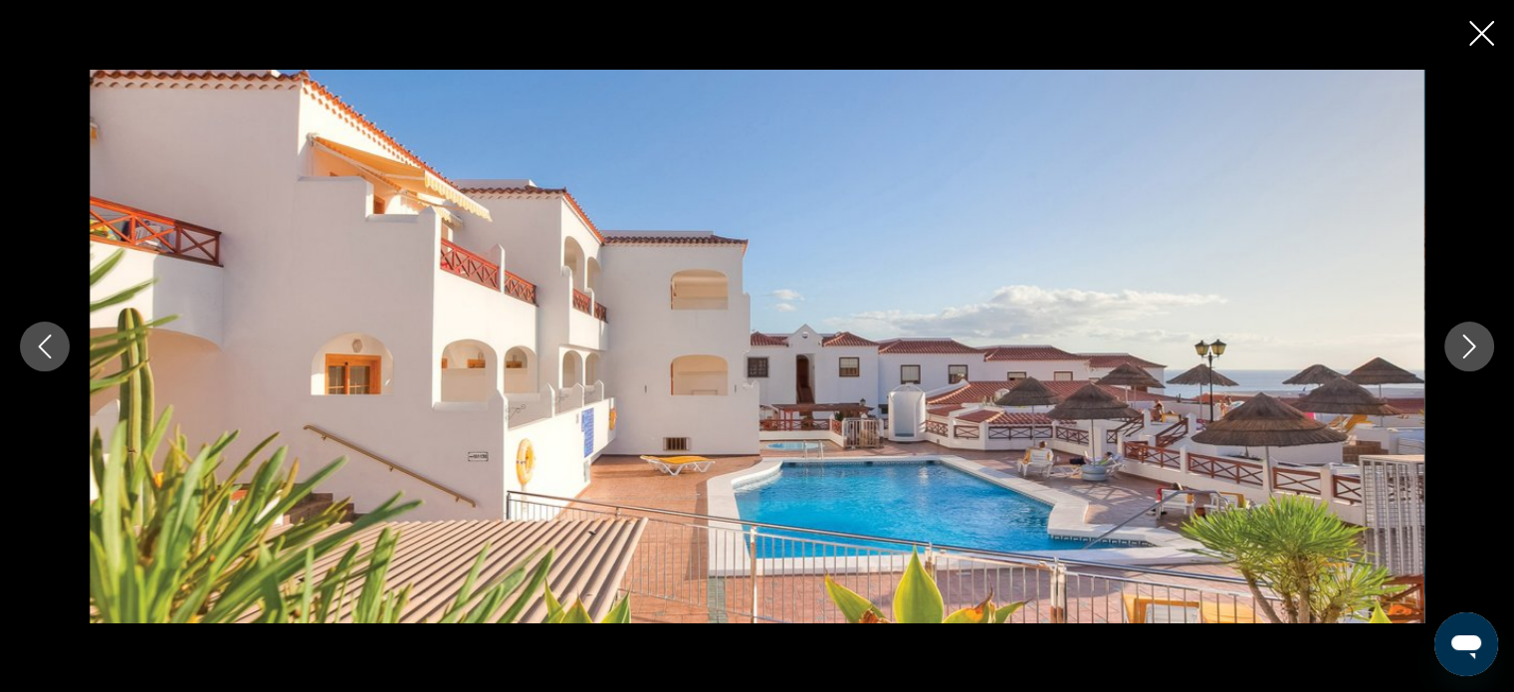
click at [1454, 358] on button "Next image" at bounding box center [1469, 346] width 50 height 50
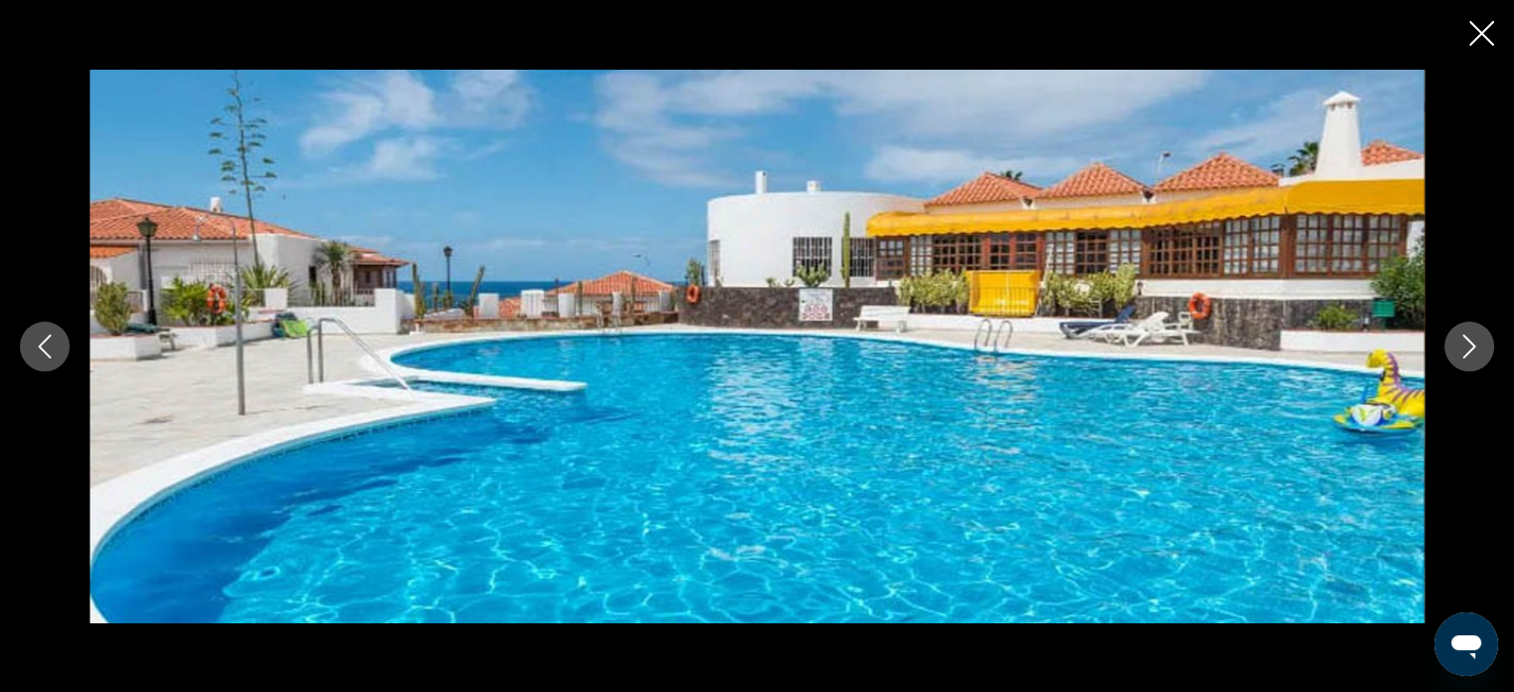
click at [1482, 350] on button "Next image" at bounding box center [1469, 346] width 50 height 50
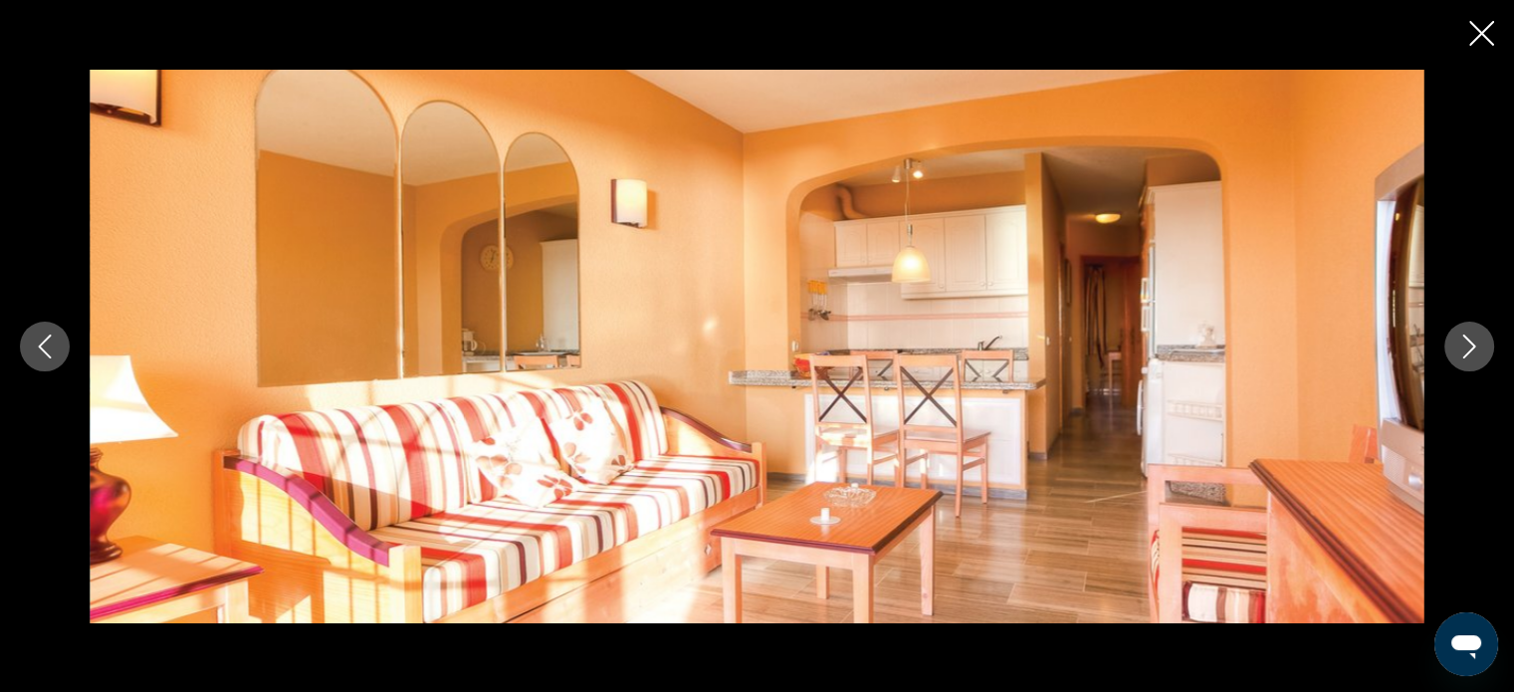
click at [1475, 353] on icon "Next image" at bounding box center [1469, 346] width 24 height 24
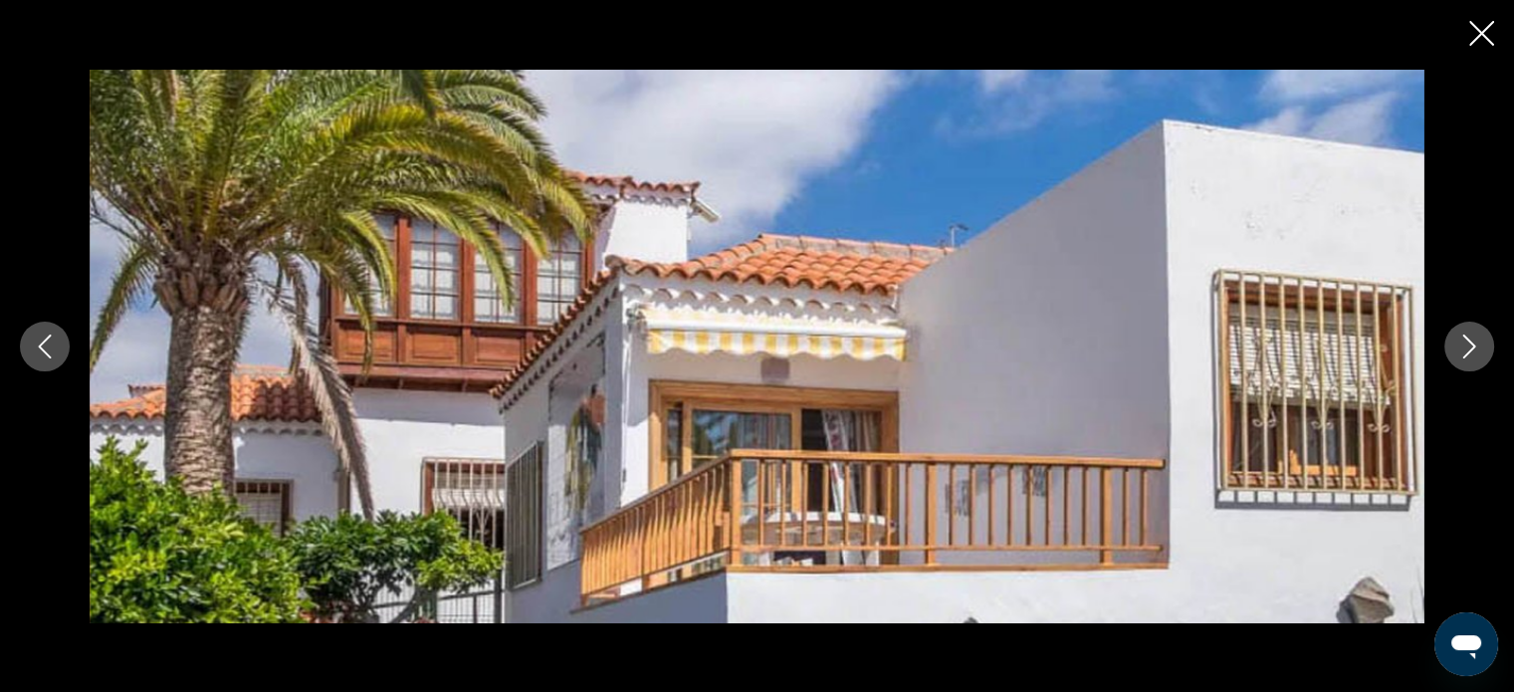
click at [1475, 353] on icon "Next image" at bounding box center [1469, 346] width 24 height 24
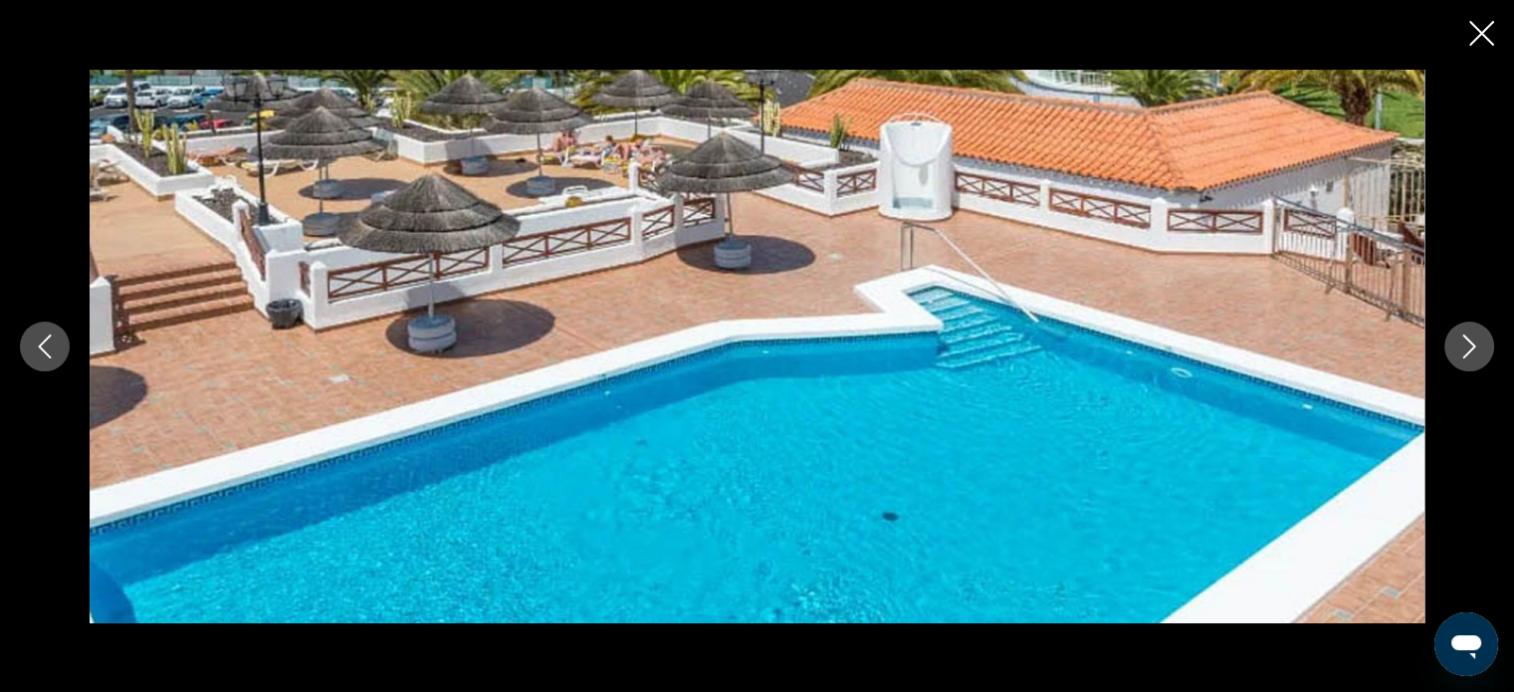
click at [1475, 353] on icon "Next image" at bounding box center [1469, 346] width 24 height 24
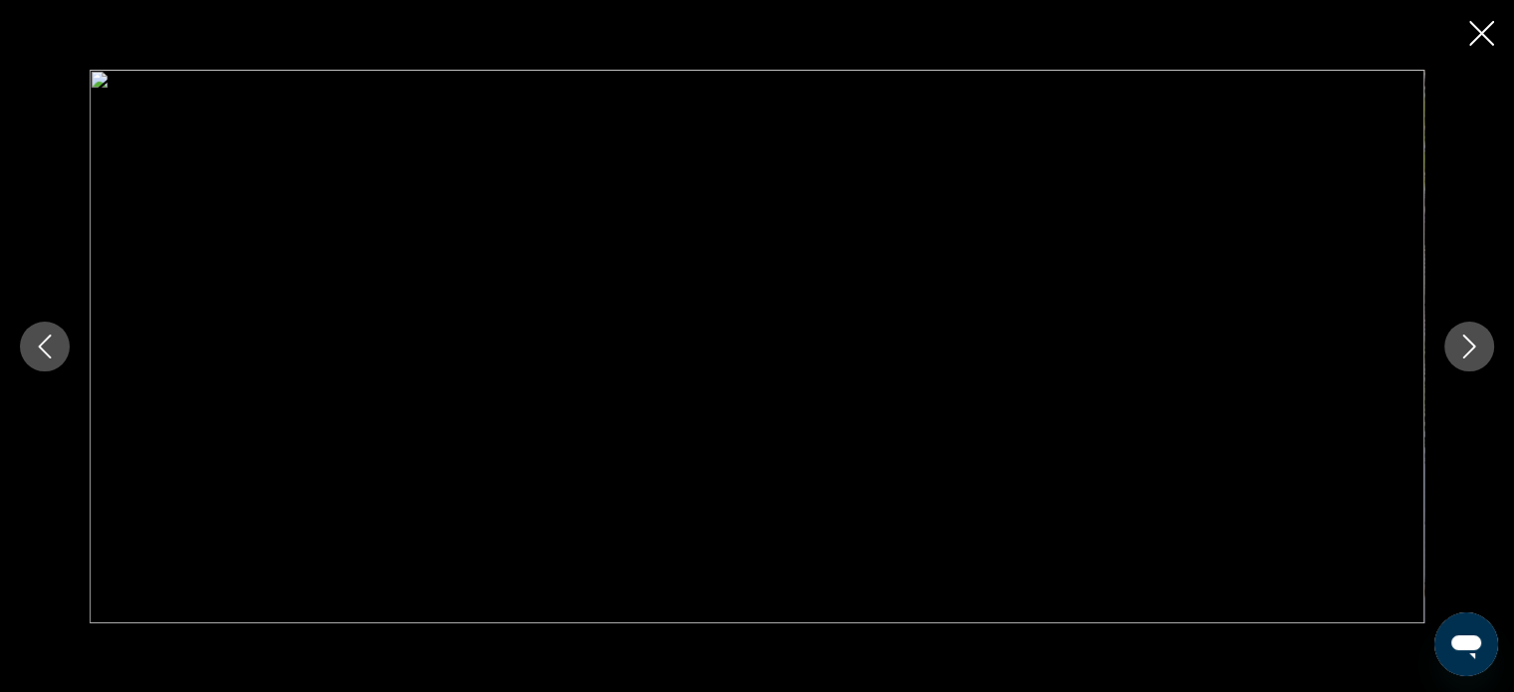
click at [1481, 34] on icon "Close slideshow" at bounding box center [1481, 33] width 25 height 25
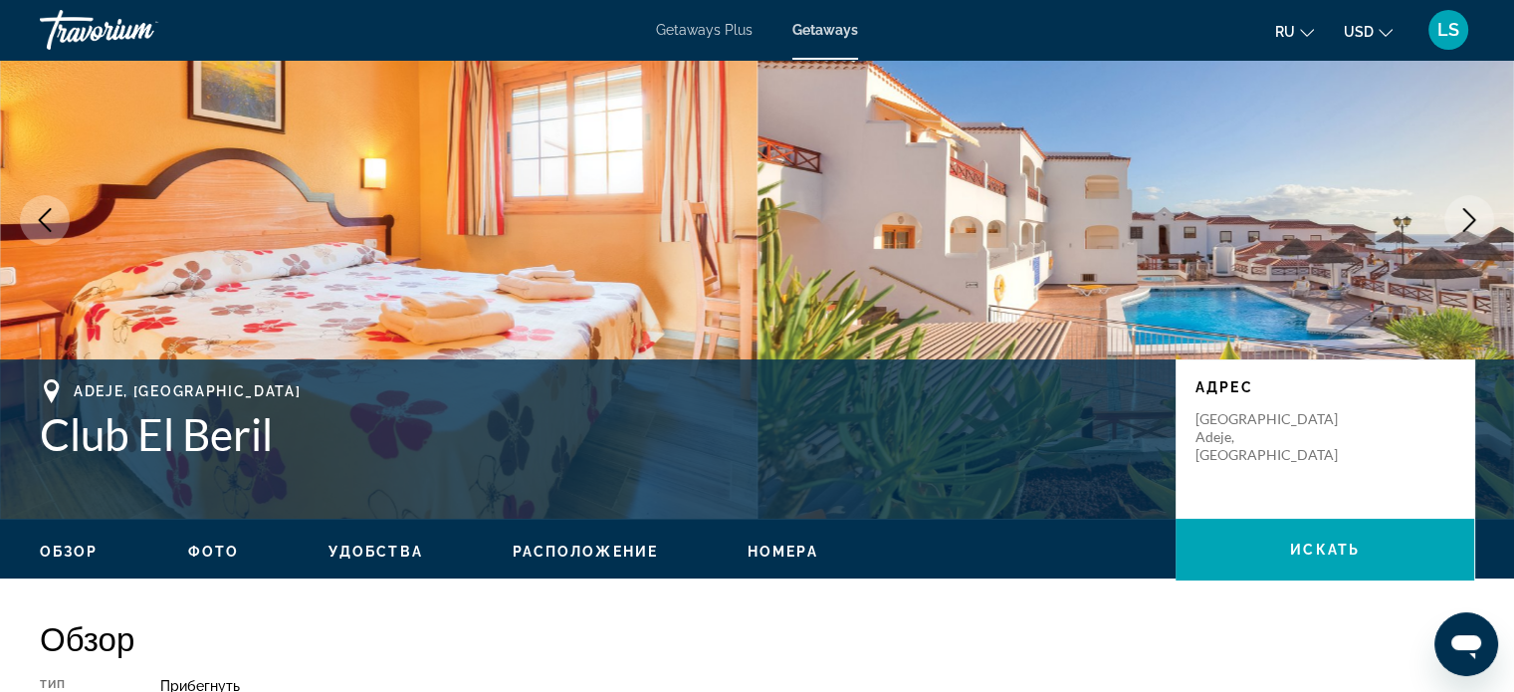
scroll to position [39, 0]
